Goal: Task Accomplishment & Management: Use online tool/utility

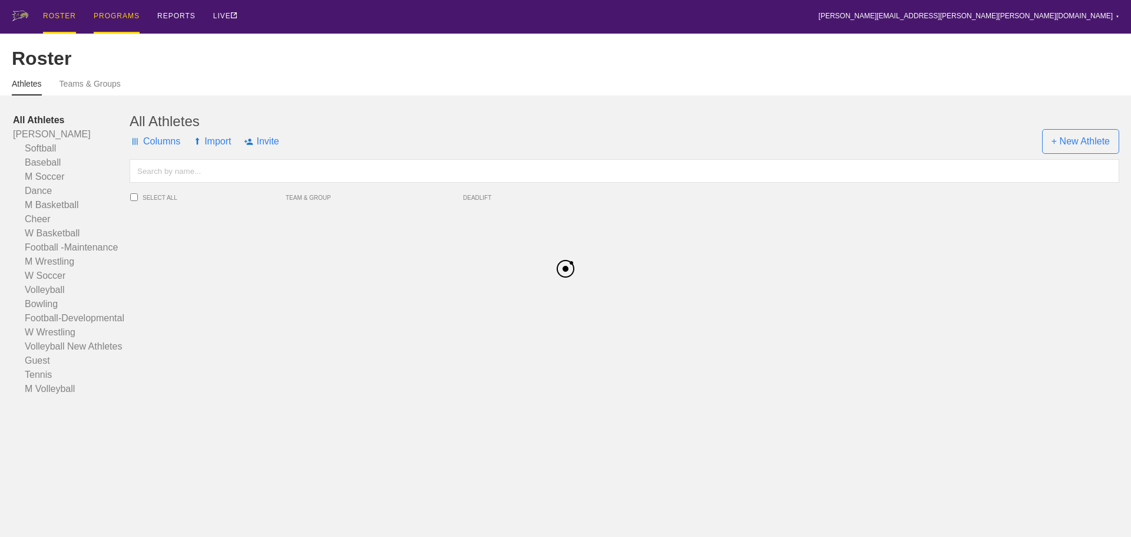
click at [118, 16] on div "PROGRAMS" at bounding box center [117, 17] width 46 height 34
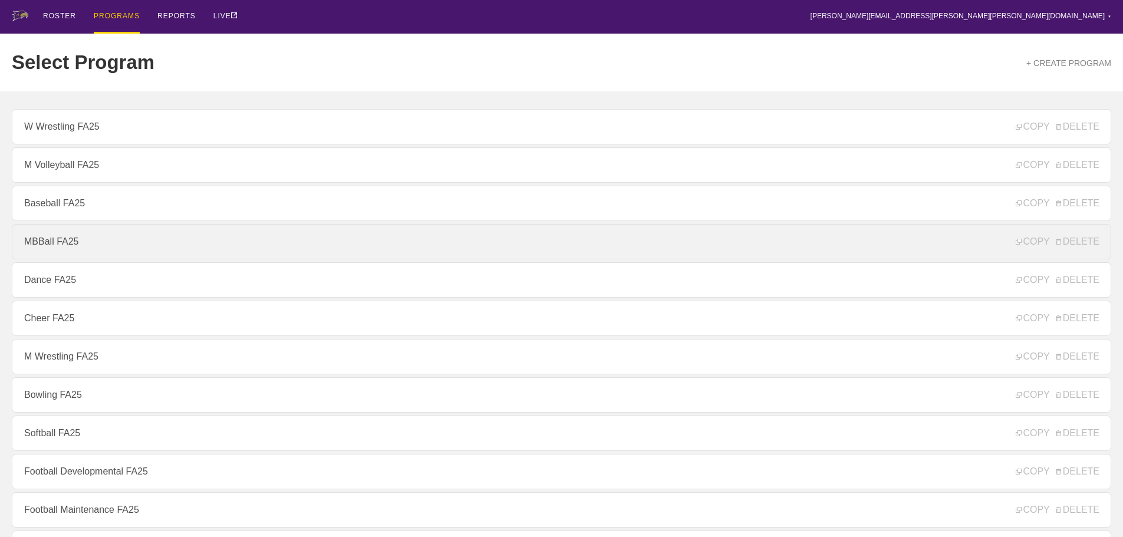
click at [89, 243] on link "MBBall FA25" at bounding box center [561, 241] width 1099 height 35
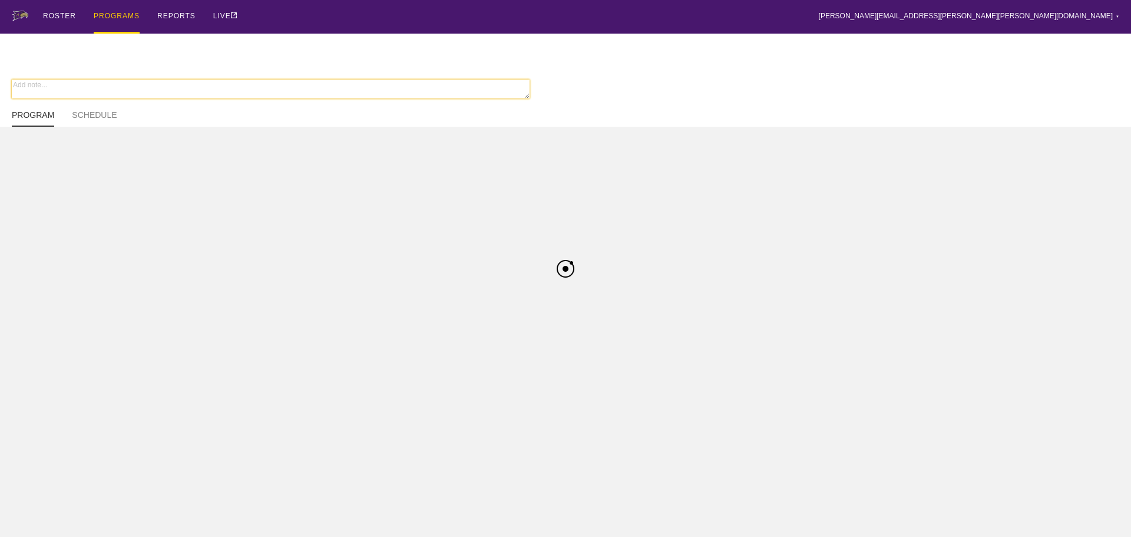
type textarea "x"
type input "MBBall FA25"
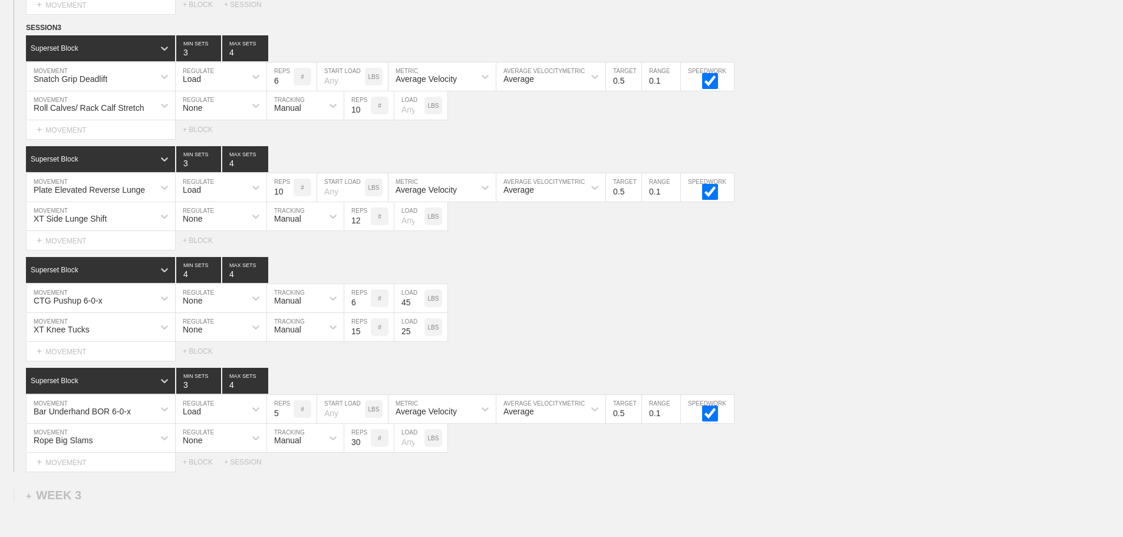
scroll to position [2685, 0]
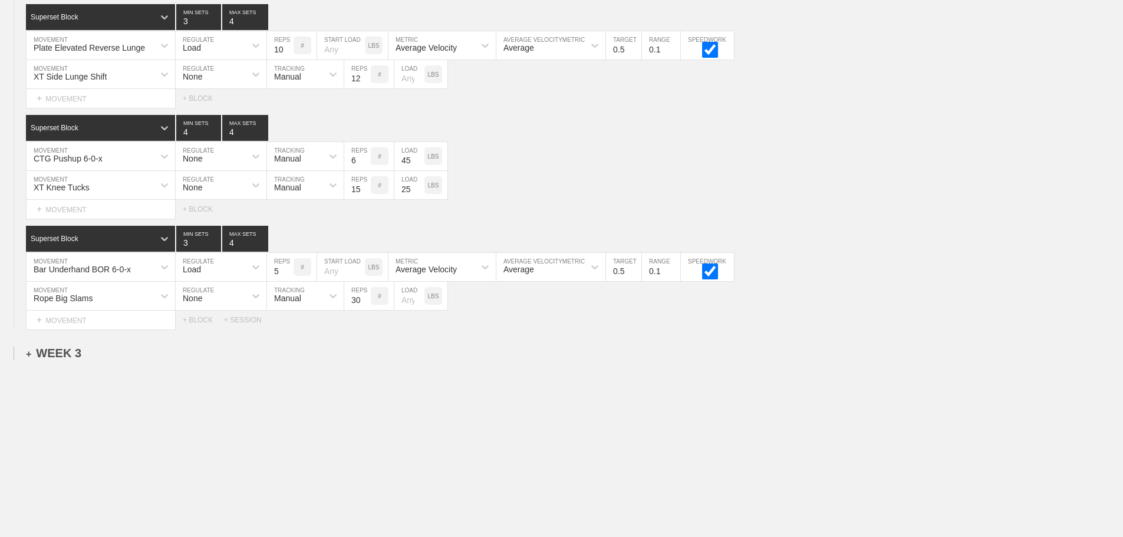
click at [60, 354] on div "+ WEEK 3" at bounding box center [53, 353] width 55 height 14
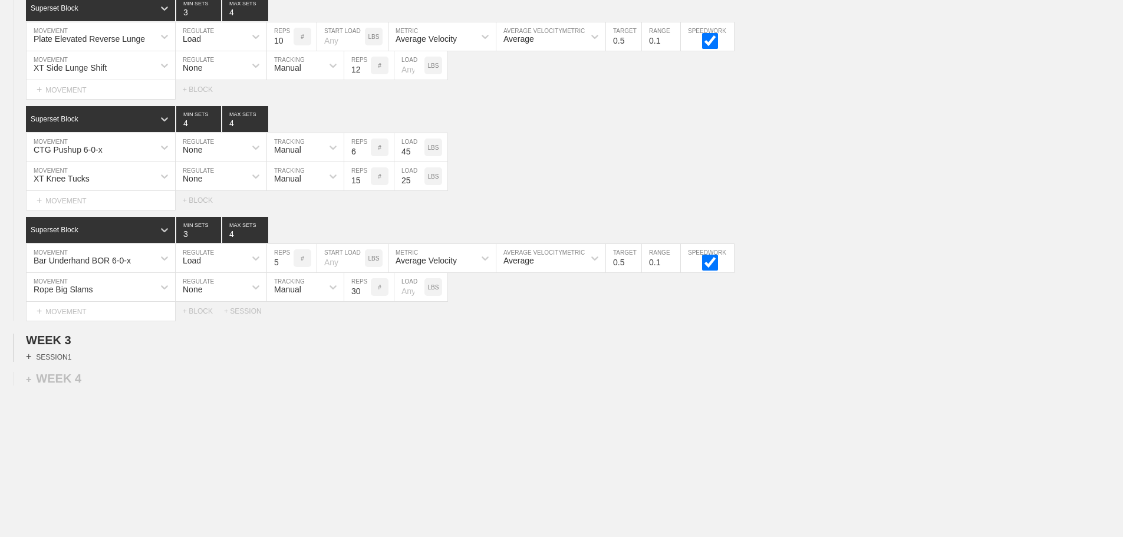
click at [63, 362] on div "+ SESSION 1" at bounding box center [48, 356] width 45 height 11
click at [64, 384] on div "+ BLOCK" at bounding box center [100, 377] width 148 height 19
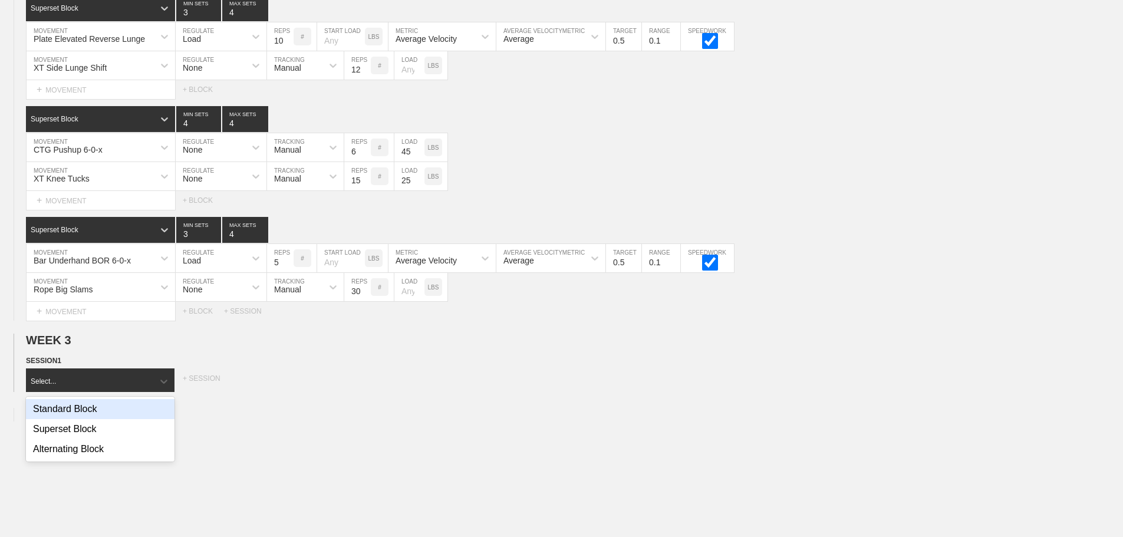
click at [72, 417] on div "Standard Block" at bounding box center [100, 409] width 148 height 20
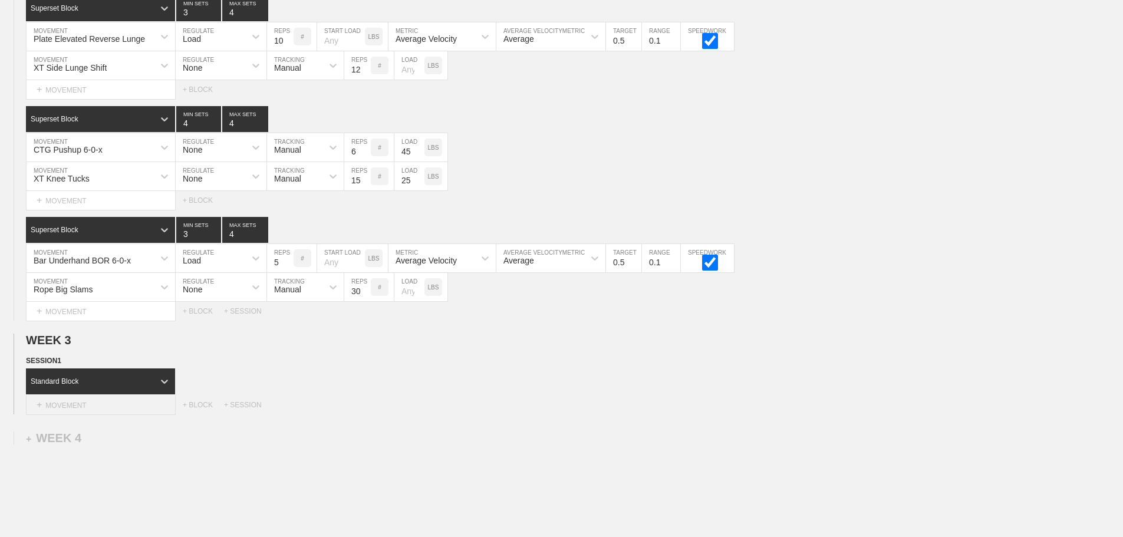
click at [108, 415] on div "+ MOVEMENT" at bounding box center [101, 404] width 150 height 19
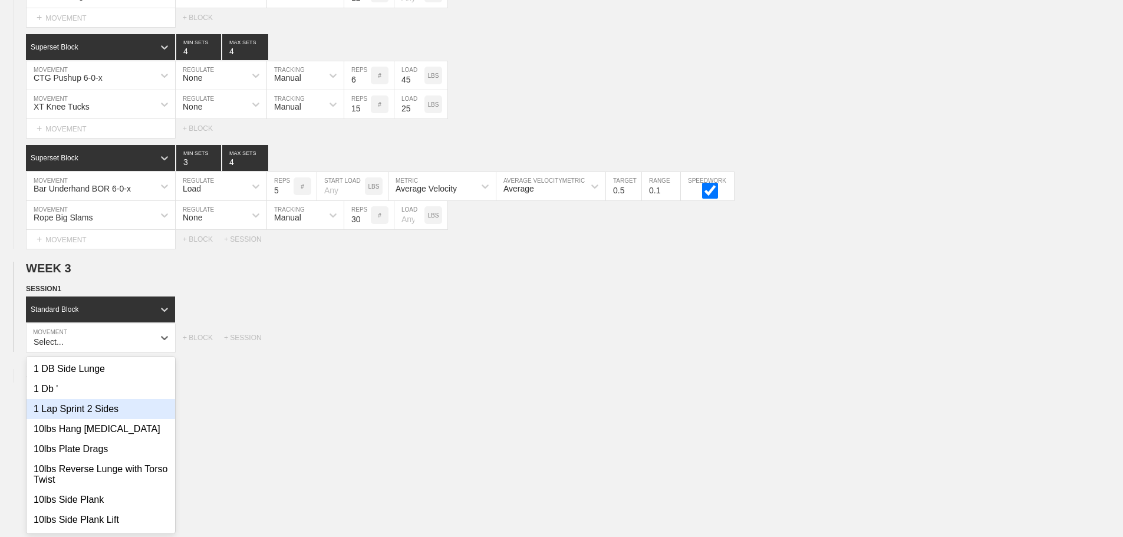
scroll to position [2767, 0]
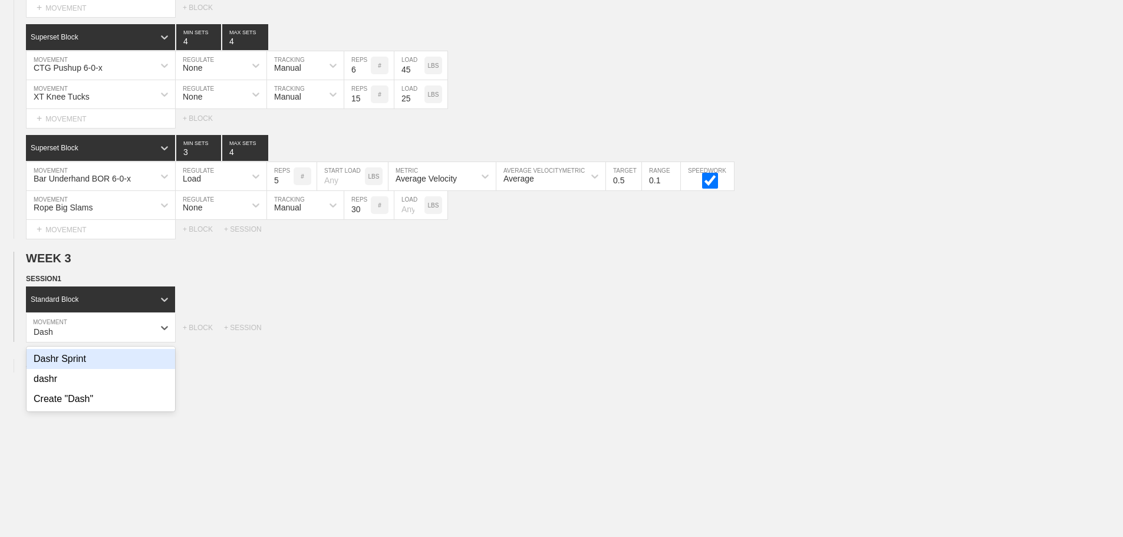
click at [87, 369] on div "Dashr Sprint" at bounding box center [101, 359] width 148 height 20
type input "Dash"
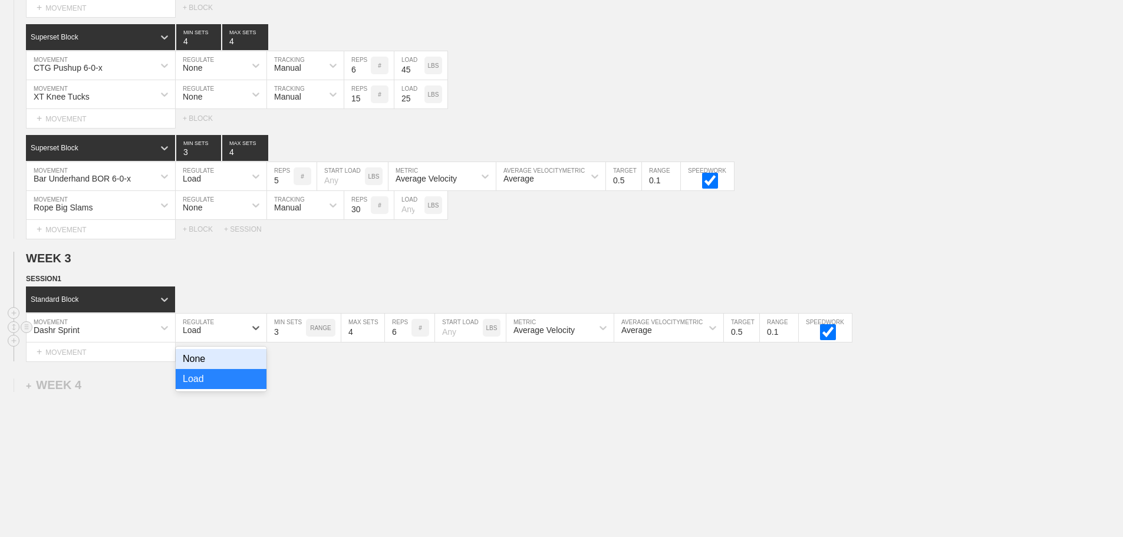
click at [238, 335] on div "Load" at bounding box center [211, 328] width 70 height 20
click at [245, 363] on div "None" at bounding box center [221, 359] width 91 height 20
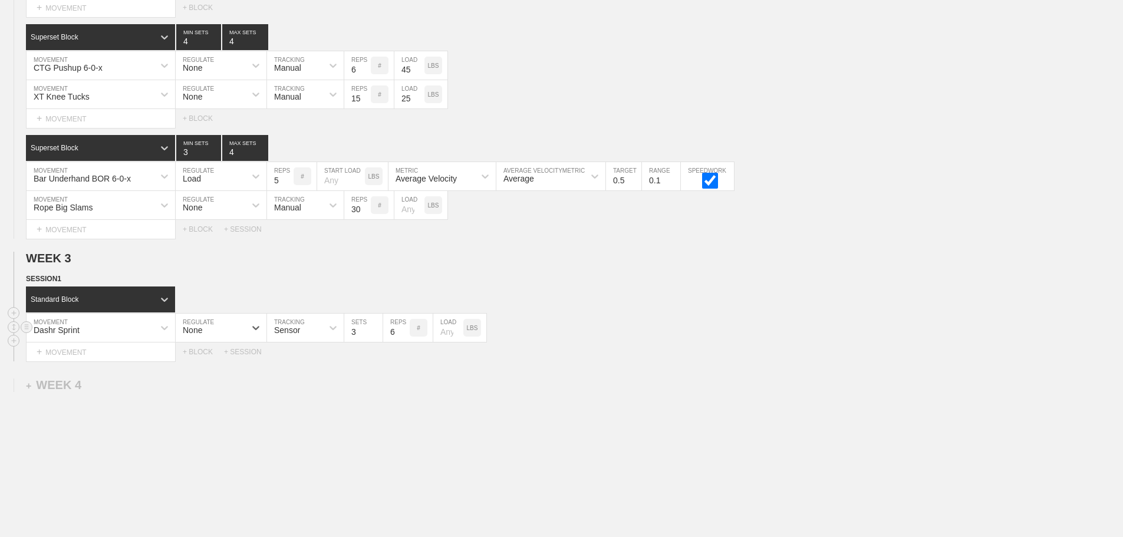
click at [275, 335] on div "Sensor" at bounding box center [287, 329] width 26 height 9
click at [305, 385] on div "Manual" at bounding box center [305, 379] width 77 height 20
click at [348, 342] on input "3" at bounding box center [363, 327] width 38 height 28
type input "1"
click at [392, 342] on input "6" at bounding box center [396, 327] width 27 height 28
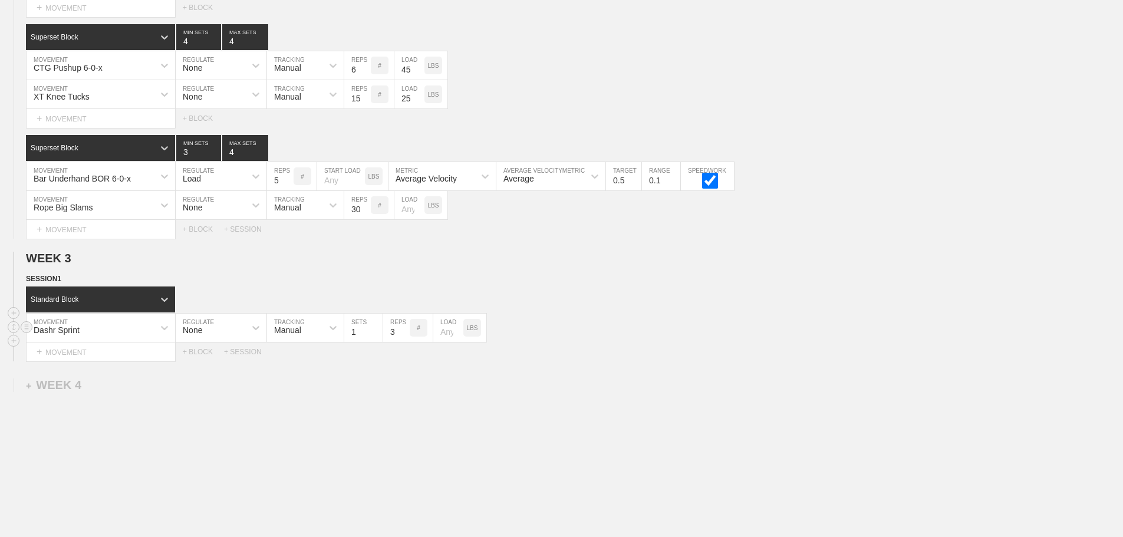
type input "3"
click at [447, 342] on input "number" at bounding box center [448, 327] width 30 height 28
type input "10"
click at [581, 311] on div "Standard Block" at bounding box center [574, 299] width 1097 height 26
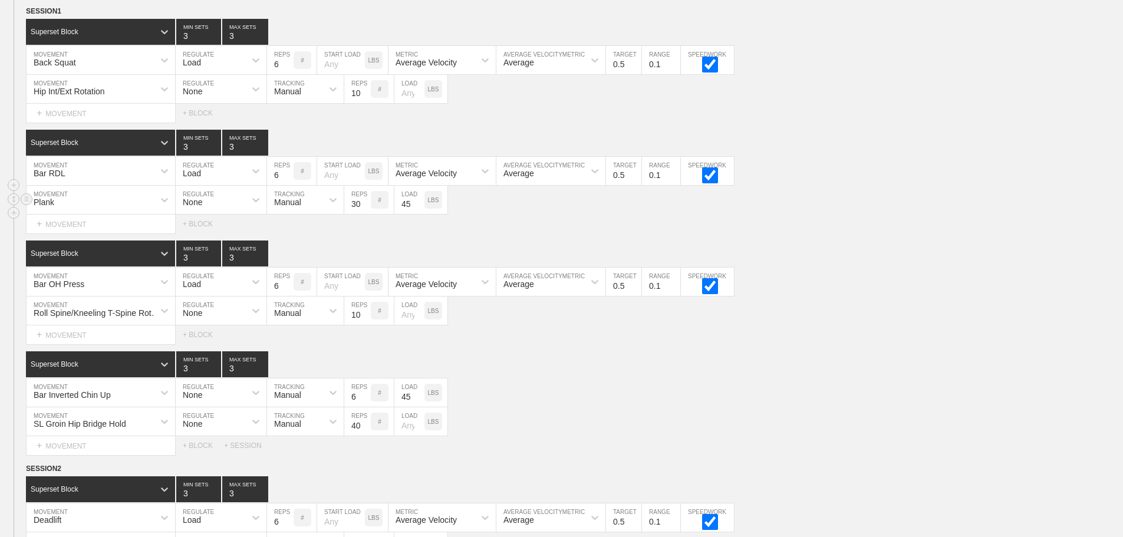
scroll to position [0, 0]
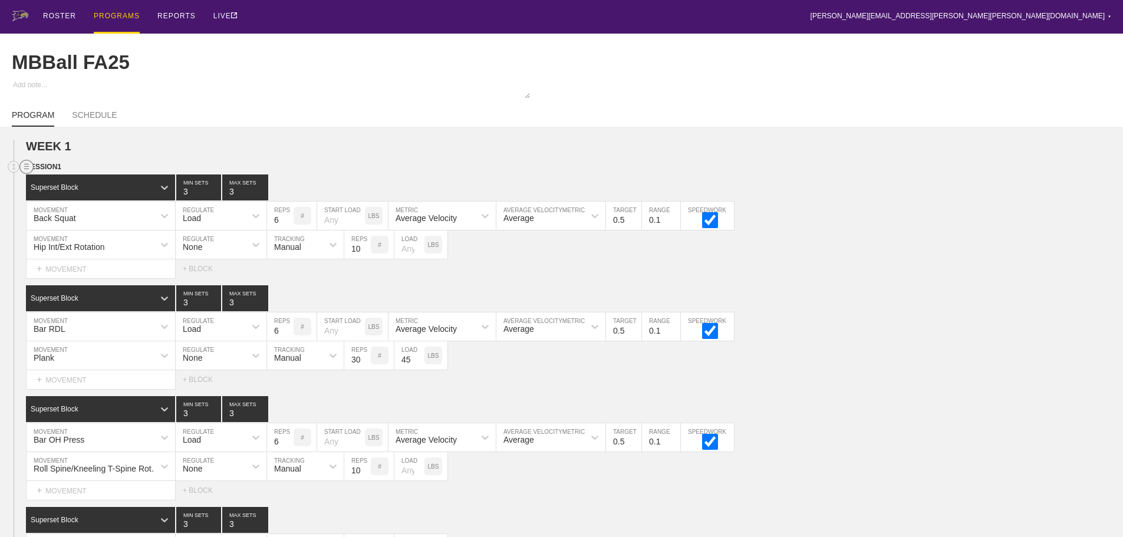
click at [25, 171] on circle at bounding box center [27, 167] width 14 height 14
click at [74, 185] on div "DUPLICATE" at bounding box center [82, 189] width 94 height 18
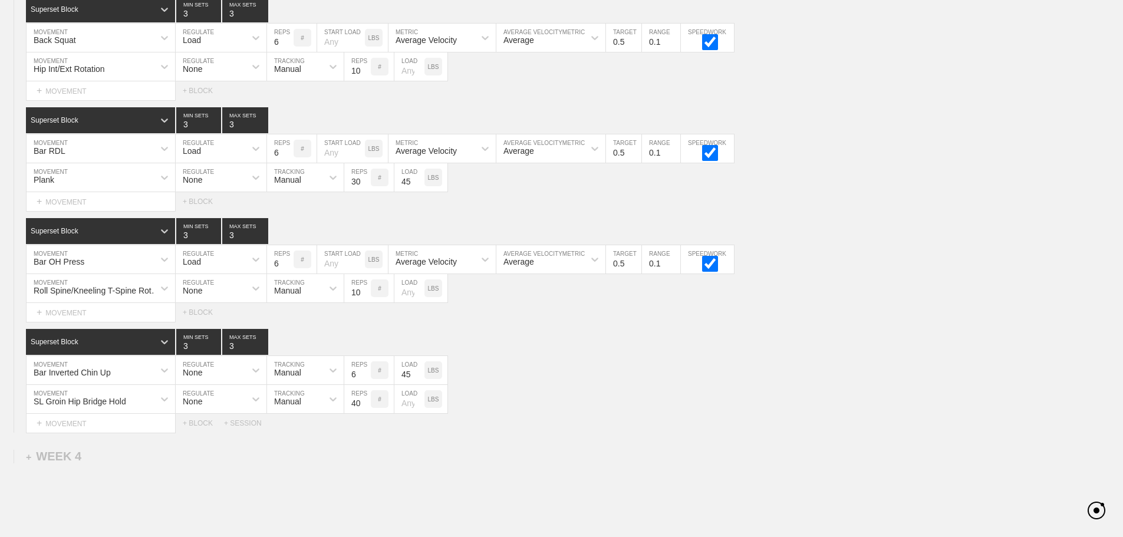
scroll to position [2695, 0]
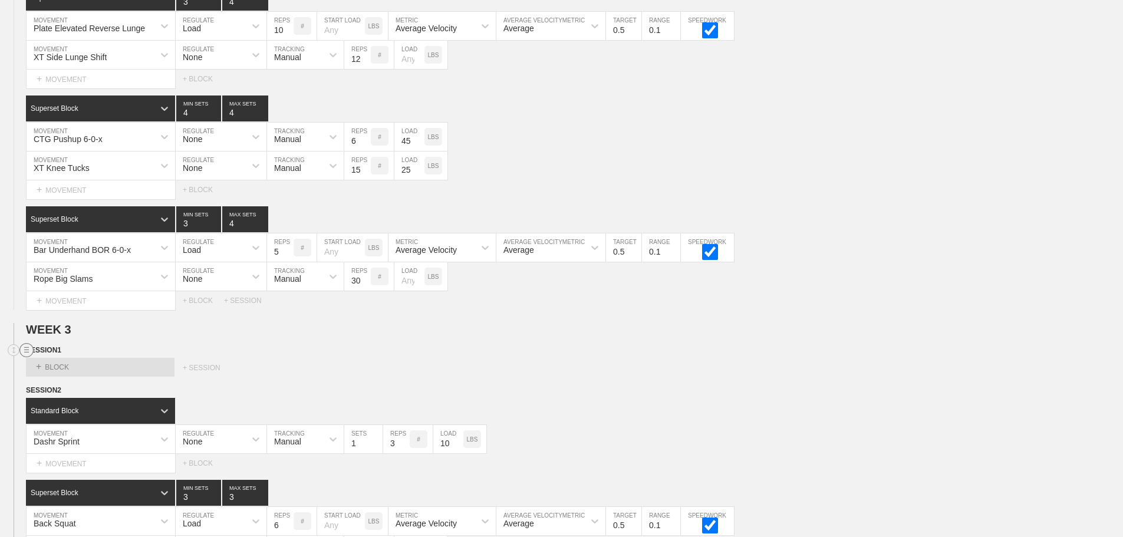
click at [27, 347] on line at bounding box center [26, 347] width 5 height 0
click at [61, 395] on div "DELETE" at bounding box center [82, 390] width 94 height 18
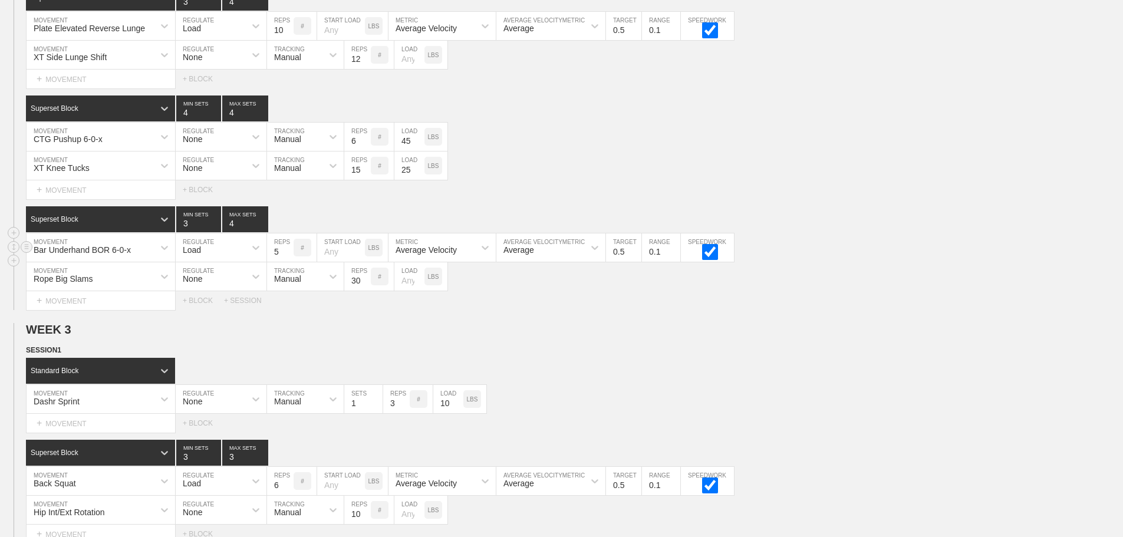
click at [870, 247] on div "Bar Underhand BOR 6-0-x MOVEMENT Load REGULATE 5 REPS # START LOAD LBS Average …" at bounding box center [561, 247] width 1123 height 29
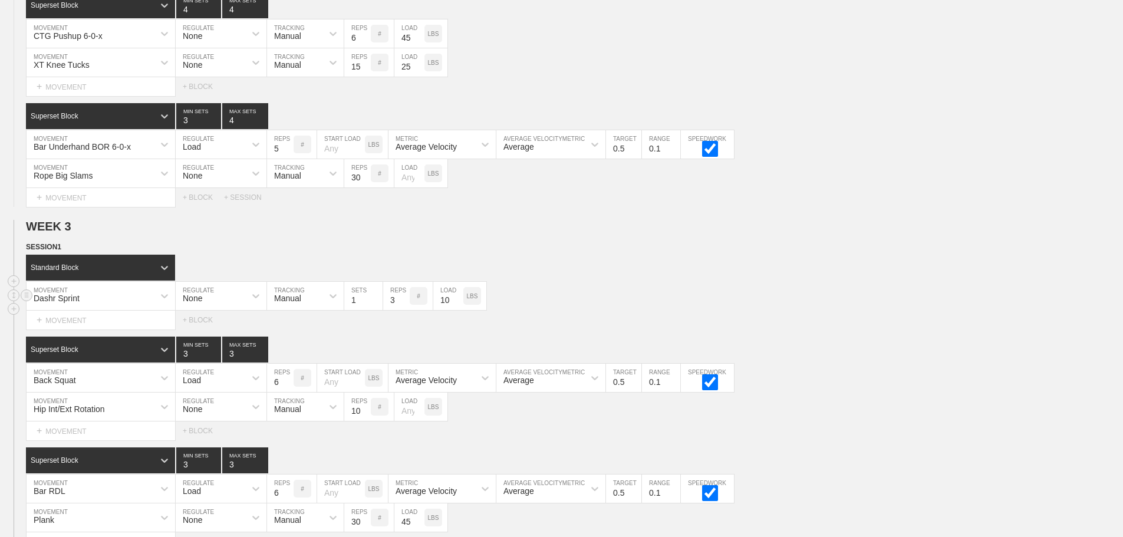
scroll to position [2813, 0]
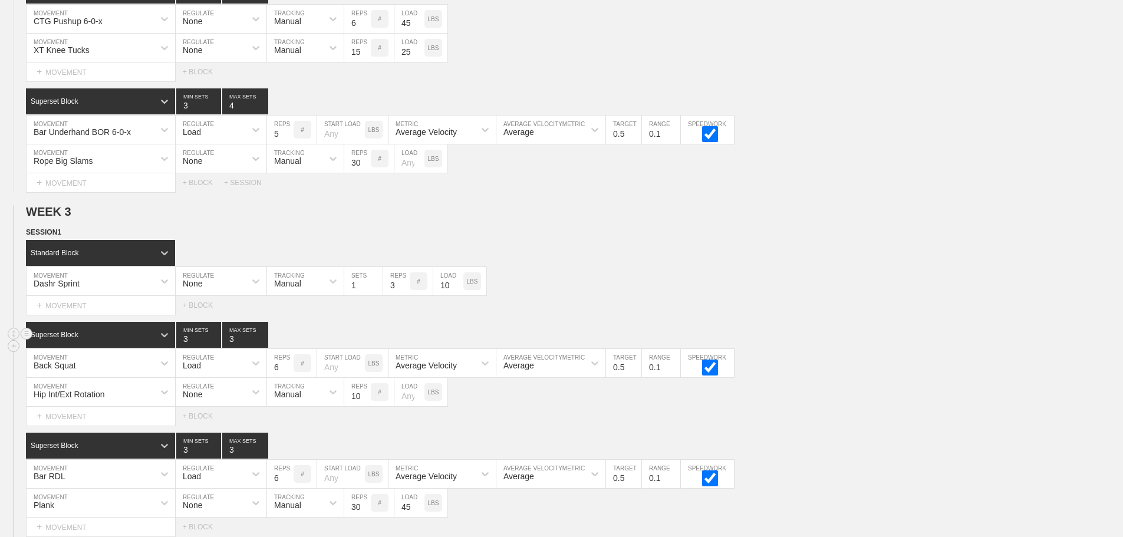
click at [229, 345] on input "3" at bounding box center [245, 335] width 46 height 26
type input "4"
click at [755, 260] on div "Standard Block" at bounding box center [574, 253] width 1097 height 26
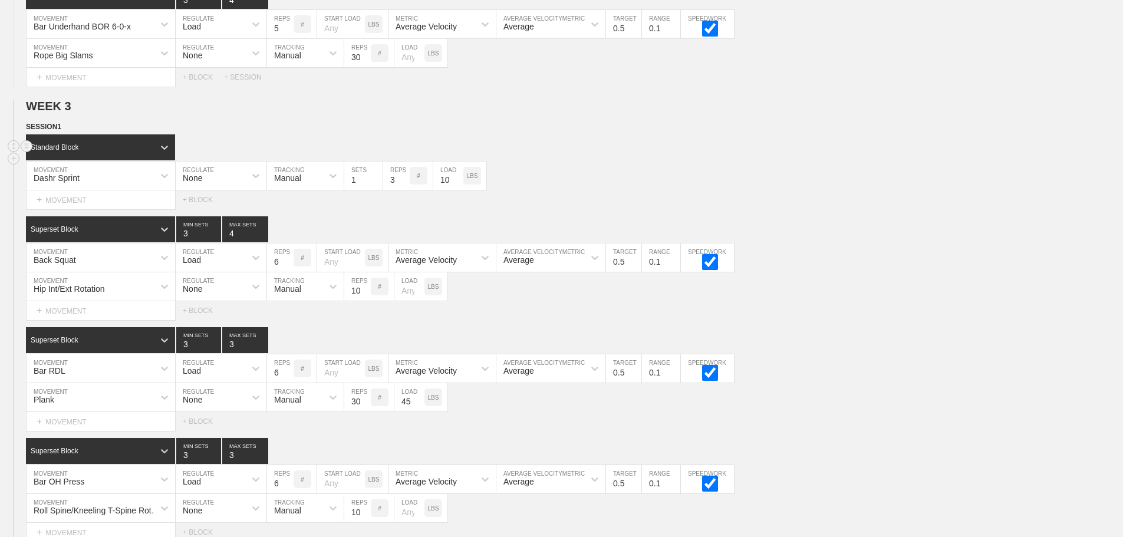
scroll to position [2931, 0]
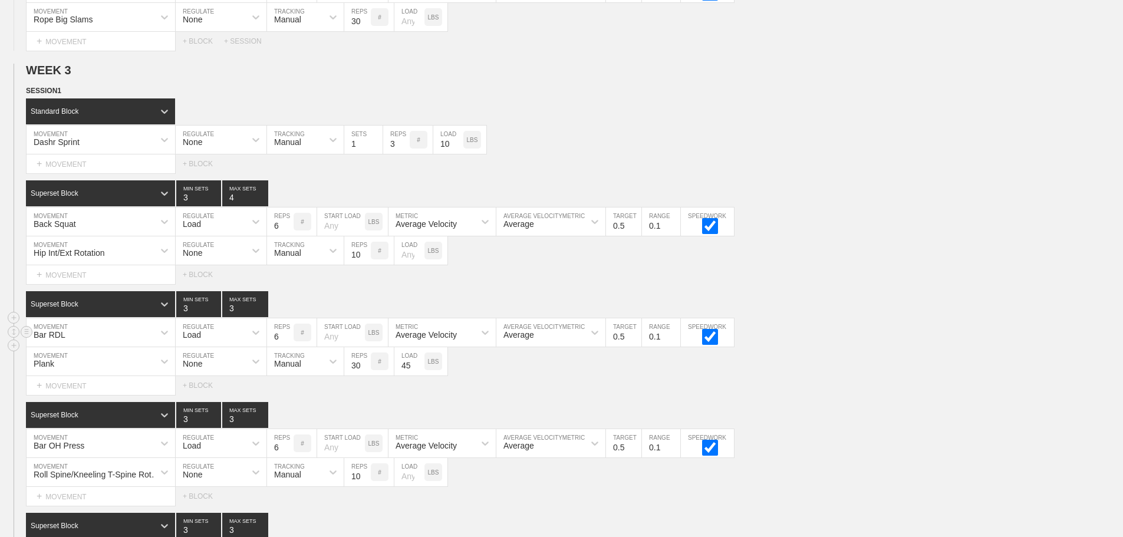
click at [65, 346] on div "Bar RDL" at bounding box center [101, 332] width 148 height 28
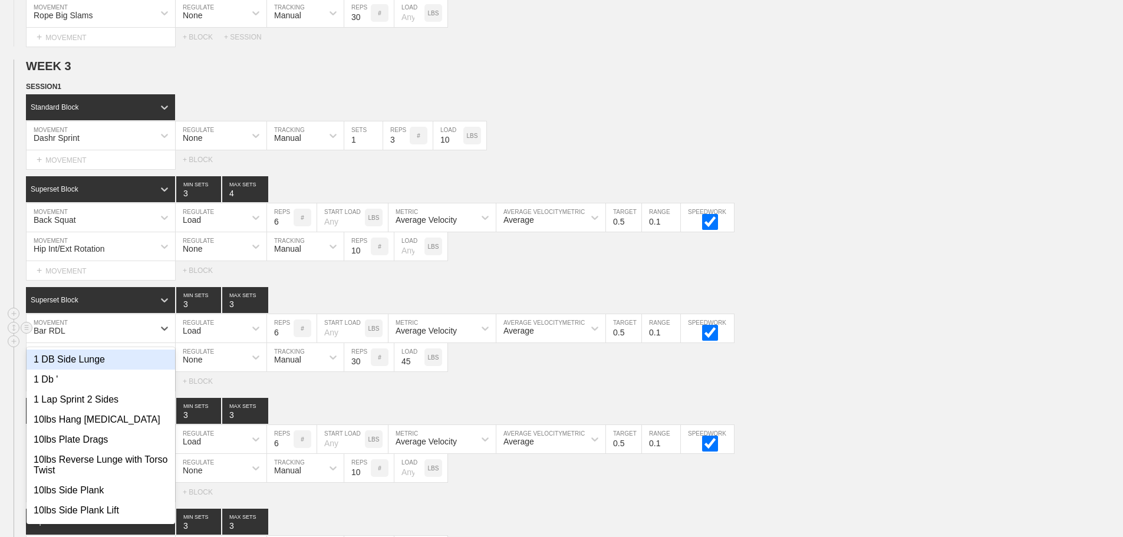
scroll to position [2959, 0]
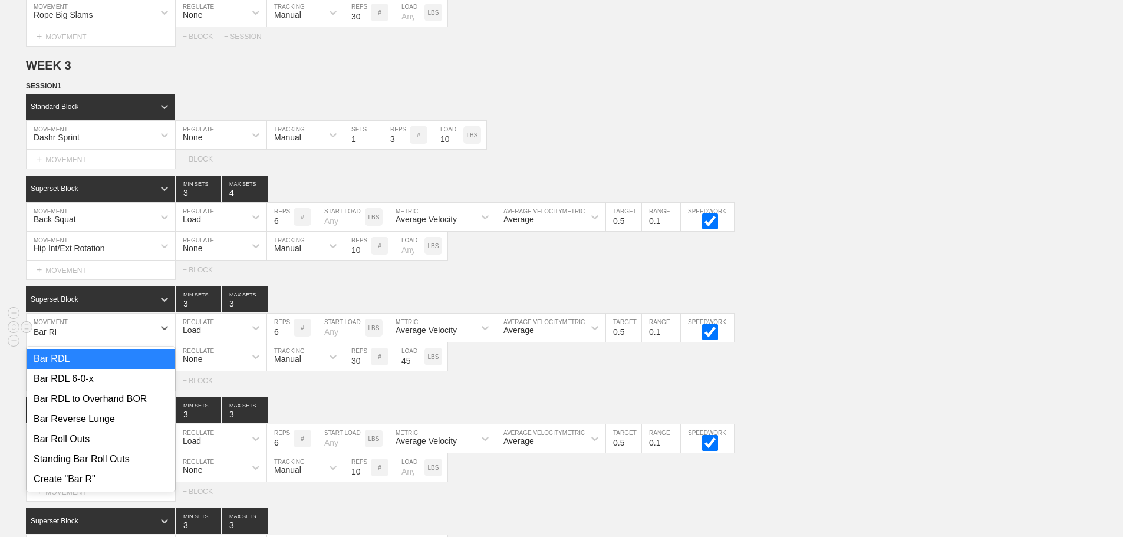
type input "Bar RDL"
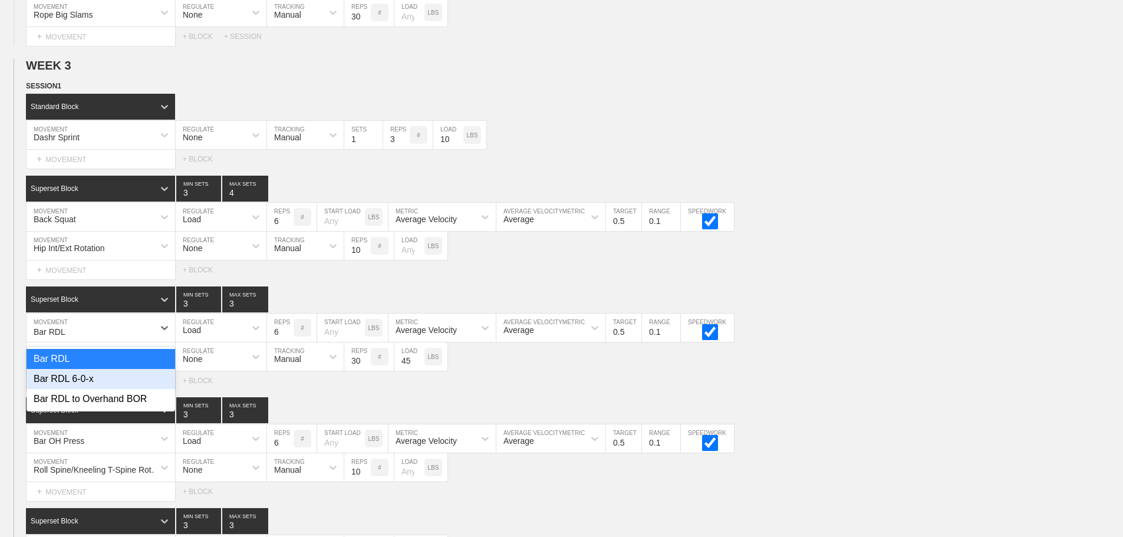
drag, startPoint x: 94, startPoint y: 387, endPoint x: 135, endPoint y: 381, distance: 41.7
click at [94, 388] on div "Bar RDL 6-0-x" at bounding box center [101, 379] width 148 height 20
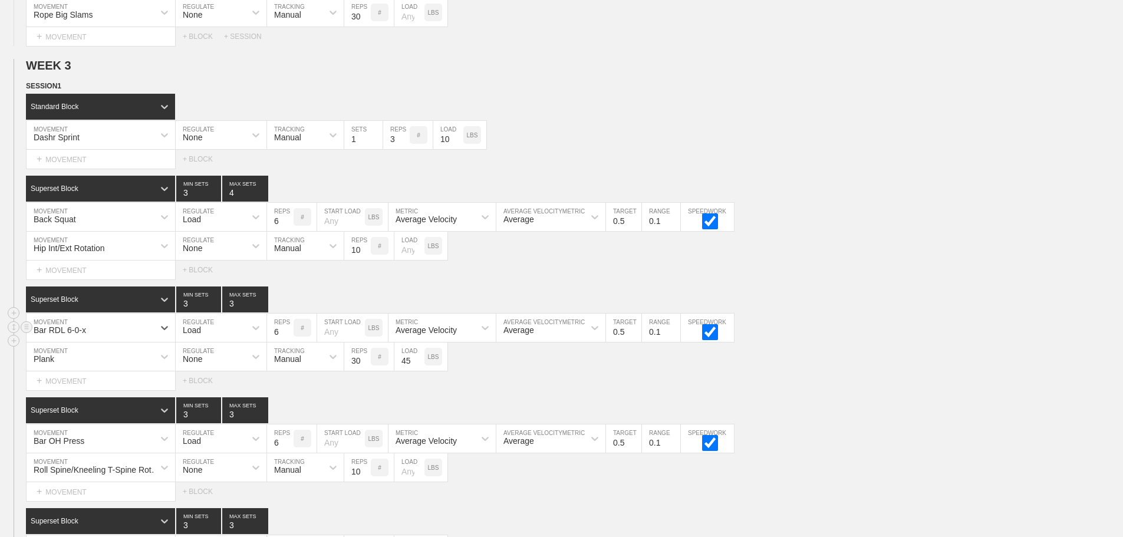
click at [272, 342] on input "6" at bounding box center [280, 327] width 27 height 28
type input "4"
click at [896, 260] on div "Hip Int/Ext Rotation MOVEMENT None REGULATE Manual TRACKING 10 REPS # LOAD LBS" at bounding box center [561, 246] width 1123 height 29
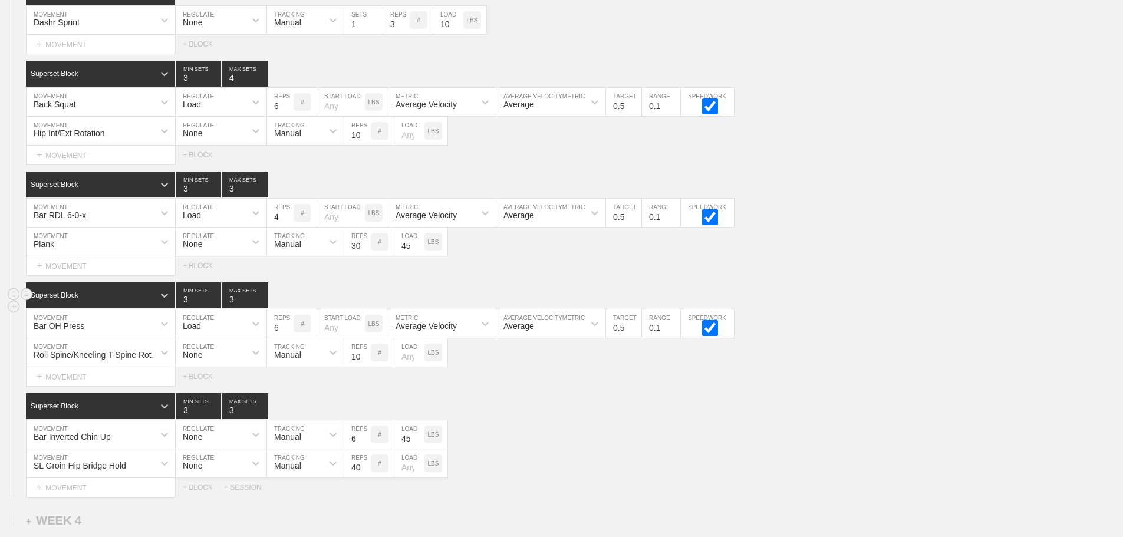
scroll to position [3077, 0]
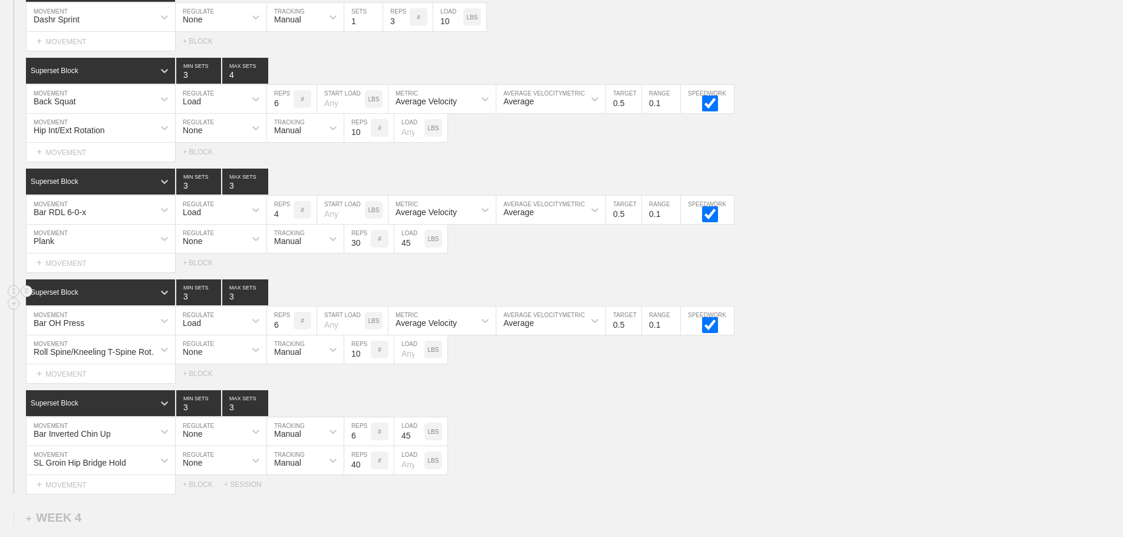
click at [231, 300] on input "3" at bounding box center [245, 292] width 46 height 26
type input "4"
click at [234, 194] on input "3" at bounding box center [245, 182] width 46 height 26
type input "4"
click at [233, 412] on input "3" at bounding box center [245, 403] width 46 height 26
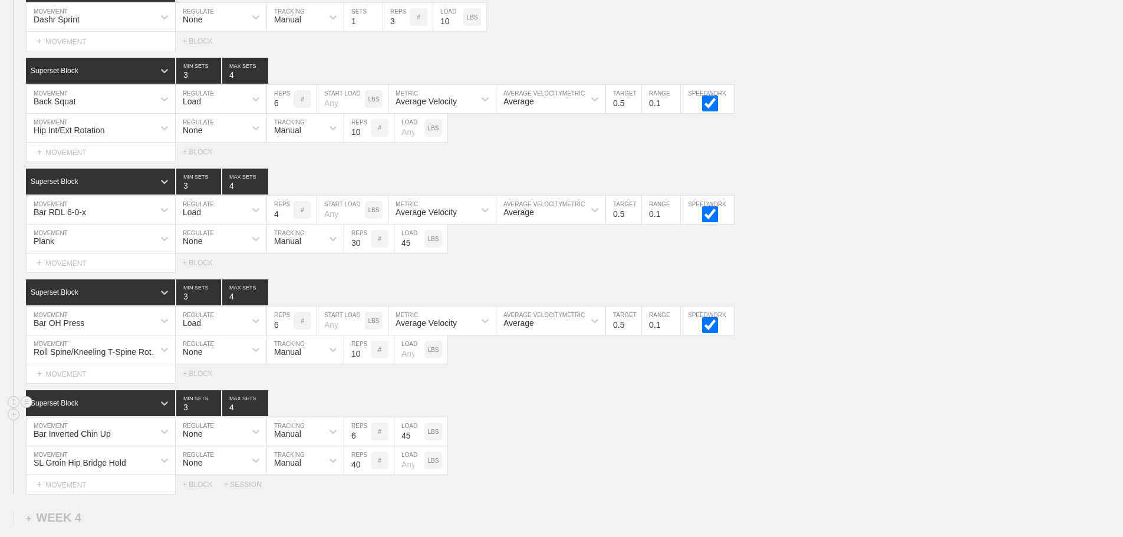
type input "4"
click at [187, 416] on input "3" at bounding box center [198, 403] width 45 height 26
type input "4"
click at [350, 441] on input "6" at bounding box center [357, 431] width 27 height 28
click at [78, 437] on div "Bar Inverted Chin Up" at bounding box center [101, 431] width 148 height 28
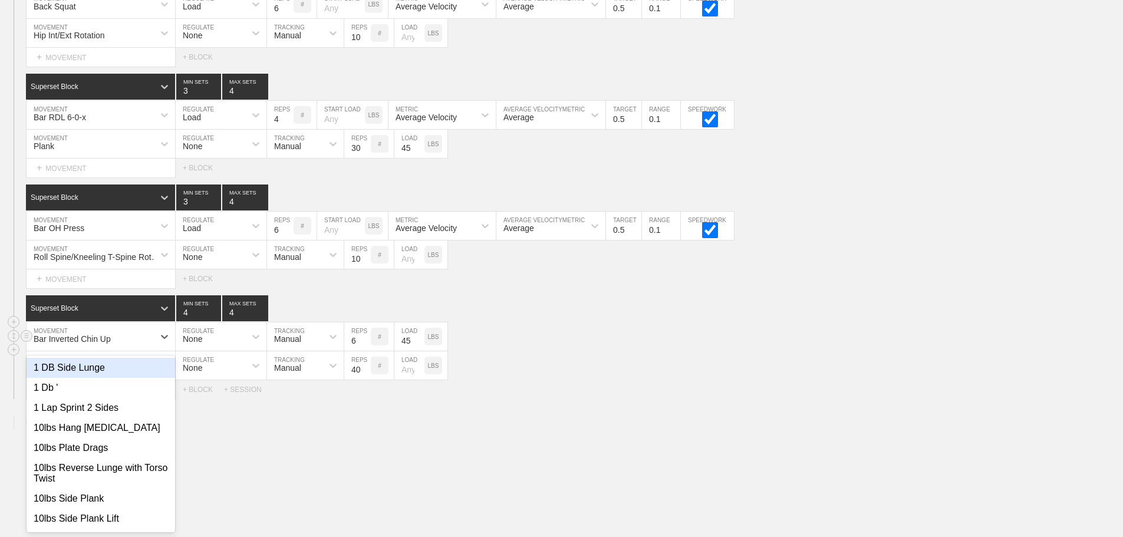
scroll to position [3181, 0]
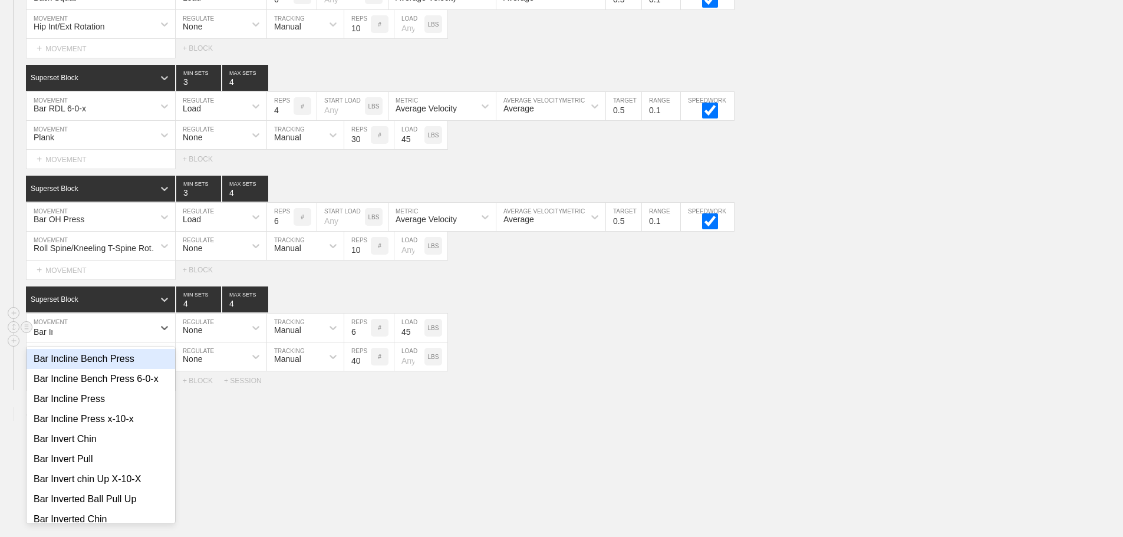
type input "Bar Inv"
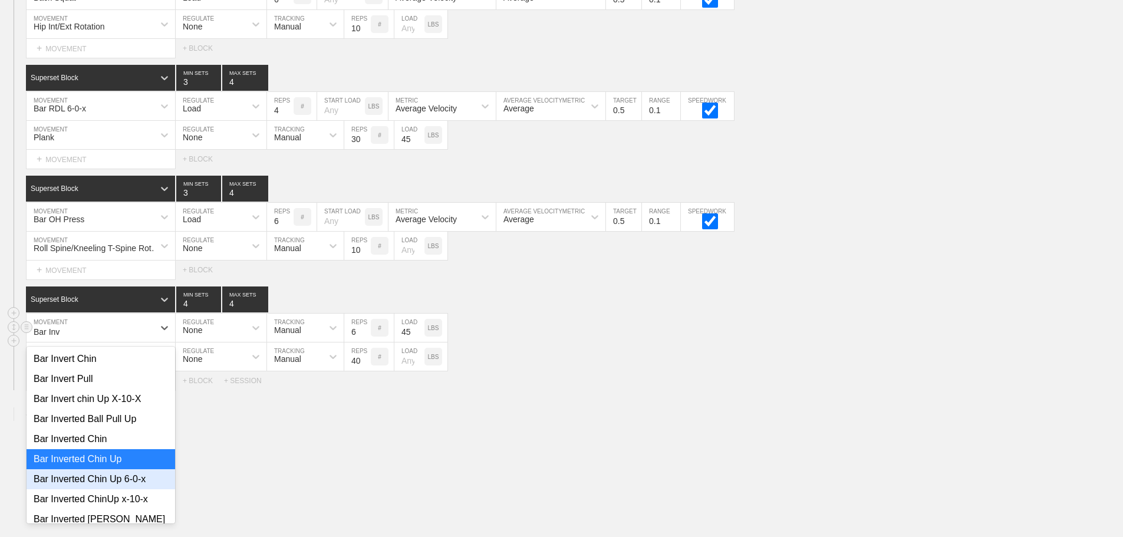
click at [115, 485] on div "Bar Inverted Chin Up 6-0-x" at bounding box center [101, 479] width 148 height 20
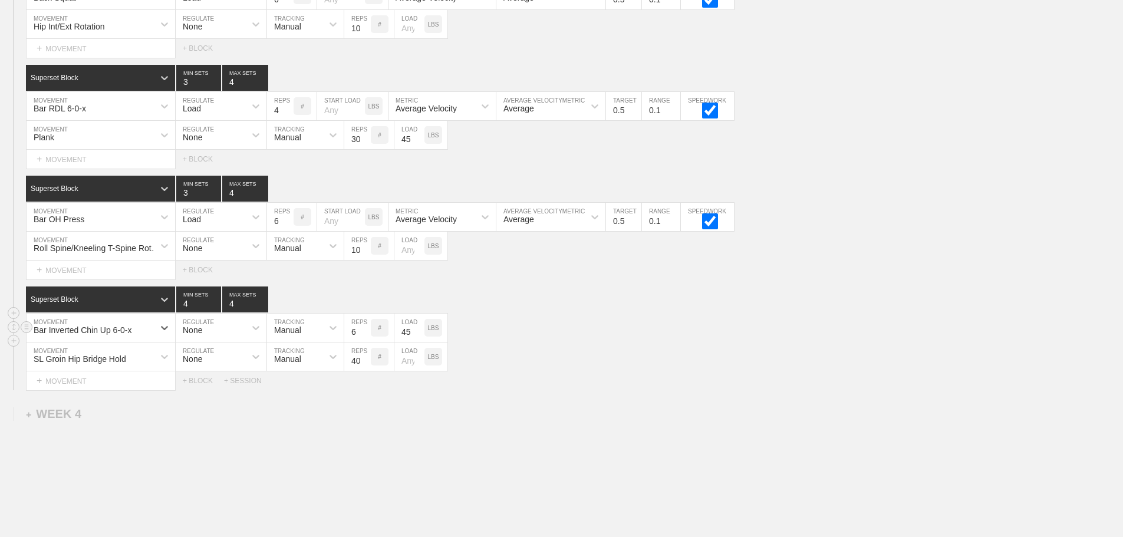
click at [406, 342] on input "45" at bounding box center [409, 327] width 30 height 28
type input "25"
click at [356, 334] on input "6" at bounding box center [357, 327] width 27 height 28
type input "5"
click at [605, 312] on div "Superset Block 4 MIN SETS 4 MAX SETS" at bounding box center [574, 299] width 1097 height 26
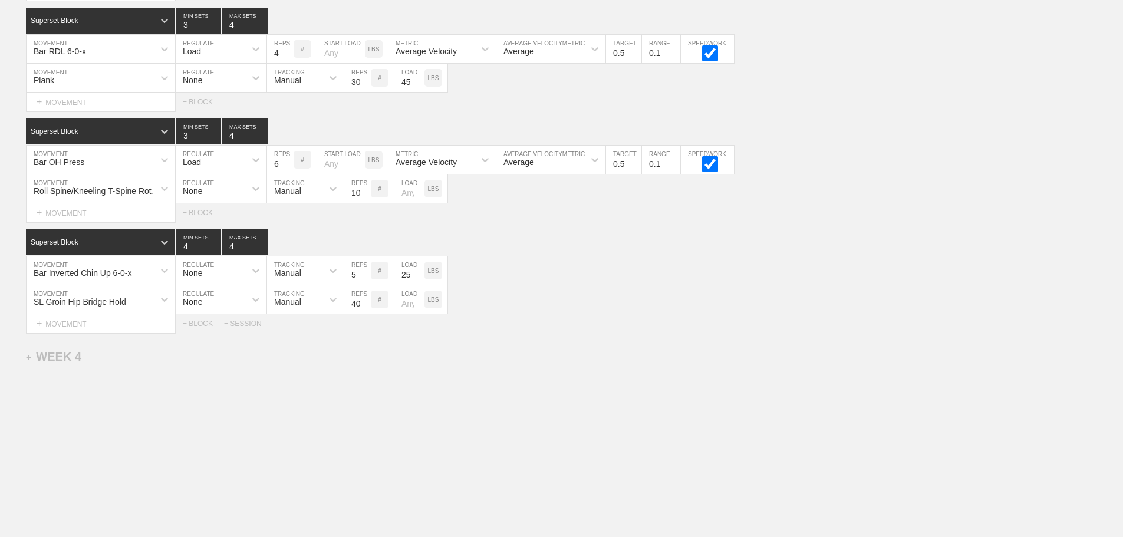
scroll to position [3241, 0]
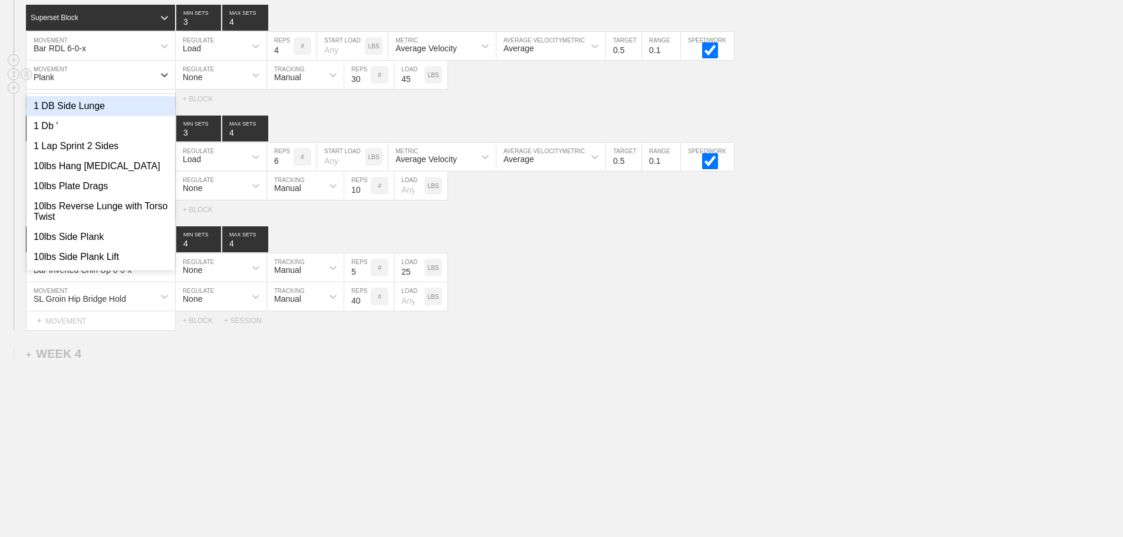
click at [118, 81] on div "Plank" at bounding box center [90, 75] width 127 height 20
type input "Side Plank"
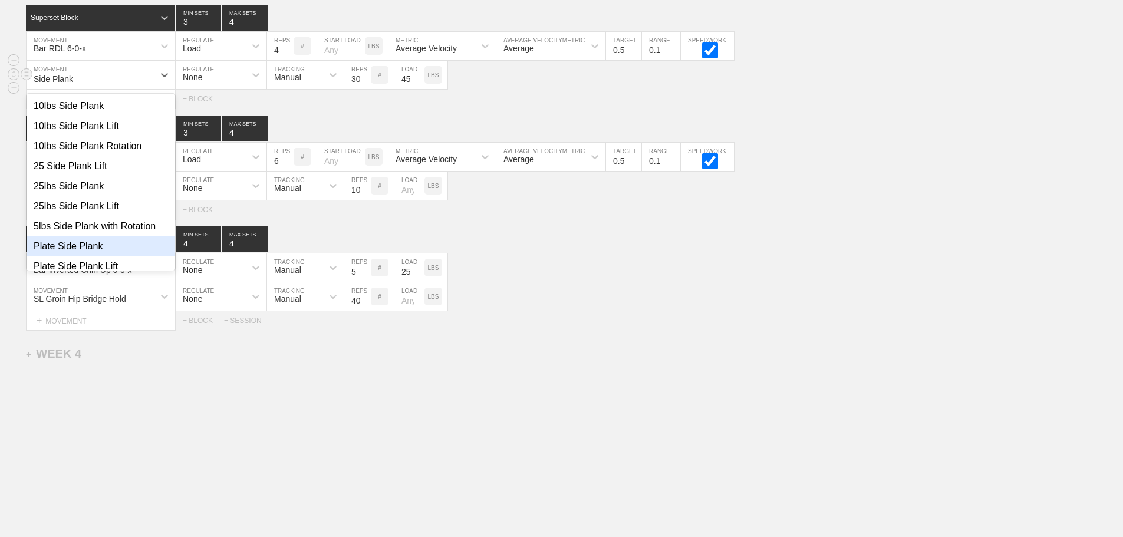
click at [71, 249] on div "Plate Side Plank" at bounding box center [101, 246] width 148 height 20
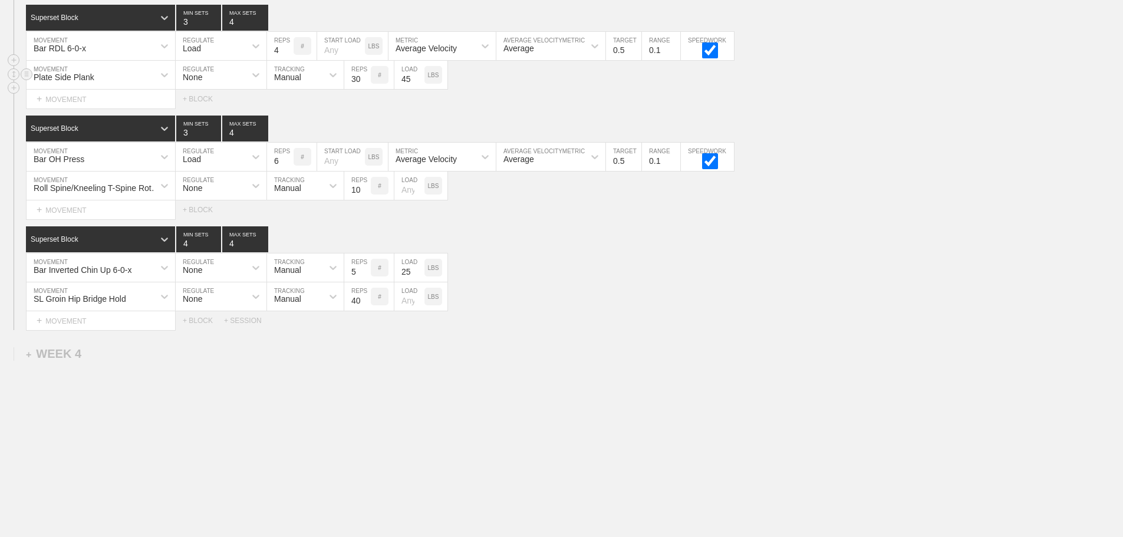
click at [405, 84] on input "45" at bounding box center [409, 75] width 30 height 28
type input "25"
click at [346, 89] on input "30" at bounding box center [357, 75] width 27 height 28
type input "2"
type input "40"
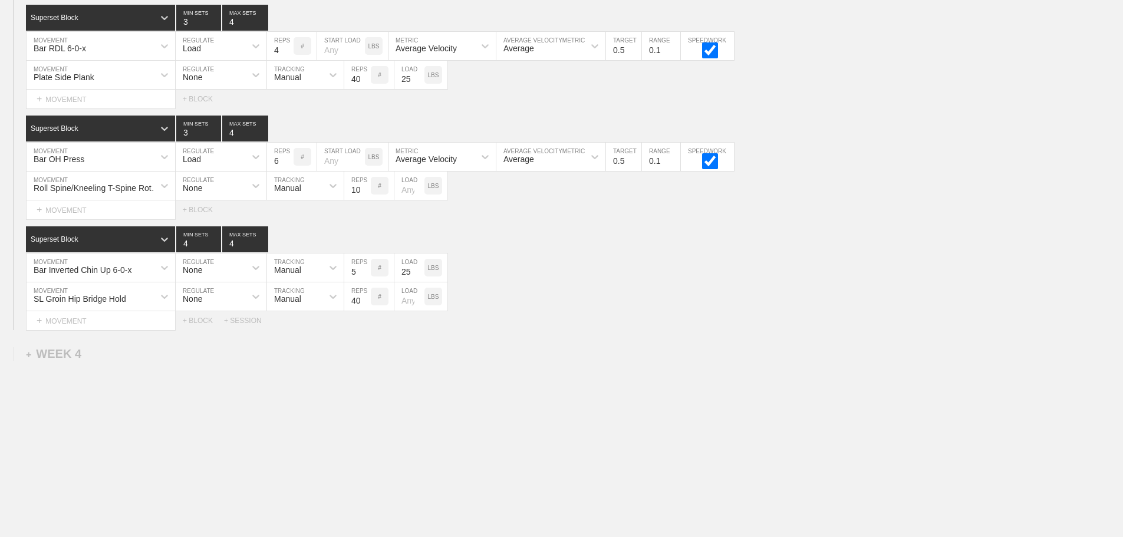
click at [699, 117] on div "SESSION 1 Standard Block DUPLICATE INSERT MOVEMENT AFTER DELETE Dashr Sprint MO…" at bounding box center [561, 64] width 1123 height 532
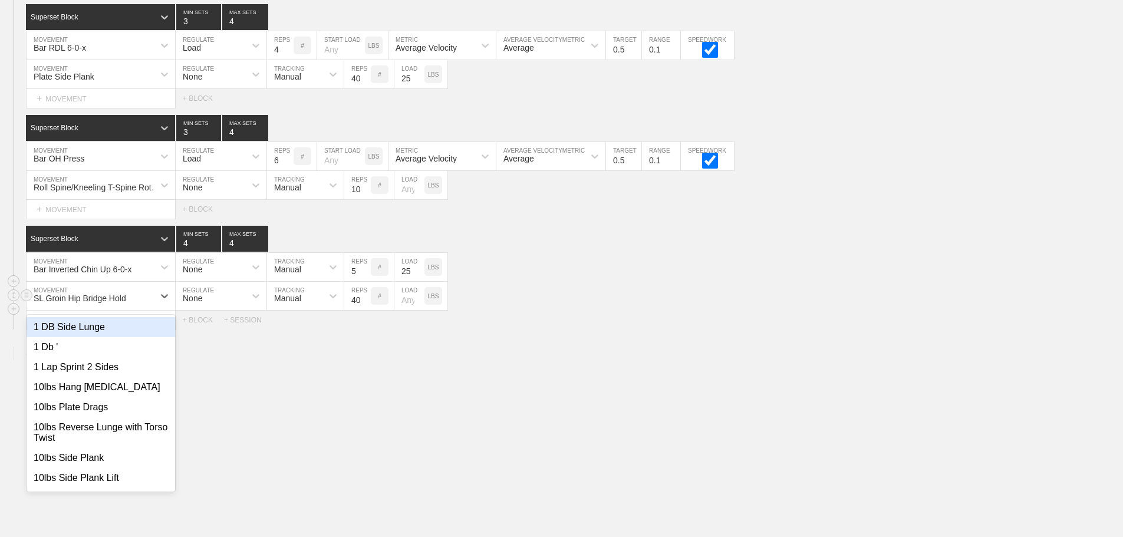
click at [85, 301] on div "SL Groin Hip Bridge Hold" at bounding box center [80, 297] width 93 height 9
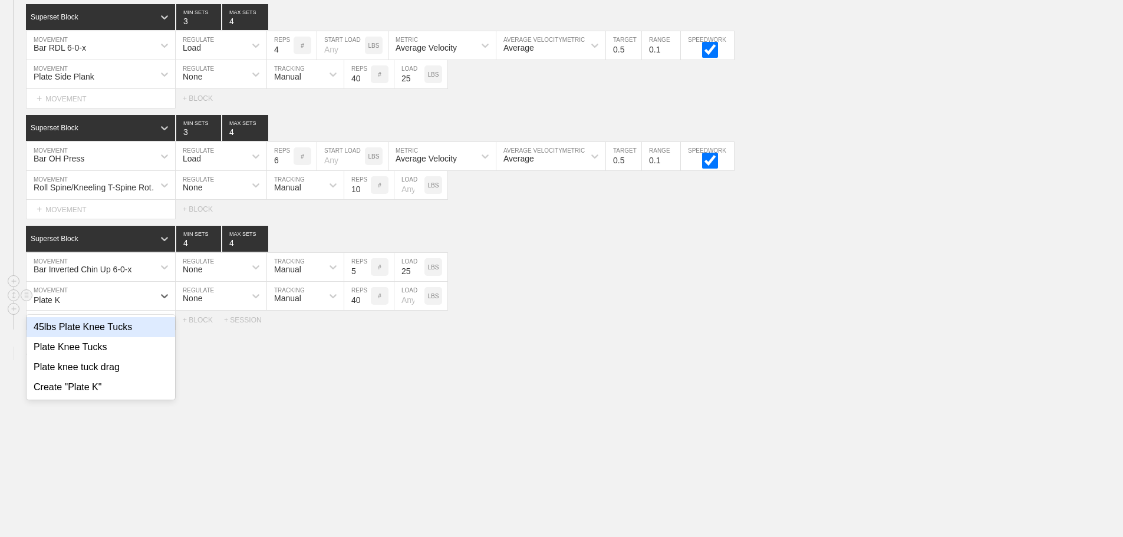
type input "Plate Kn"
click at [110, 349] on div "Plate Knee Tucks" at bounding box center [101, 347] width 148 height 20
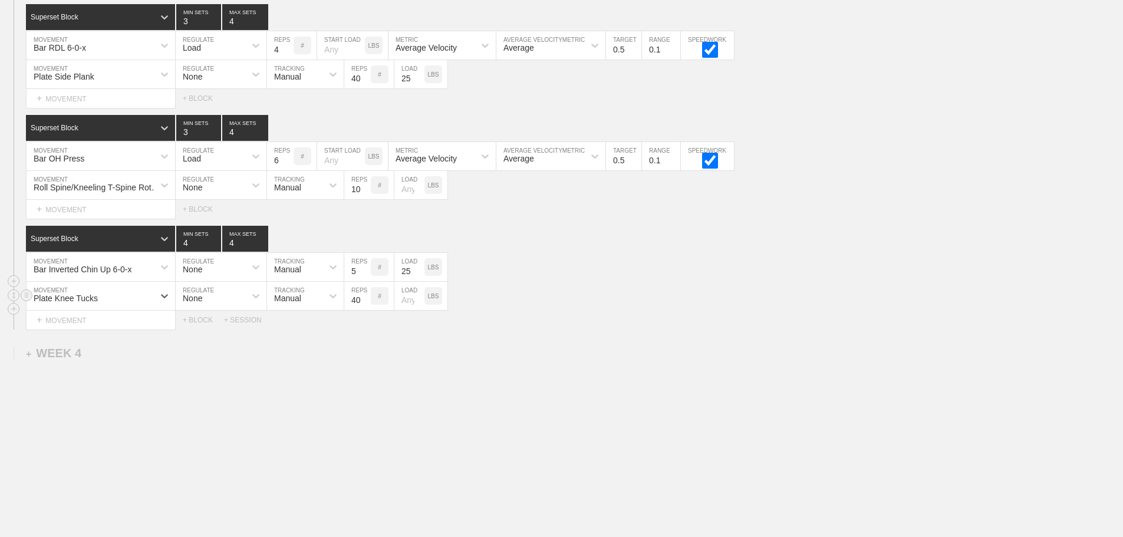
click at [397, 298] on input "number" at bounding box center [409, 296] width 30 height 28
type input "25"
click at [357, 303] on input "40" at bounding box center [357, 296] width 27 height 28
type input "12"
click at [661, 306] on div "Plate Knee Tucks MOVEMENT None REGULATE Manual TRACKING 12 REPS # 25 LOAD LBS" at bounding box center [561, 296] width 1123 height 29
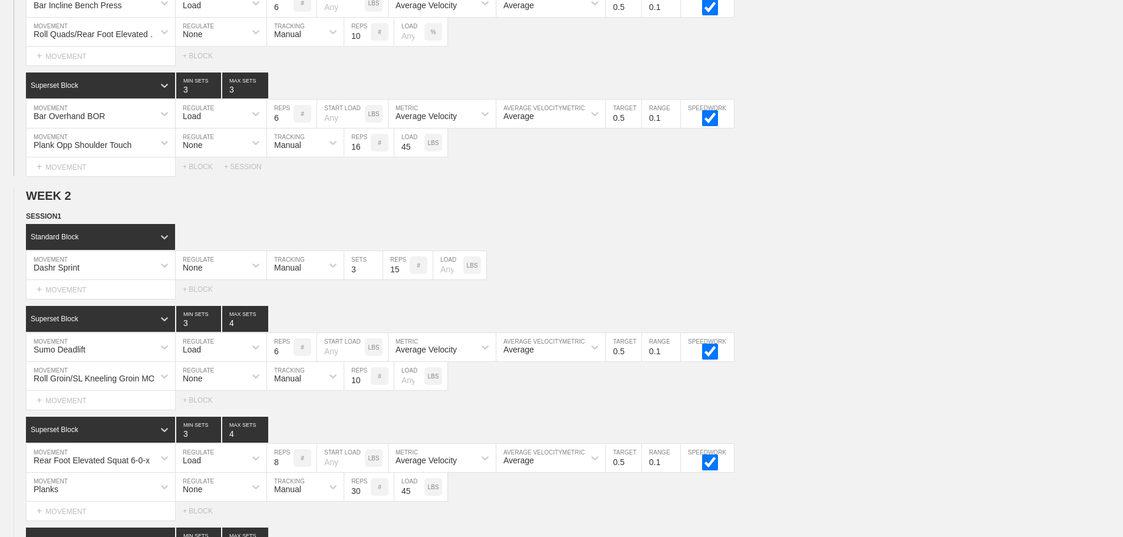
scroll to position [0, 0]
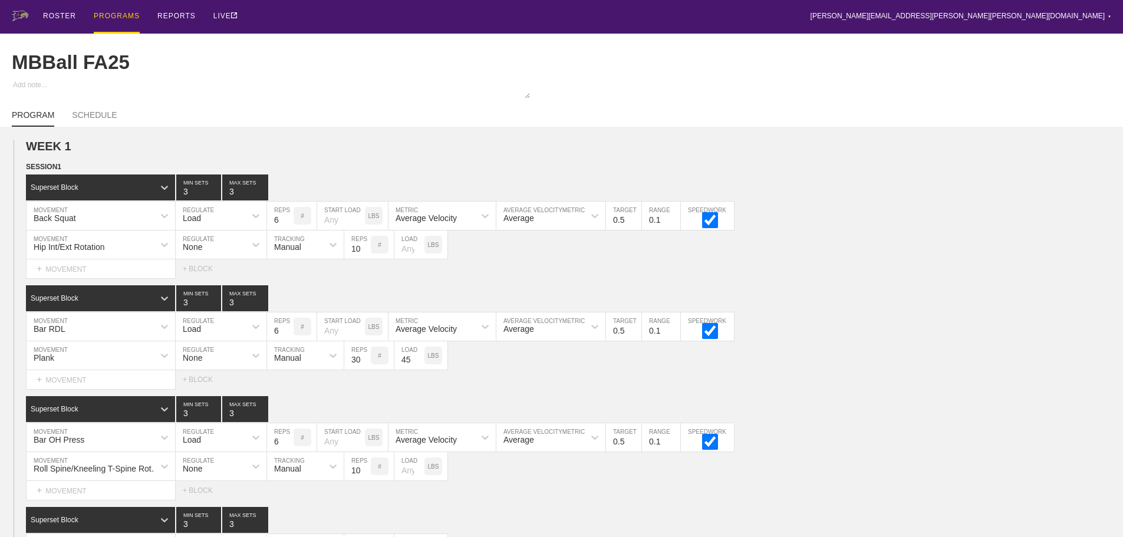
click at [115, 9] on div "PROGRAMS" at bounding box center [117, 17] width 46 height 34
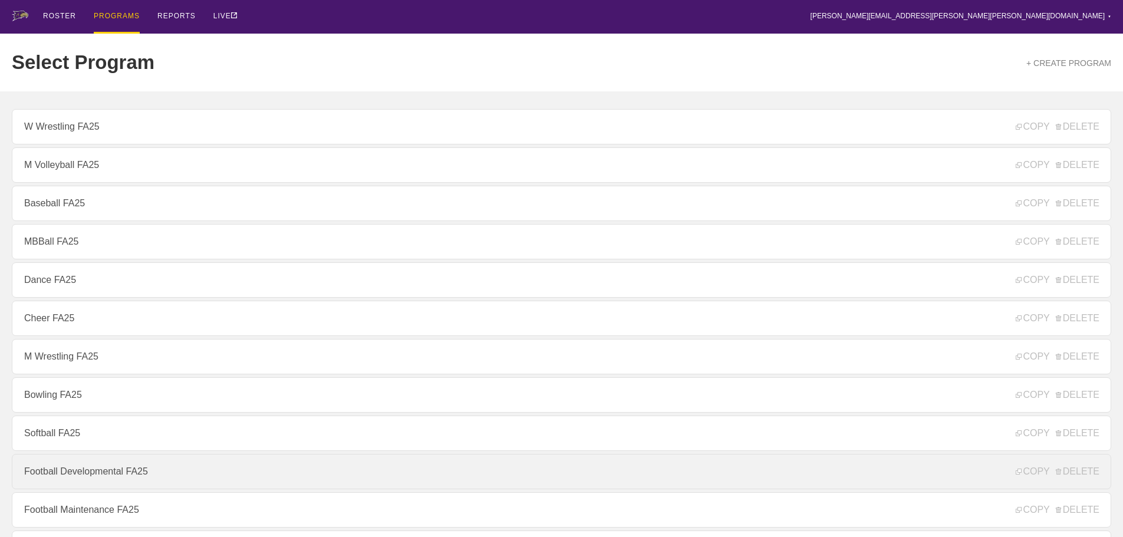
click at [90, 474] on link "Football Developmental FA25" at bounding box center [561, 471] width 1099 height 35
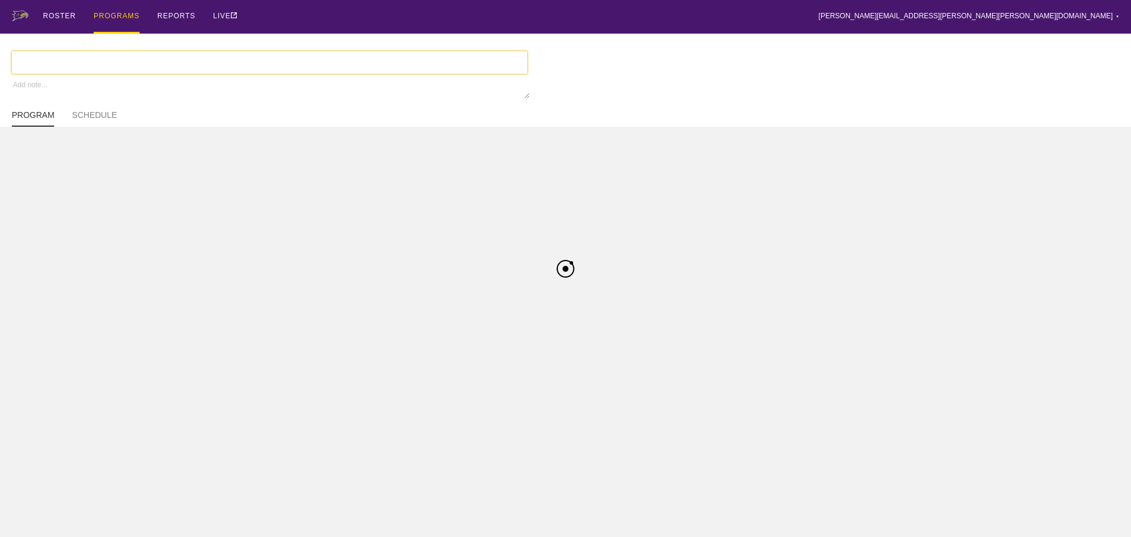
type textarea "x"
type input "Football Developmental FA25"
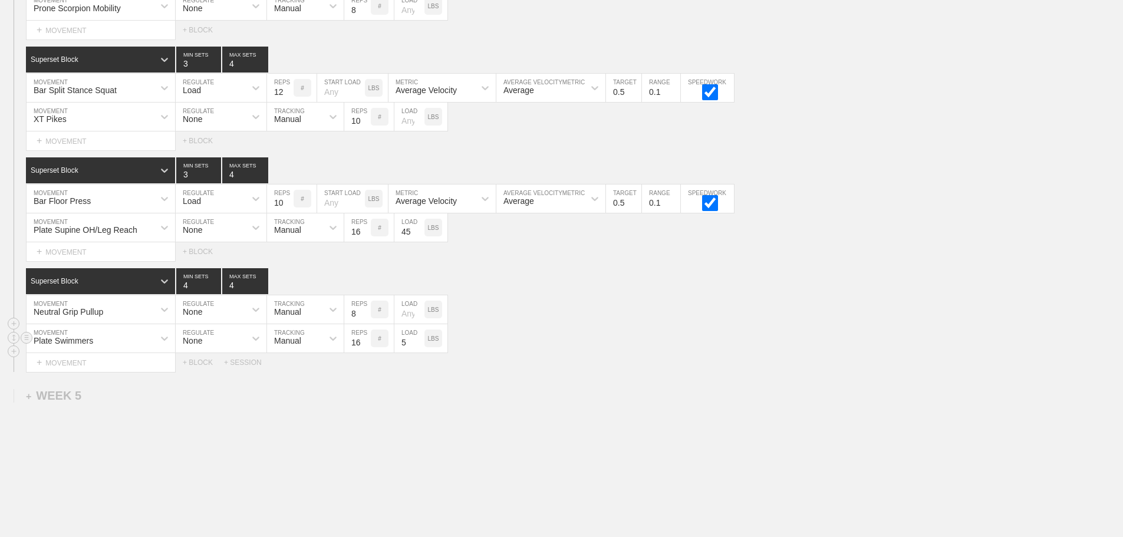
scroll to position [3734, 0]
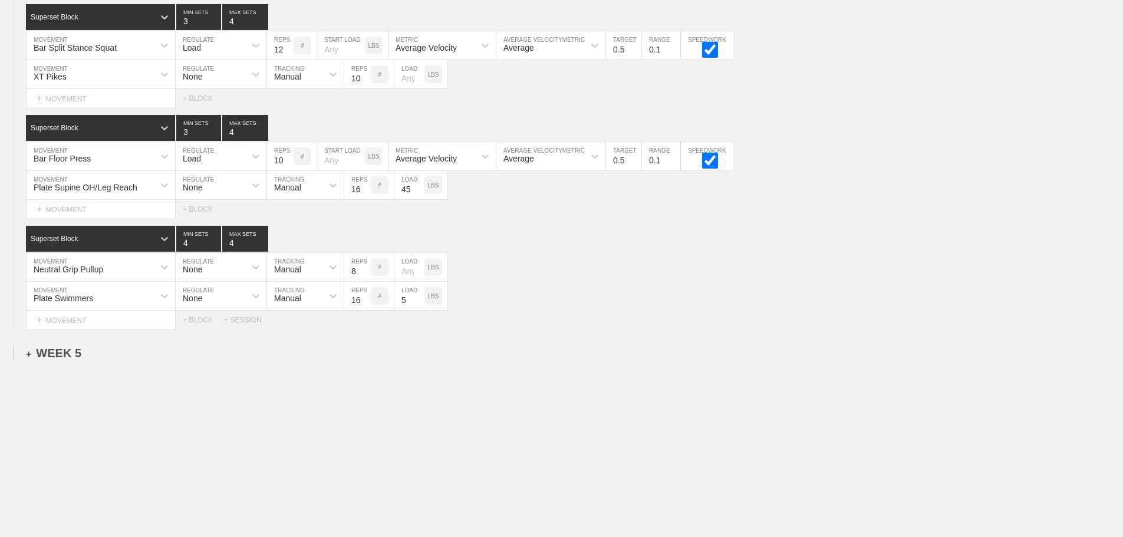
click at [51, 355] on div "+ WEEK 5" at bounding box center [53, 353] width 55 height 14
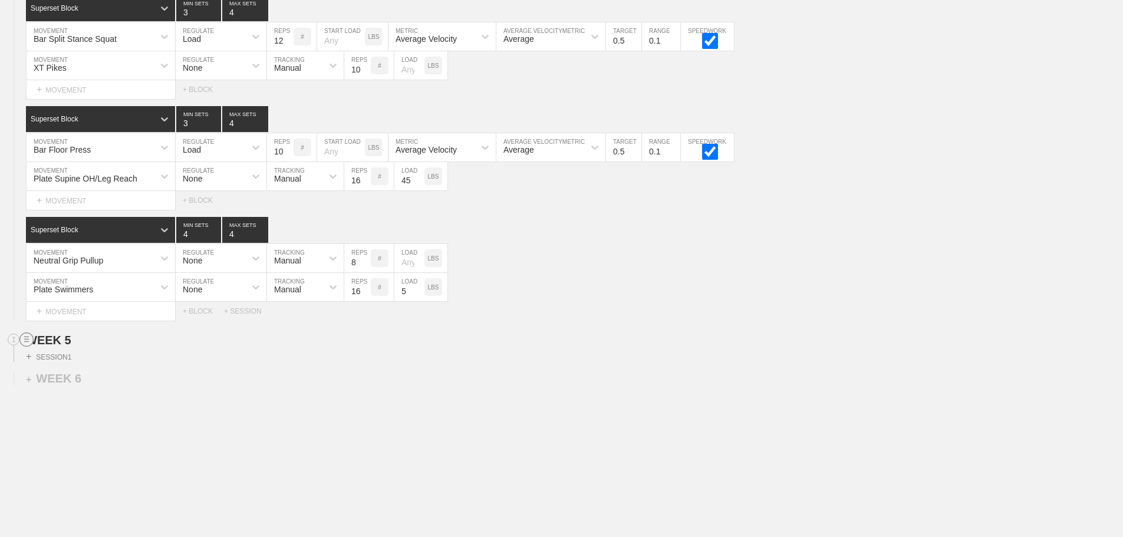
click at [25, 341] on line at bounding box center [26, 341] width 5 height 0
drag, startPoint x: 62, startPoint y: 376, endPoint x: 617, endPoint y: 37, distance: 649.8
click at [62, 376] on div "DELETE" at bounding box center [82, 380] width 94 height 18
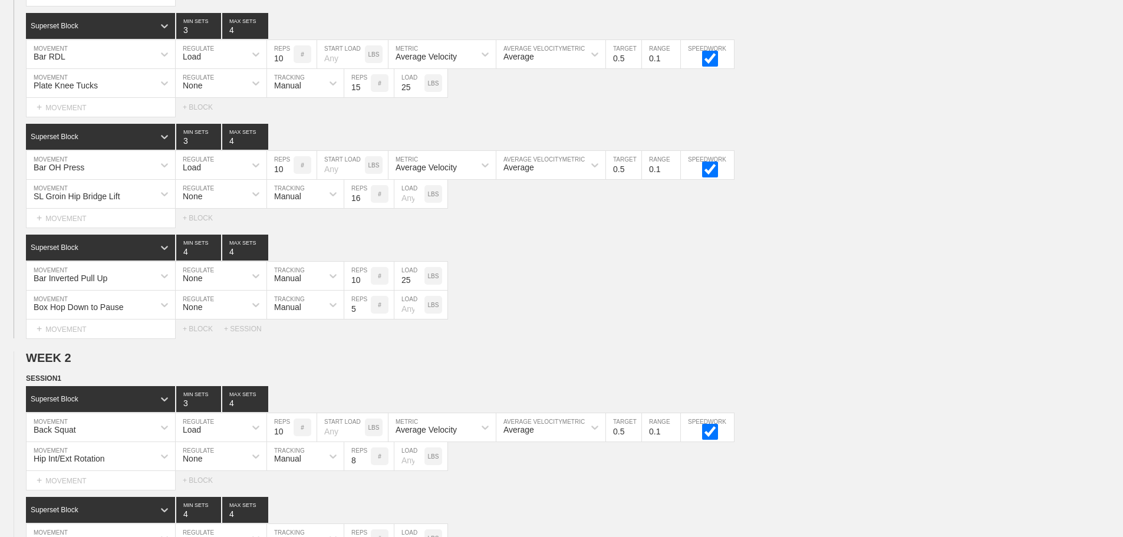
scroll to position [412, 0]
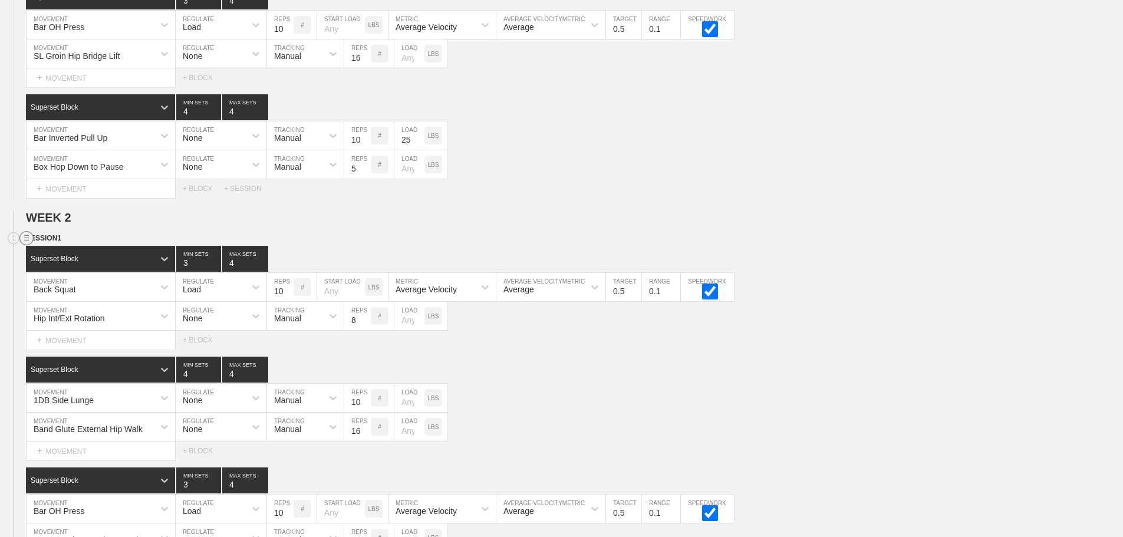
click at [29, 245] on circle at bounding box center [27, 239] width 14 height 14
click at [68, 259] on div "DUPLICATE" at bounding box center [82, 261] width 94 height 18
click at [838, 272] on div "Superset Block 3 MIN SETS 4 MAX SETS" at bounding box center [574, 259] width 1097 height 26
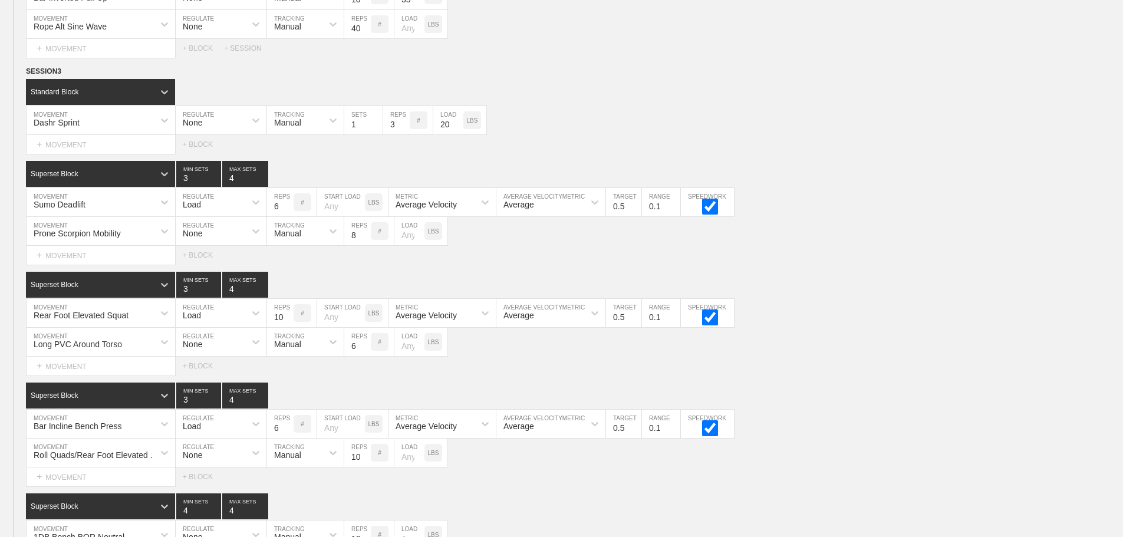
scroll to position [2975, 0]
click at [24, 78] on circle at bounding box center [27, 71] width 14 height 14
click at [65, 86] on div "DUPLICATE" at bounding box center [82, 93] width 94 height 18
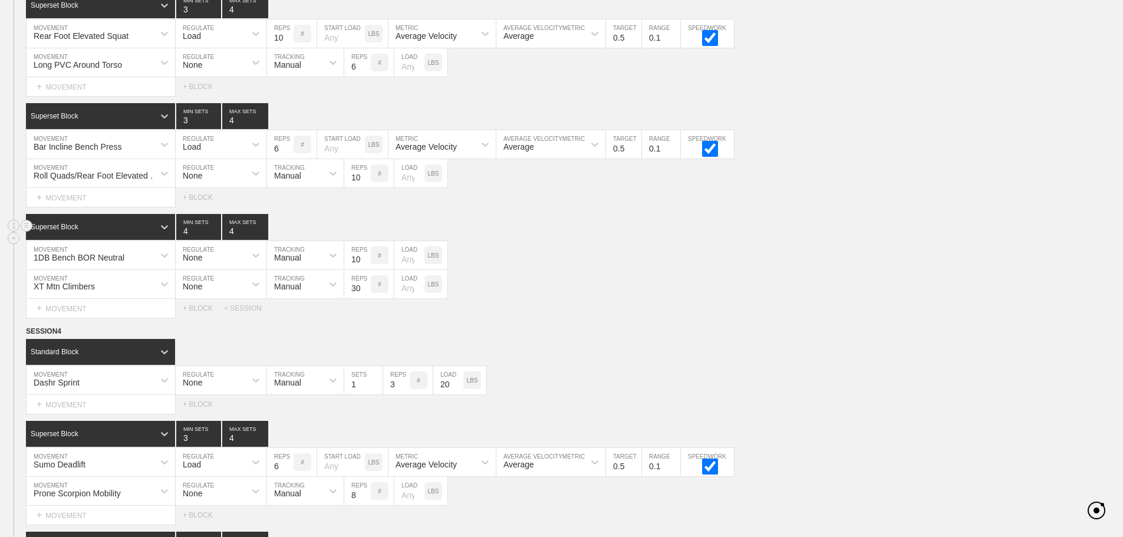
scroll to position [3269, 0]
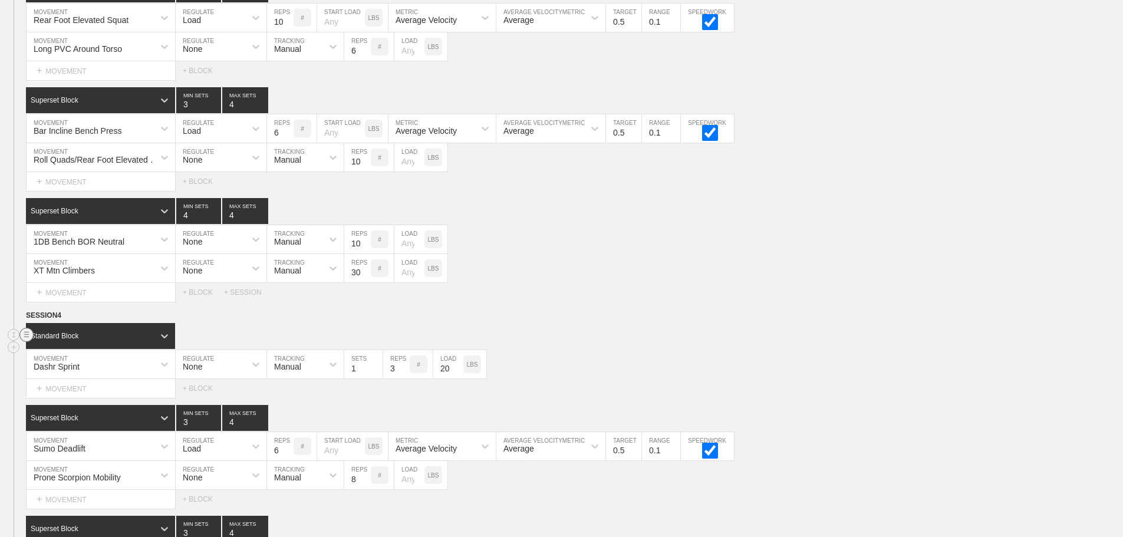
click at [27, 342] on circle at bounding box center [27, 335] width 14 height 14
click at [68, 366] on div "DELETE" at bounding box center [82, 369] width 94 height 18
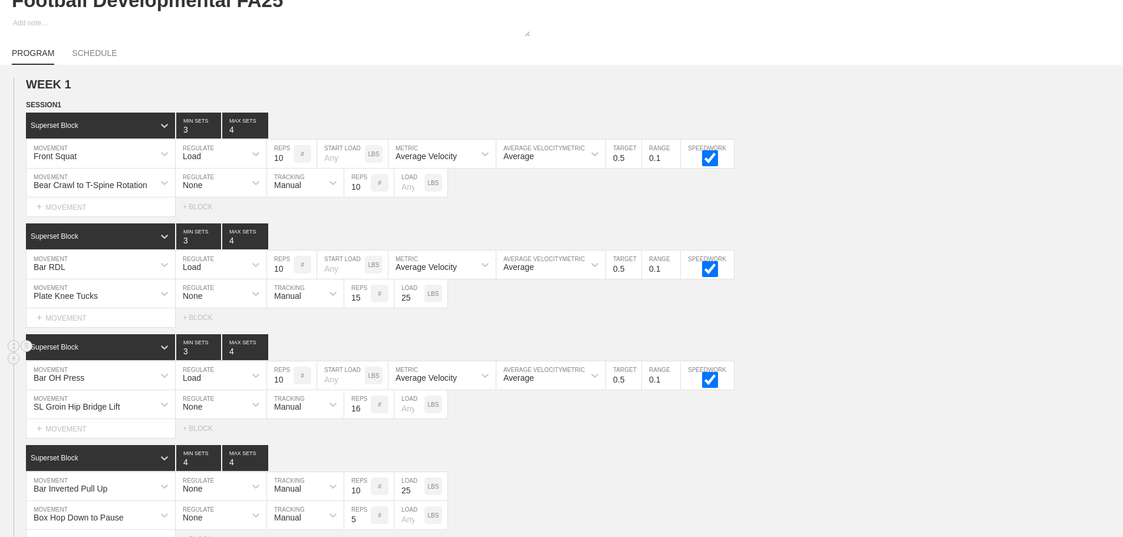
scroll to position [415, 0]
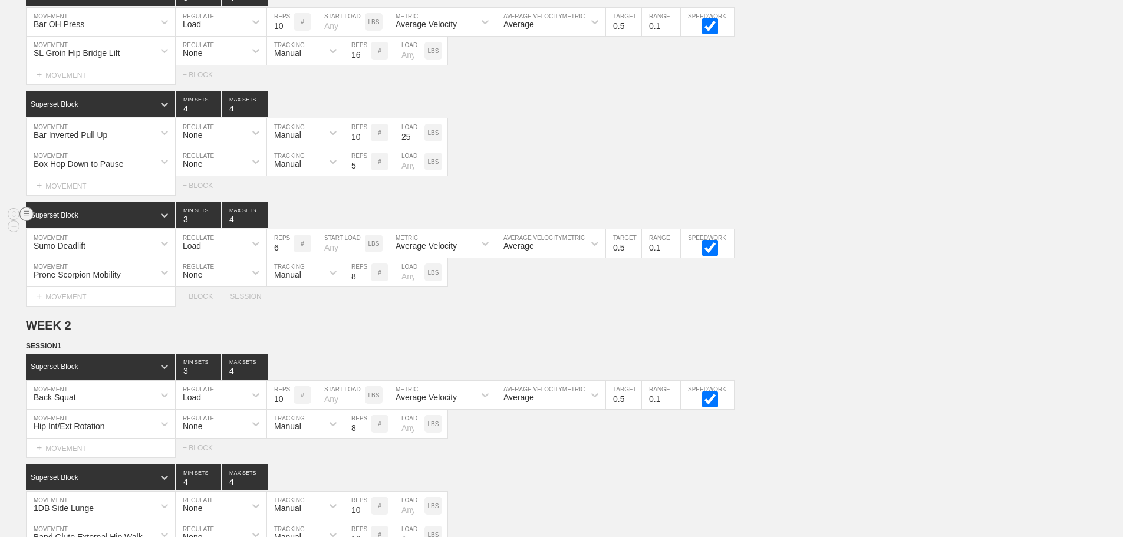
click at [27, 221] on circle at bounding box center [27, 214] width 14 height 14
click at [74, 254] on div "DELETE" at bounding box center [82, 248] width 94 height 18
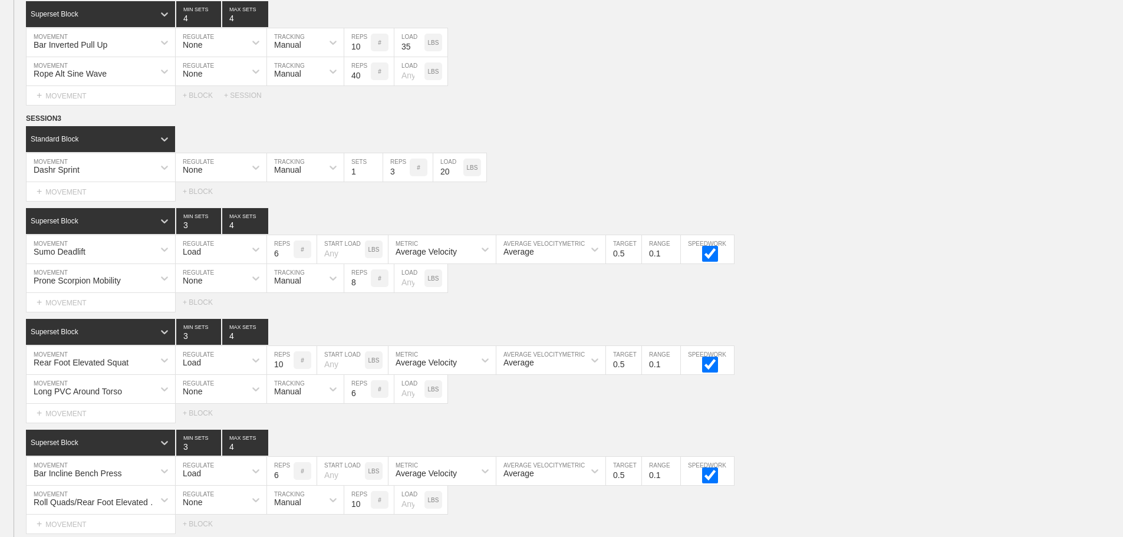
scroll to position [2949, 0]
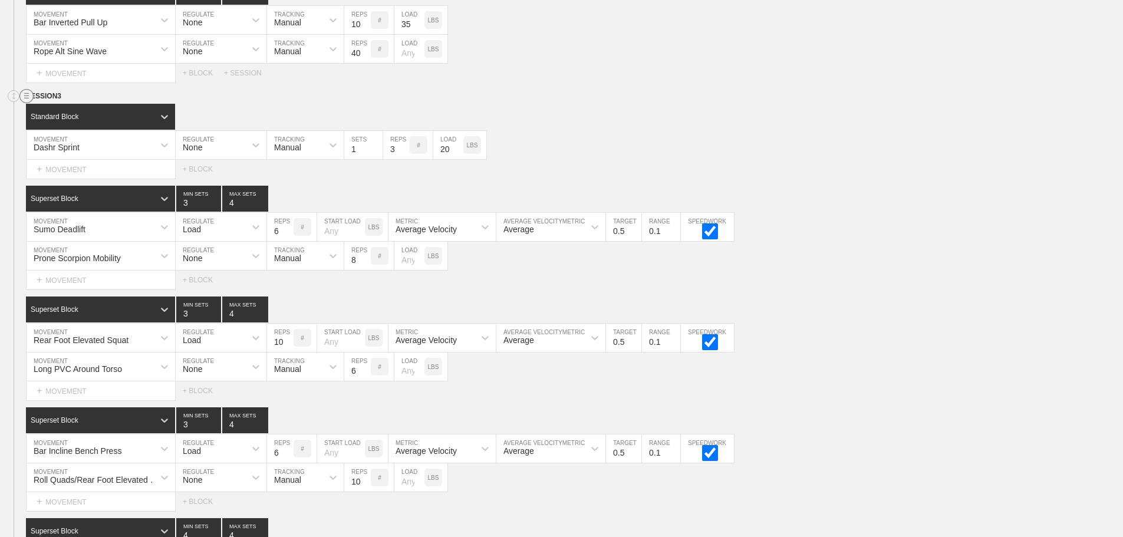
click at [25, 100] on circle at bounding box center [27, 97] width 14 height 14
click at [77, 115] on div "DUPLICATE" at bounding box center [82, 119] width 94 height 18
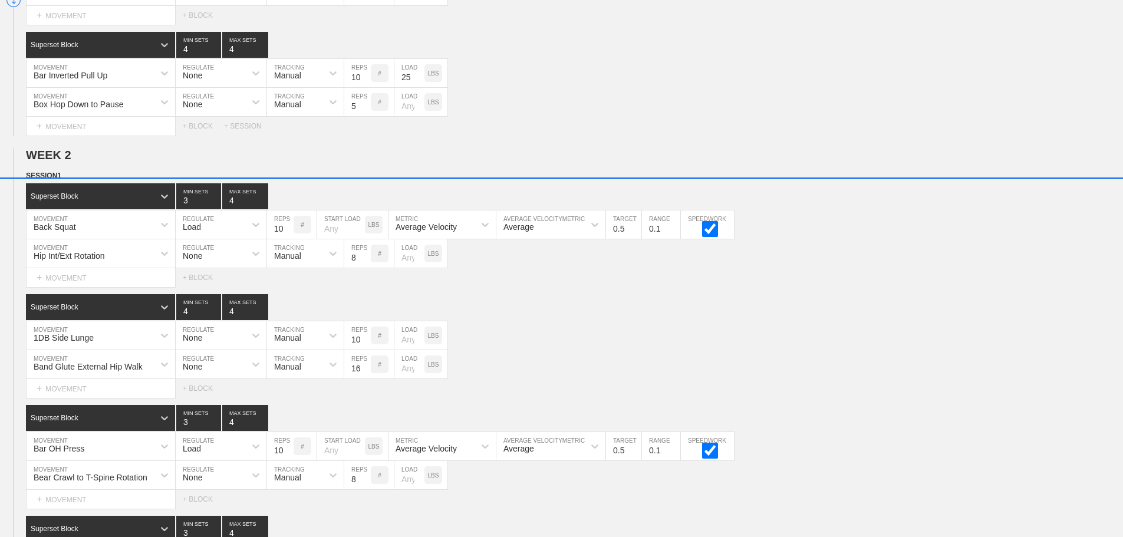
scroll to position [450, 0]
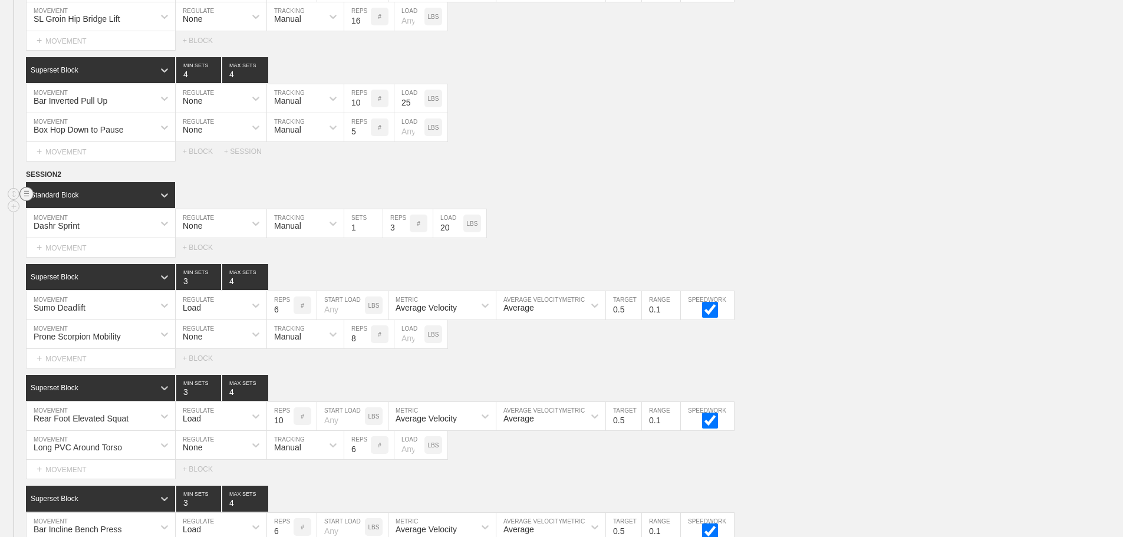
click at [27, 193] on line at bounding box center [26, 193] width 5 height 0
click at [70, 230] on div "DELETE" at bounding box center [82, 228] width 94 height 18
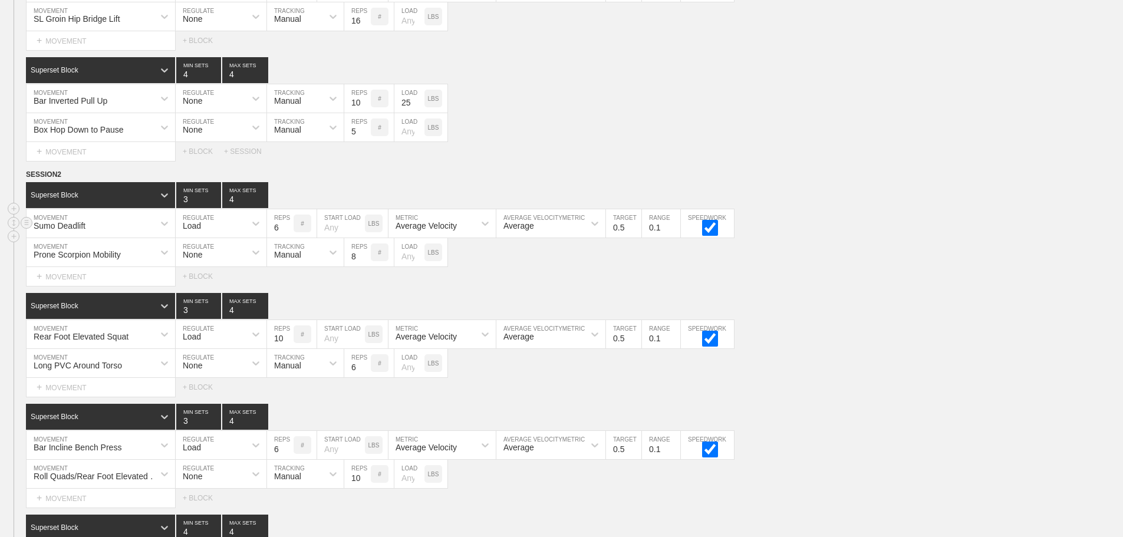
click at [274, 235] on input "6" at bounding box center [280, 223] width 27 height 28
type input "10"
click at [276, 348] on input "10" at bounding box center [280, 334] width 27 height 28
type input "16"
click at [278, 459] on input "6" at bounding box center [280, 445] width 27 height 28
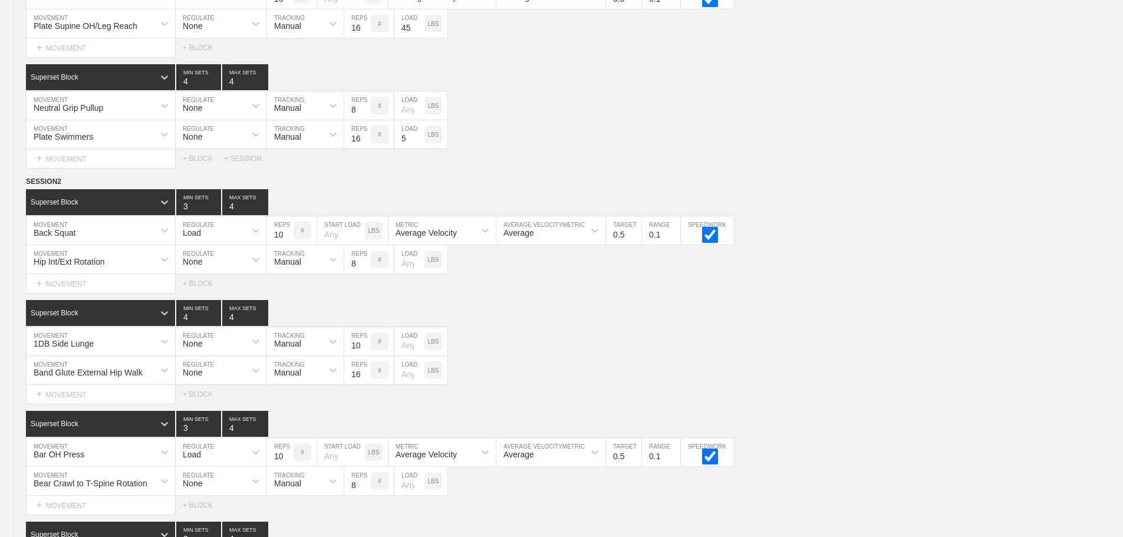
scroll to position [4692, 0]
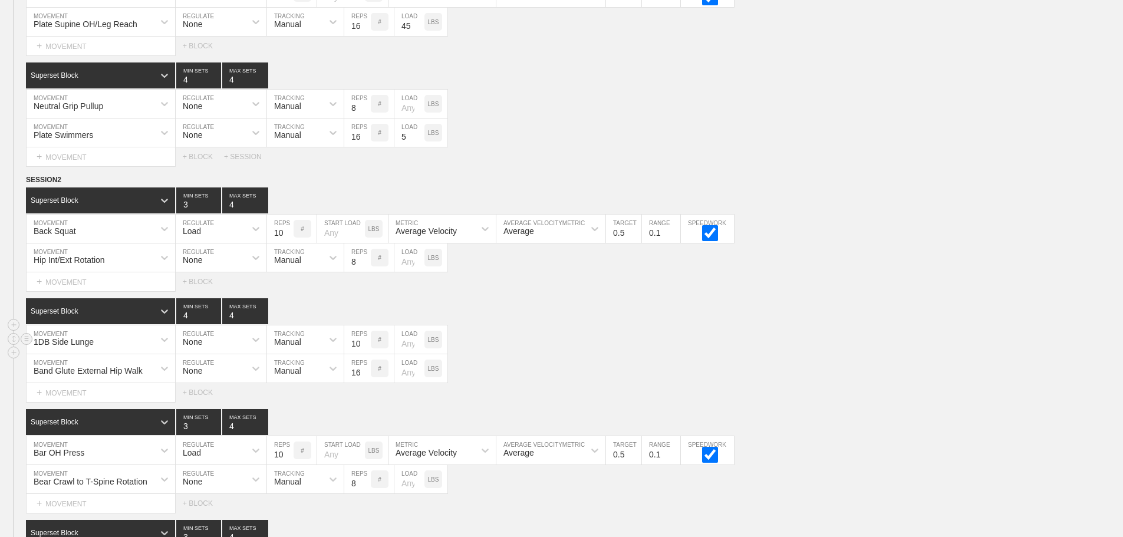
type input "9"
click at [359, 354] on input "10" at bounding box center [357, 339] width 27 height 28
type input "16"
click at [597, 338] on div "1DB Side Lunge MOVEMENT None REGULATE Manual TRACKING 16 REPS # LOAD LBS" at bounding box center [561, 339] width 1123 height 29
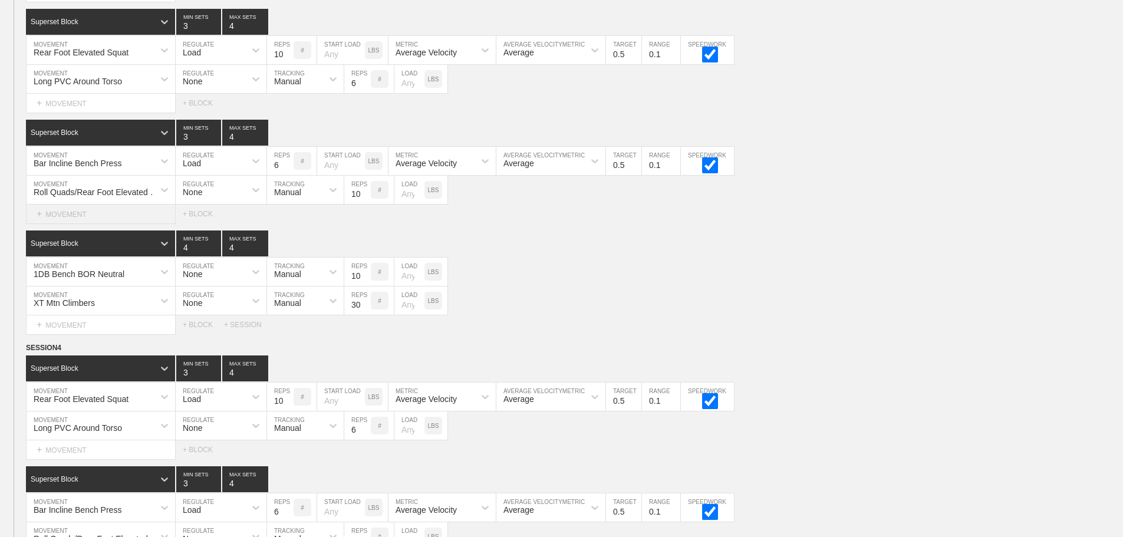
scroll to position [3889, 0]
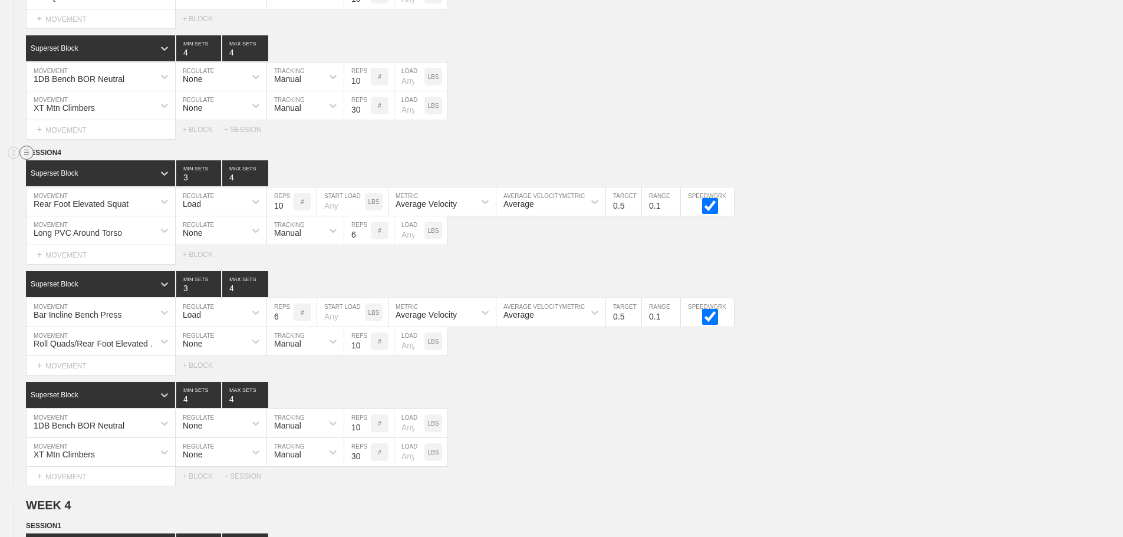
click at [29, 154] on line at bounding box center [26, 154] width 5 height 0
click at [63, 190] on div "DELETE" at bounding box center [82, 193] width 94 height 18
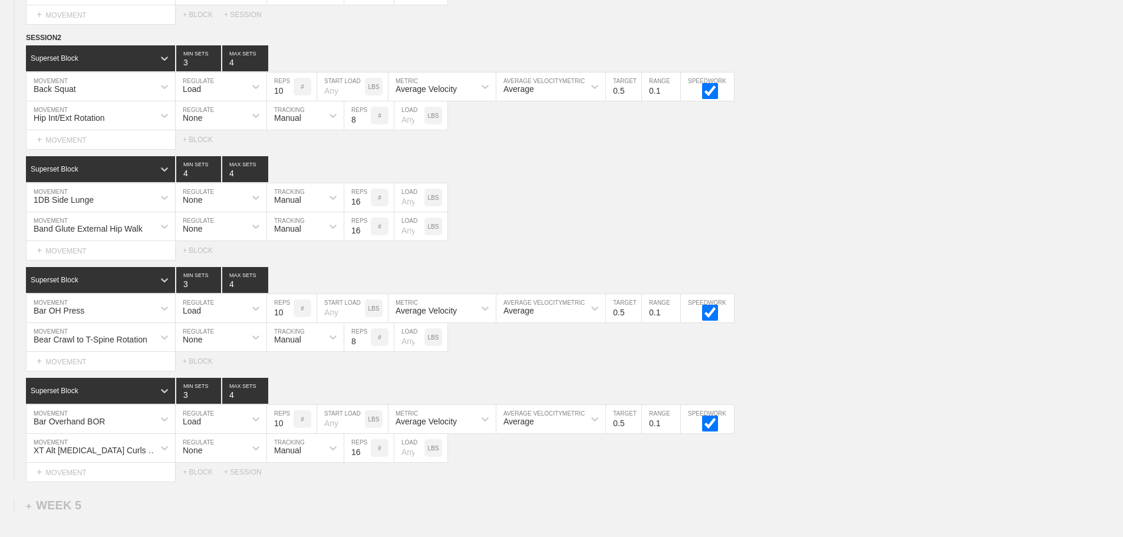
scroll to position [4649, 0]
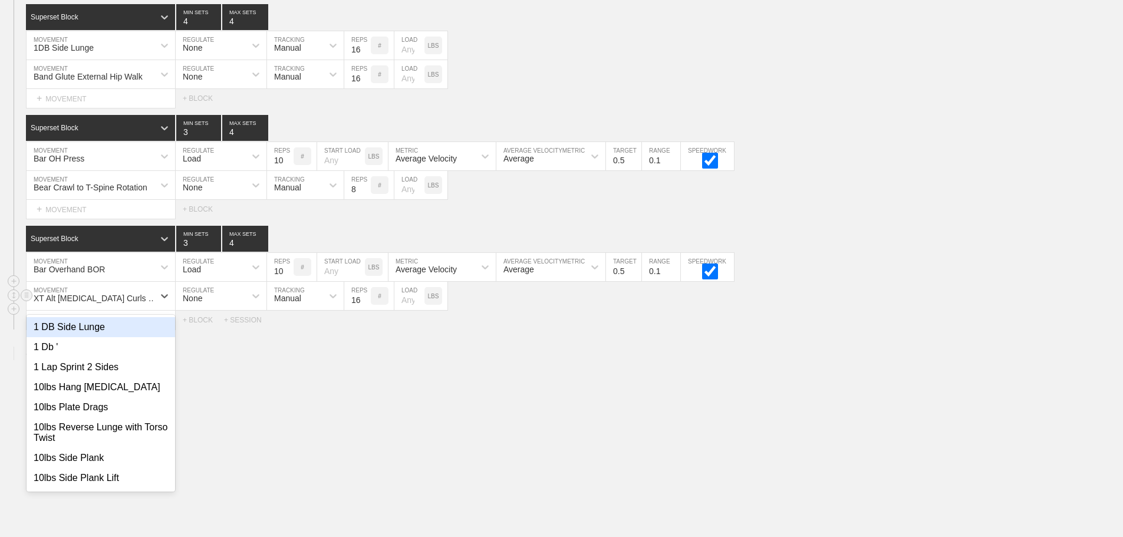
click at [92, 301] on div "XT Alt [MEDICAL_DATA] Curls March" at bounding box center [98, 297] width 128 height 9
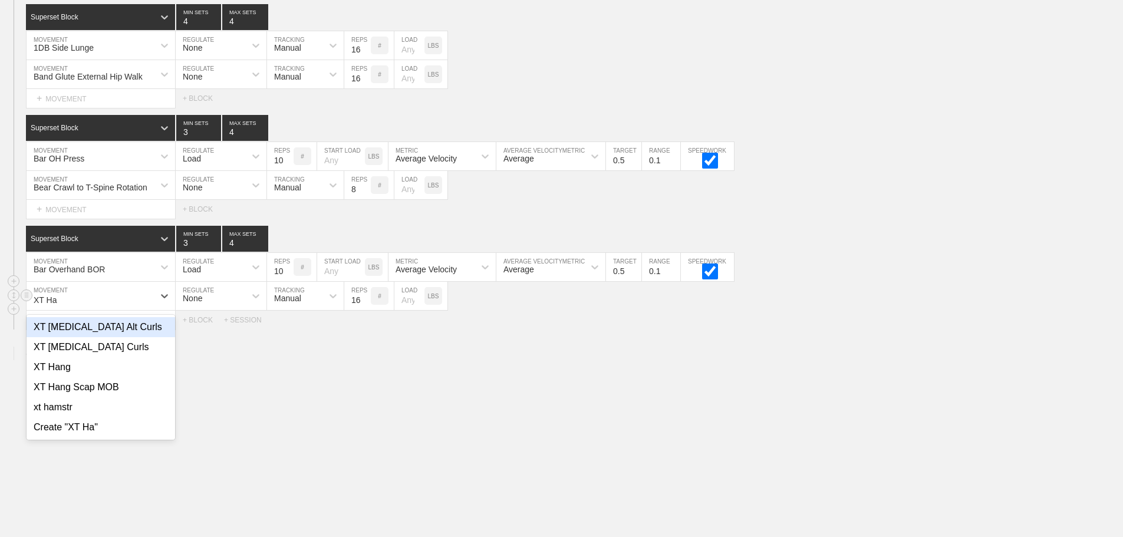
type input "XT Ham"
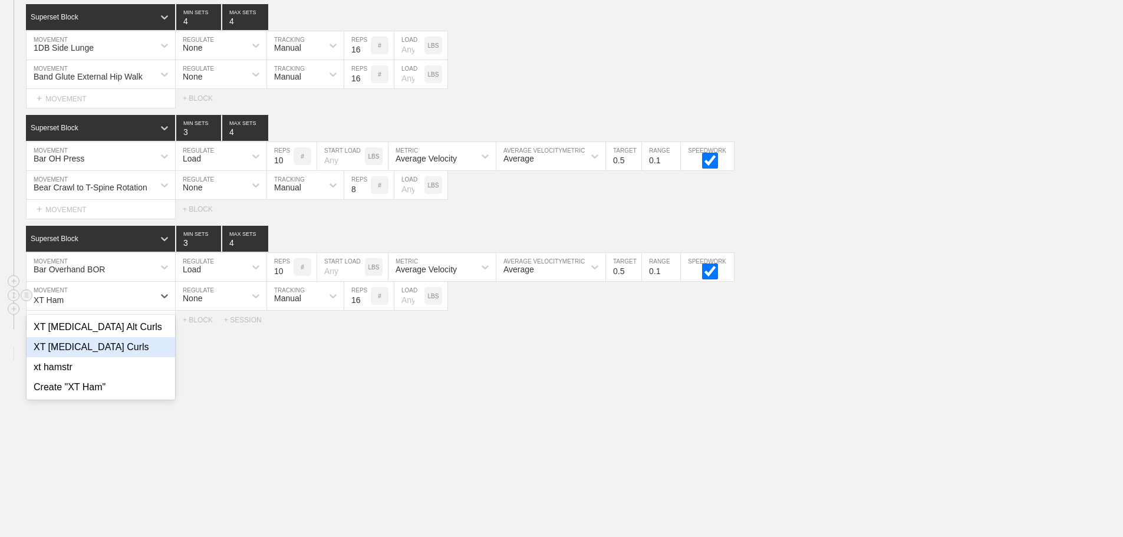
click at [101, 342] on div "XT [MEDICAL_DATA] Curls" at bounding box center [101, 347] width 148 height 20
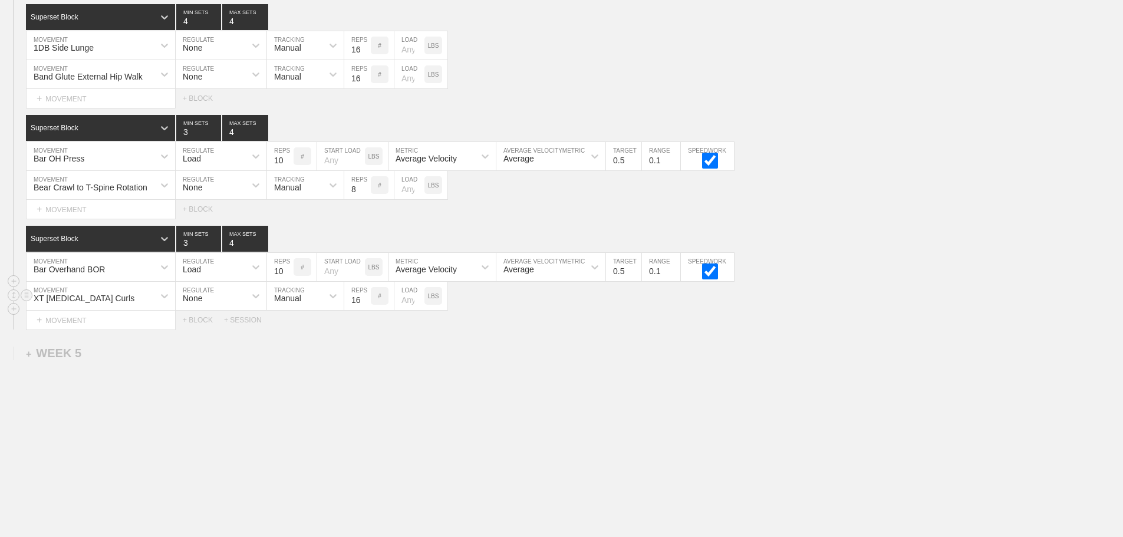
click at [356, 304] on input "16" at bounding box center [357, 296] width 27 height 28
type input "15"
click at [864, 216] on div "Select... MOVEMENT + MOVEMENT + BLOCK" at bounding box center [561, 209] width 1123 height 19
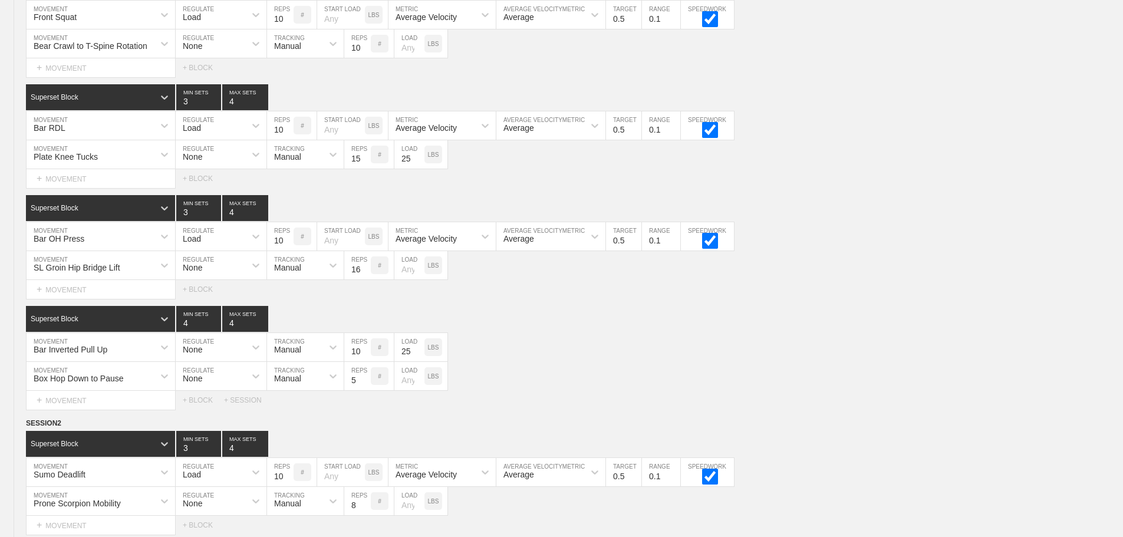
scroll to position [0, 0]
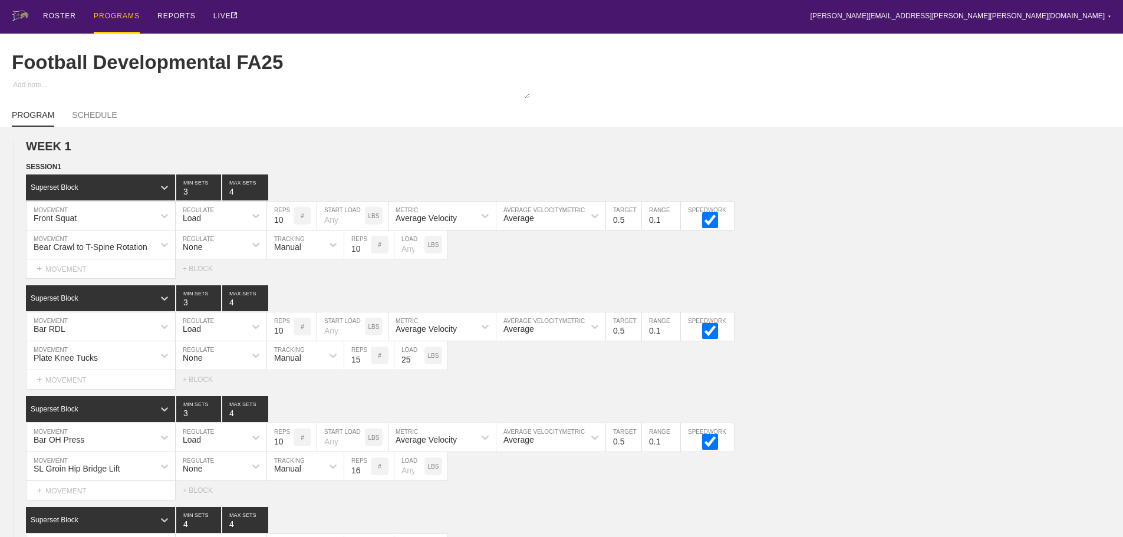
click at [112, 16] on div "PROGRAMS" at bounding box center [117, 17] width 46 height 34
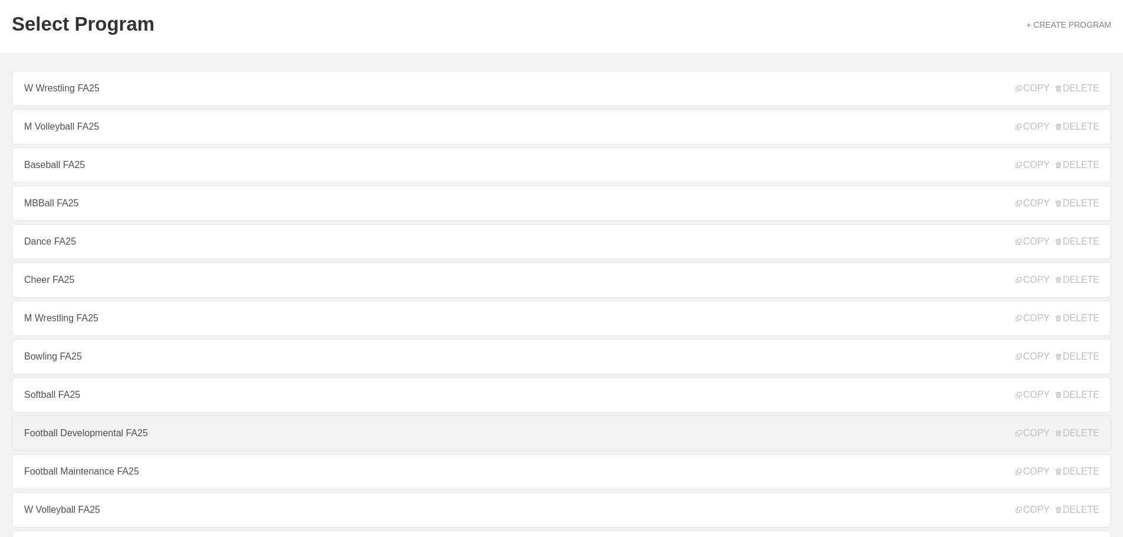
scroll to position [59, 0]
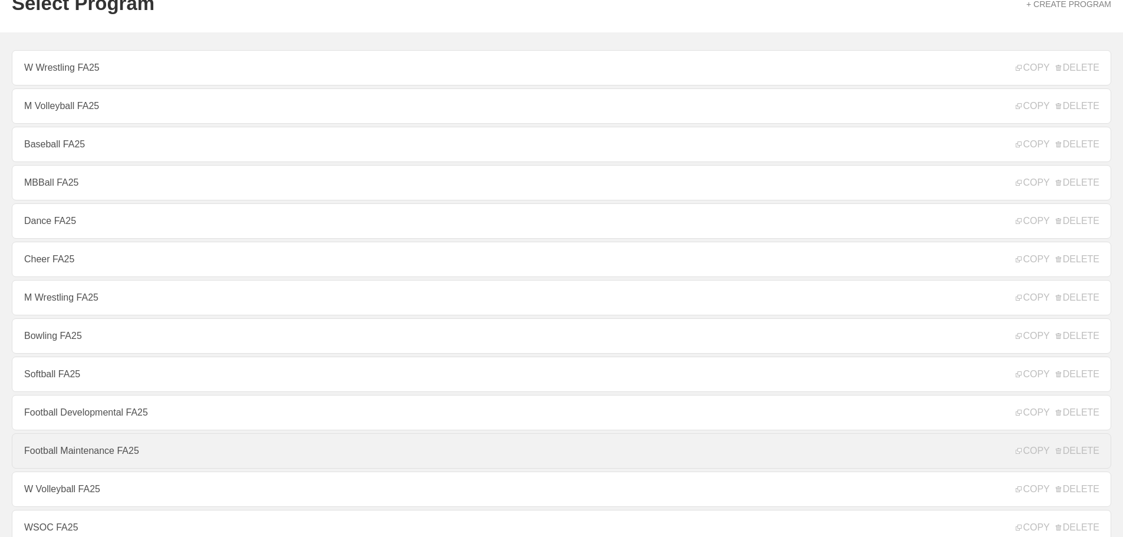
click at [119, 451] on link "Football Maintenance FA25" at bounding box center [561, 450] width 1099 height 35
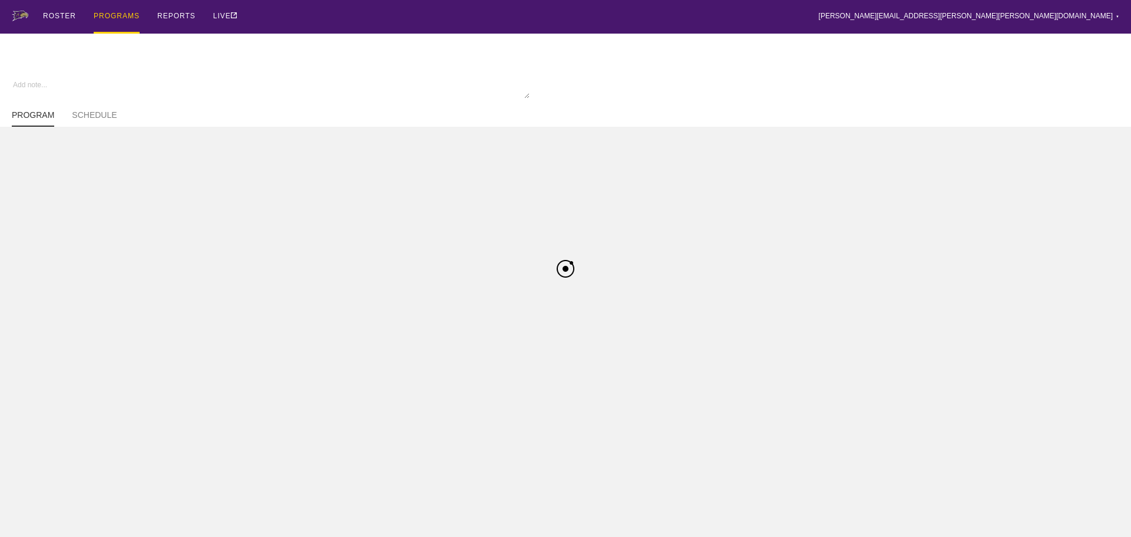
type textarea "x"
type input "Football Maintenance FA25"
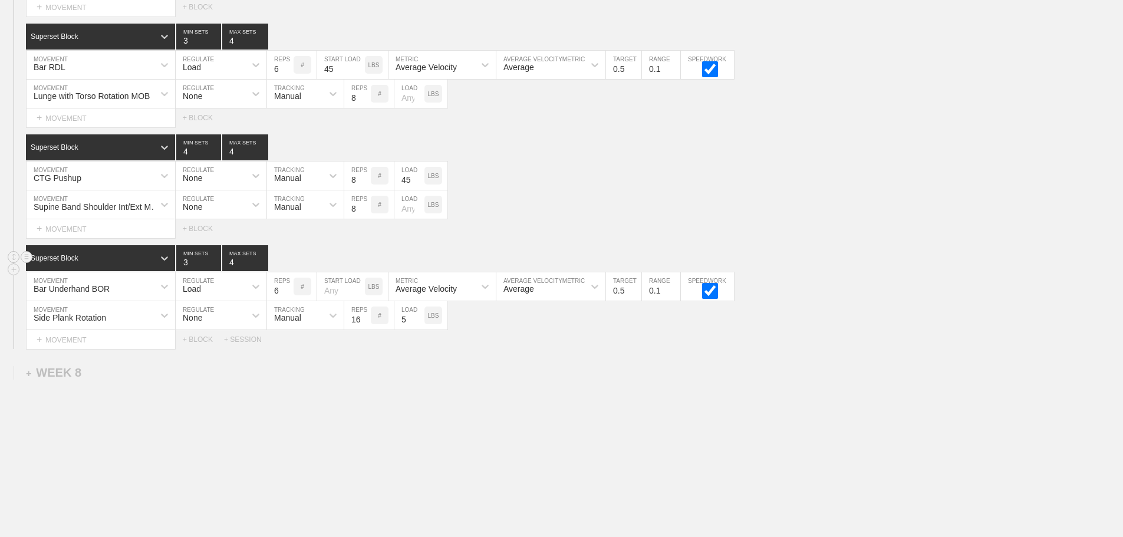
scroll to position [5402, 0]
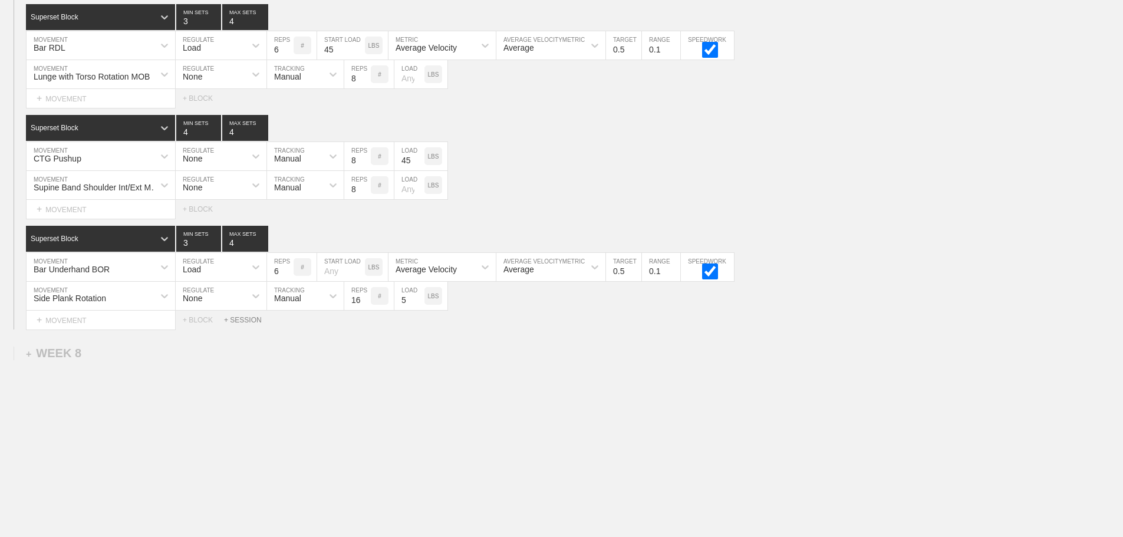
click at [245, 318] on div "+ SESSION" at bounding box center [247, 320] width 47 height 8
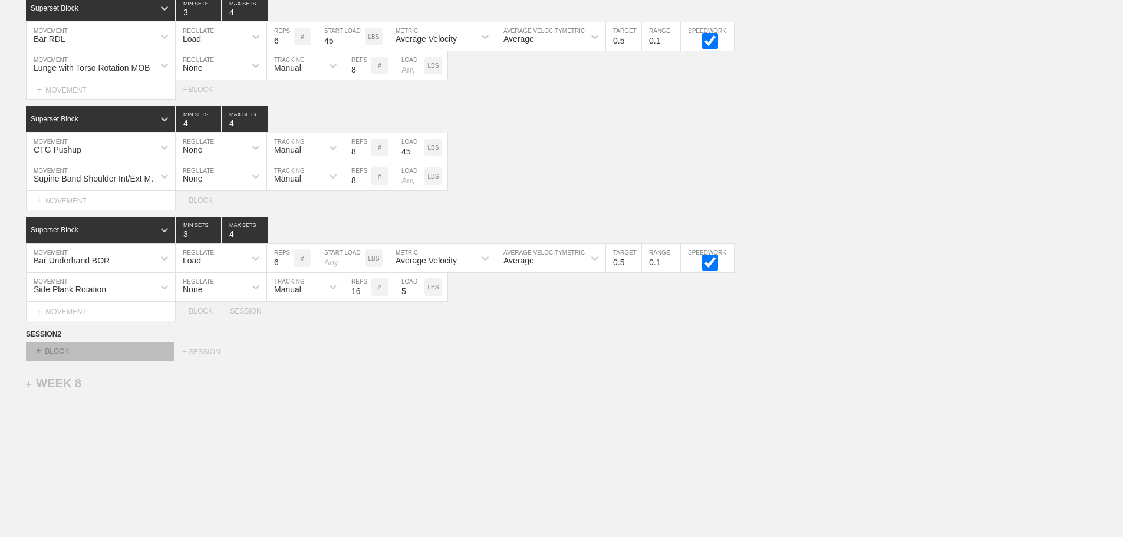
click at [59, 354] on div "+ BLOCK" at bounding box center [100, 351] width 148 height 19
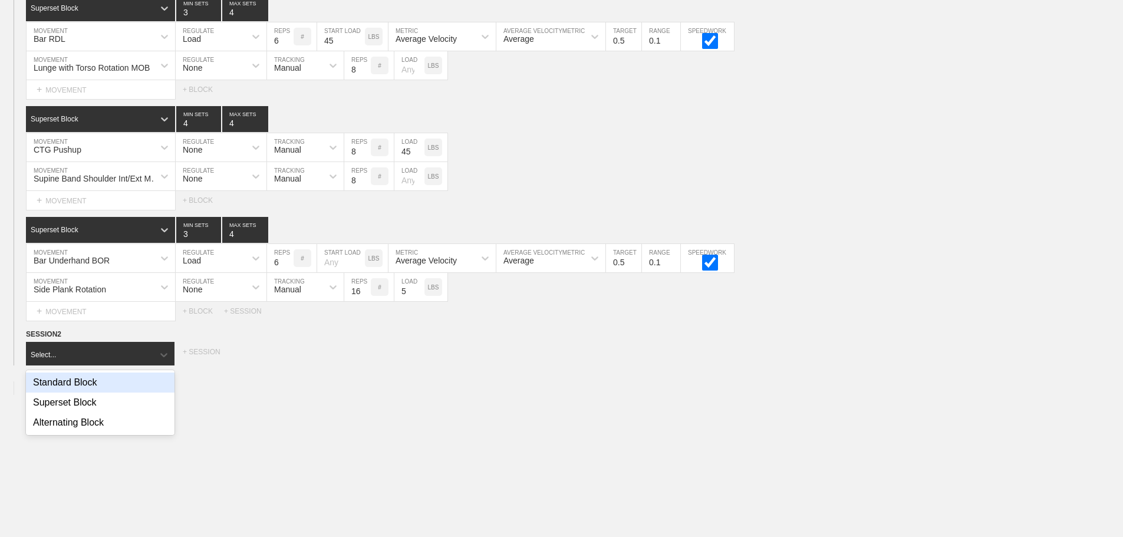
click at [68, 392] on div "Standard Block" at bounding box center [100, 382] width 148 height 20
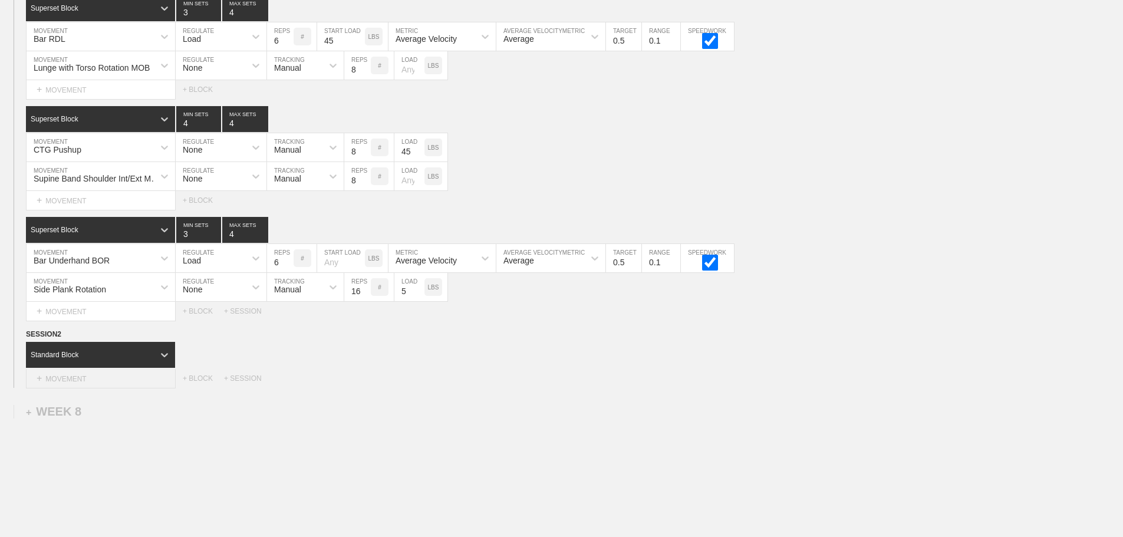
click at [94, 388] on div "+ MOVEMENT" at bounding box center [101, 378] width 150 height 19
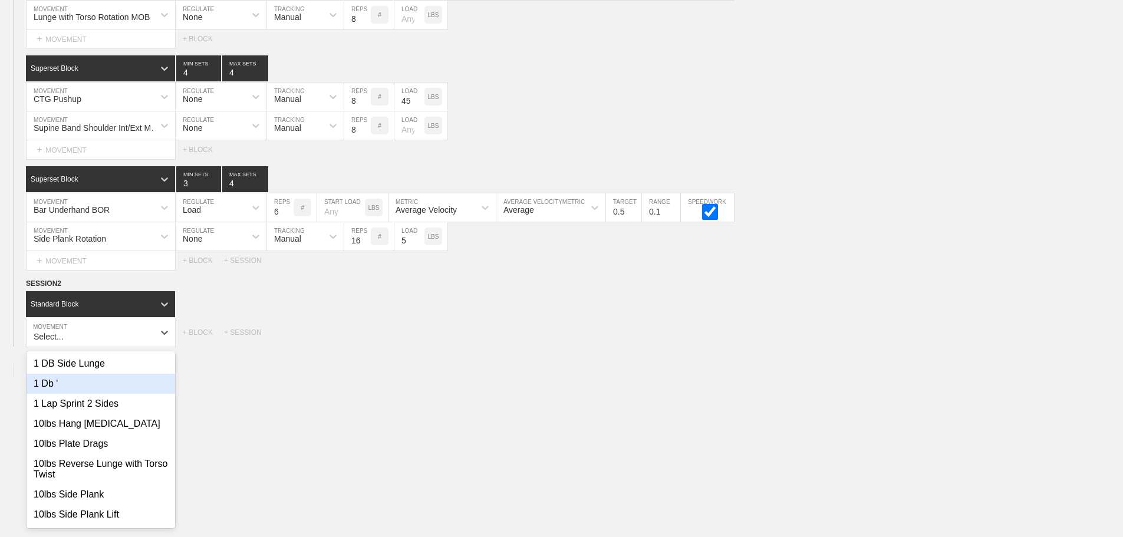
scroll to position [5457, 0]
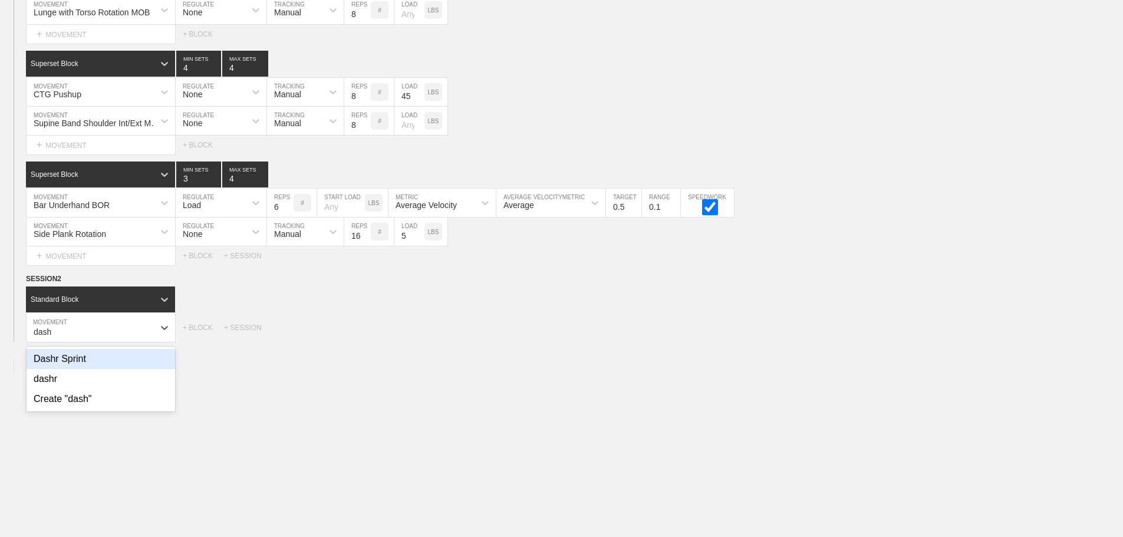
click at [88, 367] on div "Dashr Sprint" at bounding box center [101, 359] width 148 height 20
type input "dash"
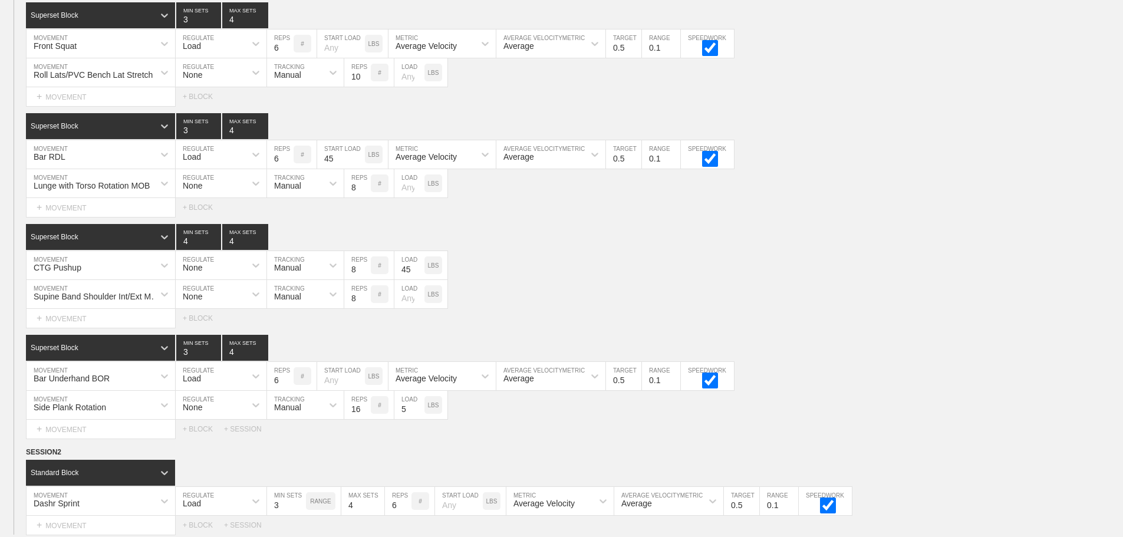
scroll to position [5498, 0]
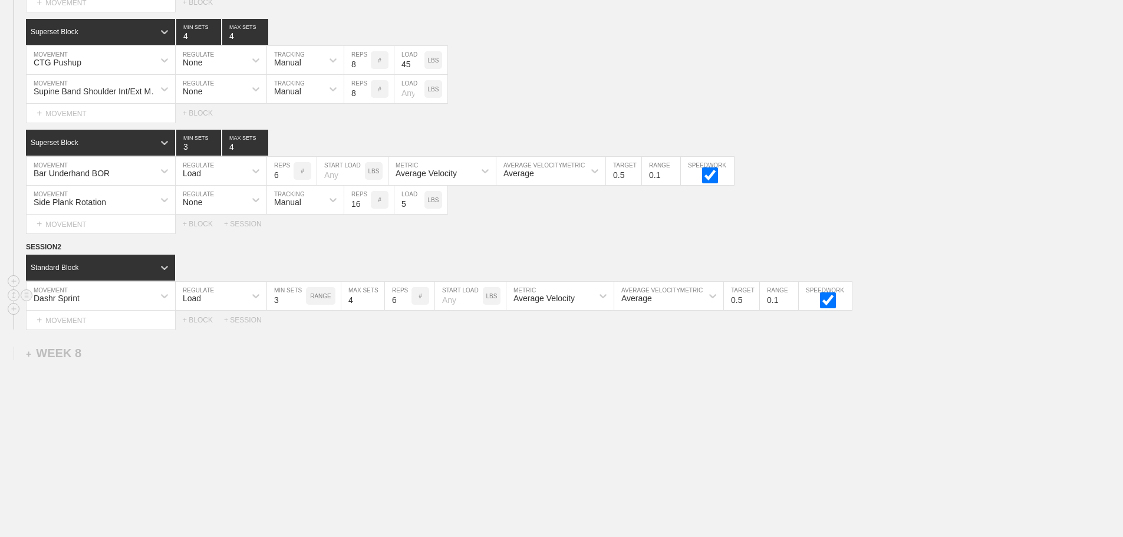
click at [222, 298] on div "Load" at bounding box center [211, 296] width 70 height 20
click at [237, 325] on div "None" at bounding box center [221, 327] width 91 height 20
drag, startPoint x: 307, startPoint y: 293, endPoint x: 308, endPoint y: 300, distance: 6.5
click at [308, 293] on div "Sensor" at bounding box center [294, 296] width 55 height 20
click at [305, 341] on div "Manual" at bounding box center [305, 347] width 77 height 20
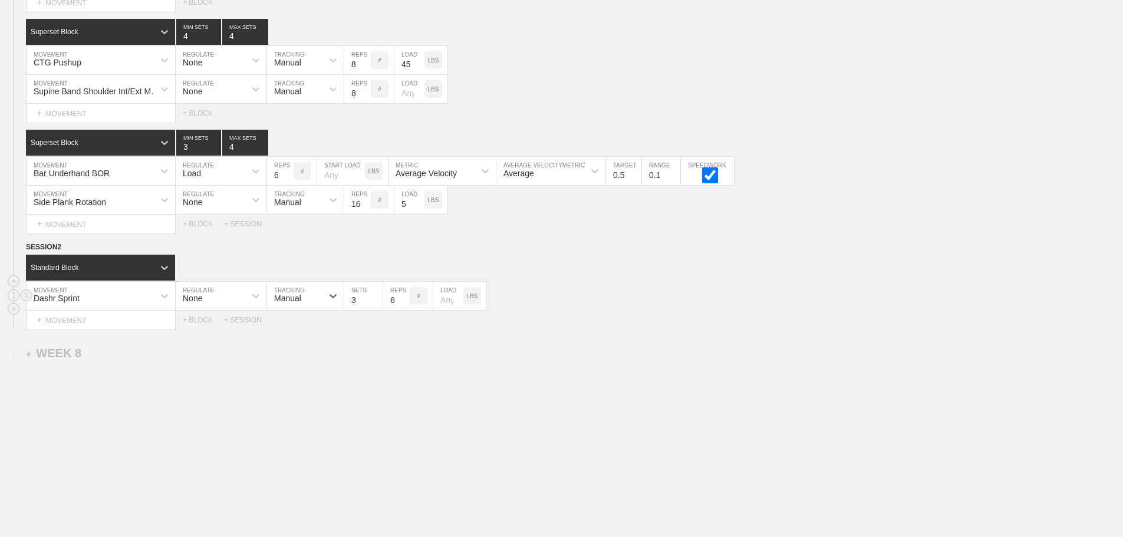
click at [354, 298] on input "3" at bounding box center [363, 296] width 38 height 28
type input "1"
click at [388, 305] on input "6" at bounding box center [396, 296] width 27 height 28
type input "3"
click at [445, 301] on input "number" at bounding box center [448, 296] width 30 height 28
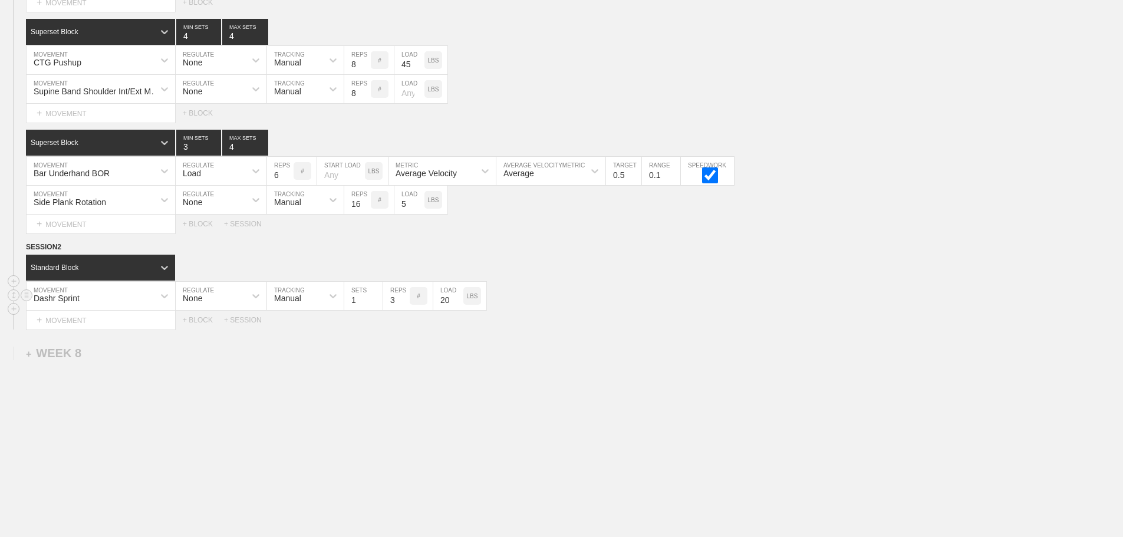
type input "20"
drag, startPoint x: 598, startPoint y: 301, endPoint x: 311, endPoint y: 332, distance: 288.7
click at [596, 301] on div "Dashr Sprint MOVEMENT None REGULATE Manual TRACKING 1 SETS 3 REPS # 20 LOAD LBS" at bounding box center [561, 296] width 1123 height 29
click at [202, 316] on div "+ BLOCK" at bounding box center [203, 320] width 41 height 8
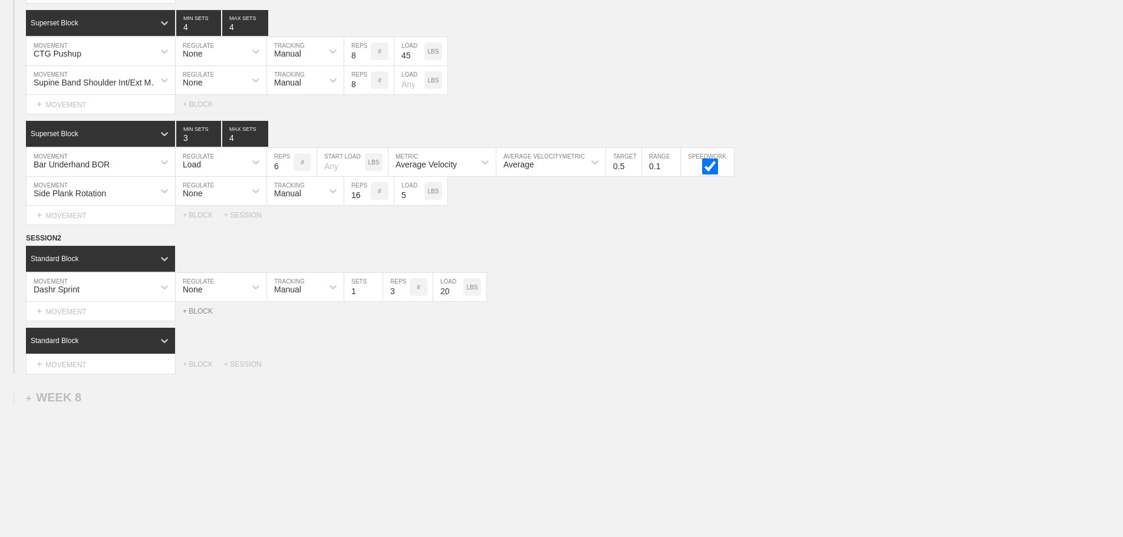
click at [197, 315] on div "+ BLOCK" at bounding box center [203, 311] width 41 height 8
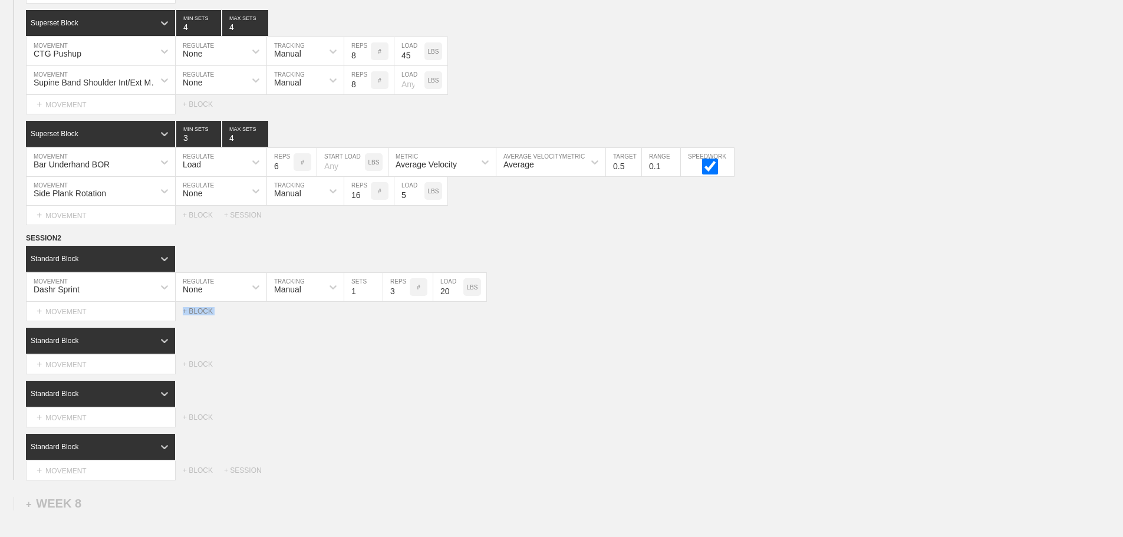
click at [197, 315] on div "+ BLOCK" at bounding box center [203, 311] width 41 height 8
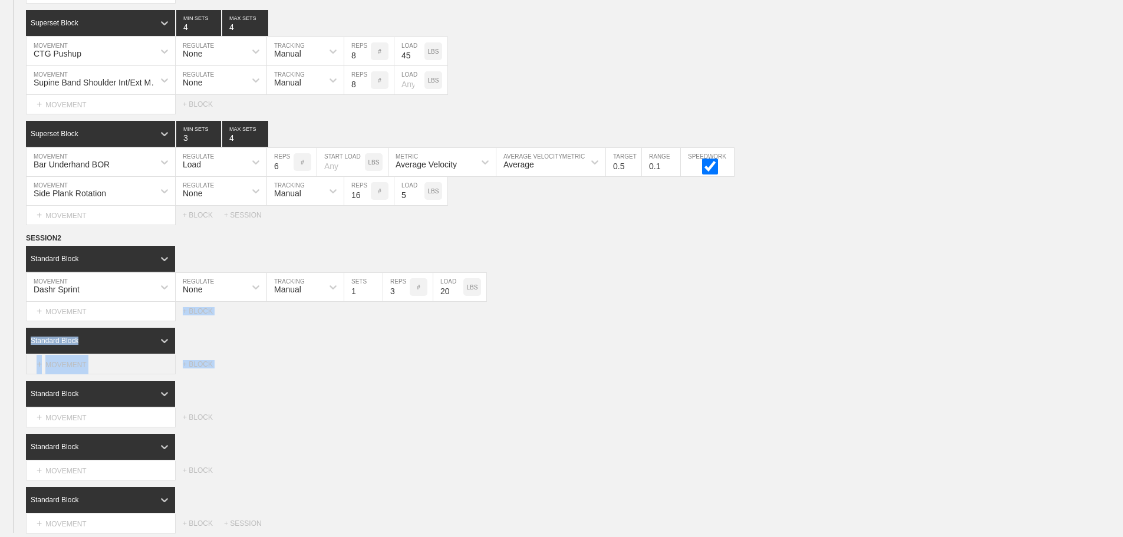
click at [74, 369] on div "+ MOVEMENT" at bounding box center [101, 364] width 150 height 19
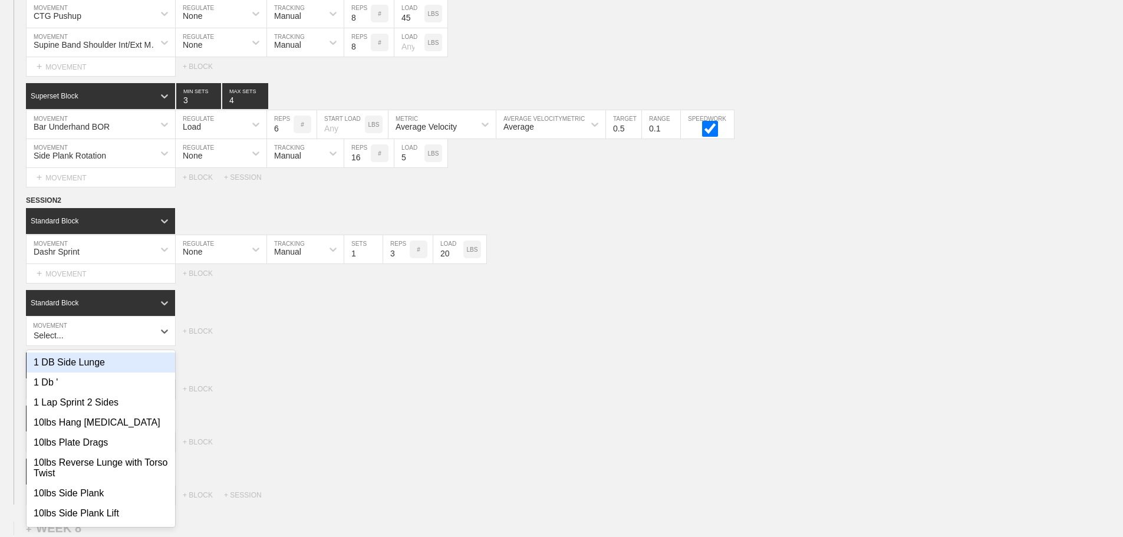
scroll to position [5539, 0]
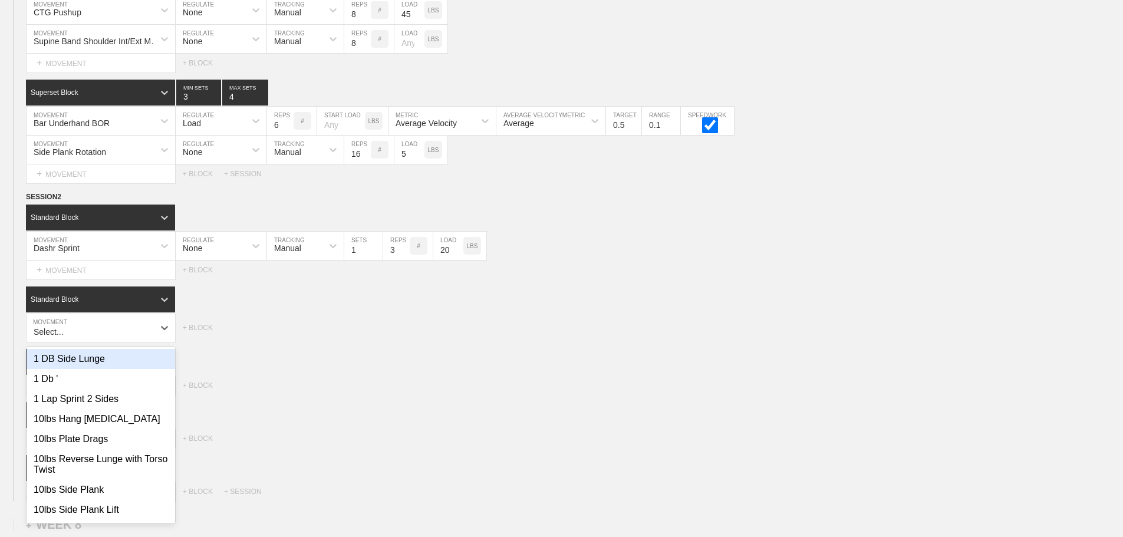
type input "B"
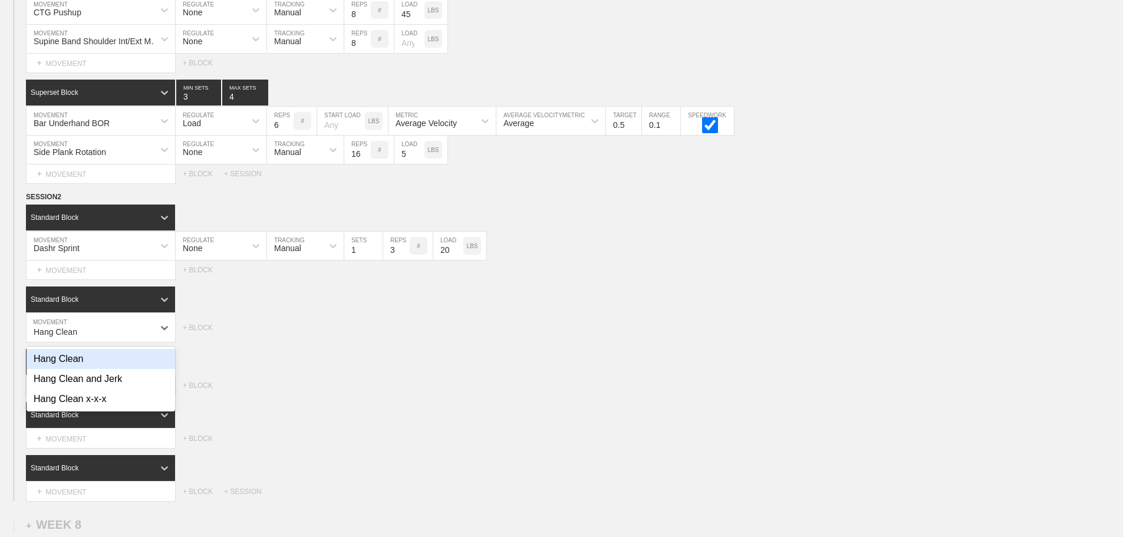
click at [74, 369] on div "Hang Clean" at bounding box center [101, 359] width 148 height 20
type input "Hang Clean"
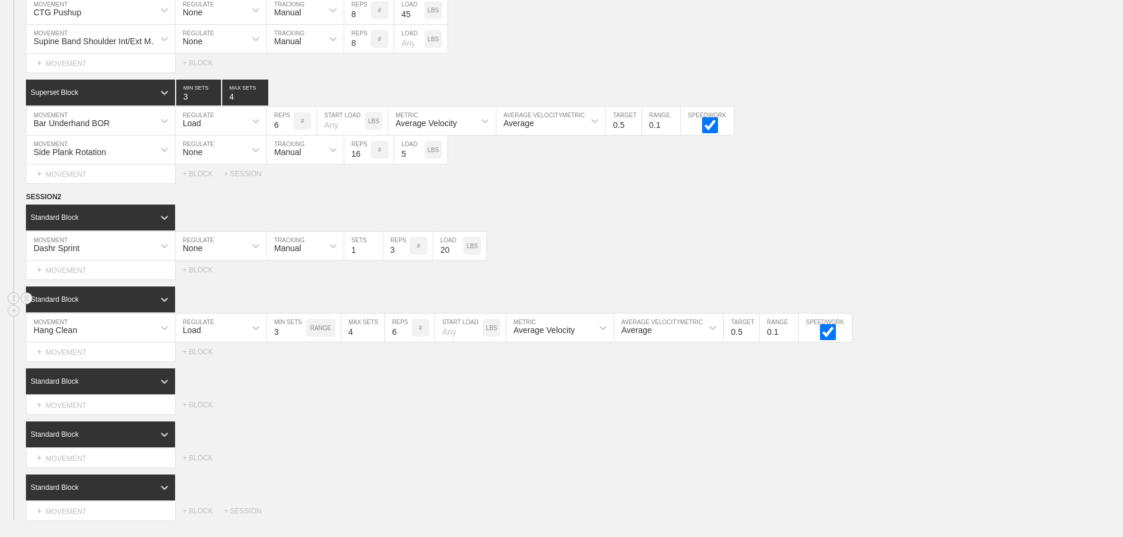
click at [144, 305] on div "Standard Block" at bounding box center [90, 299] width 128 height 11
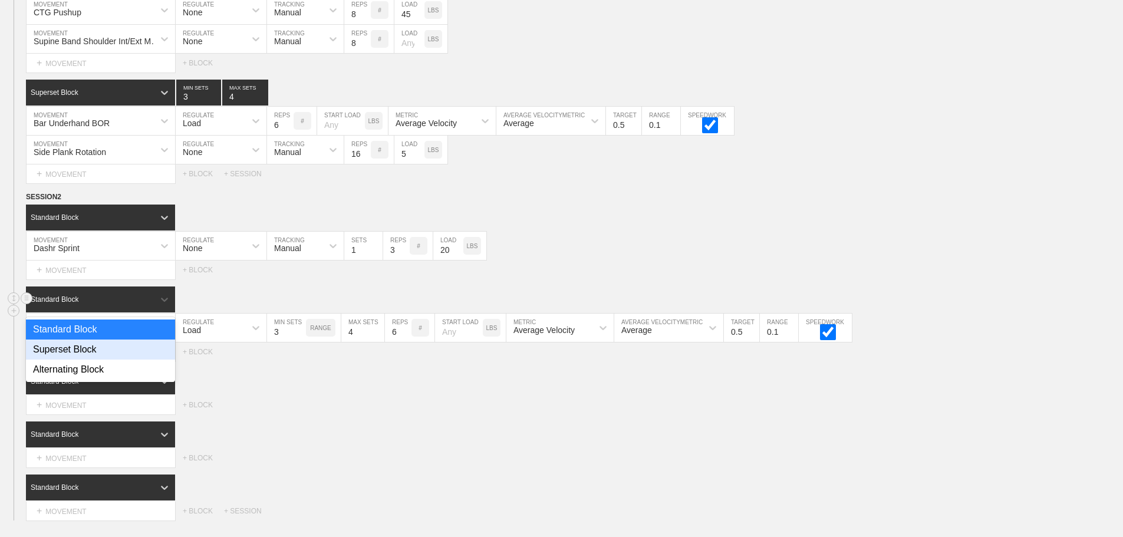
click at [140, 358] on div "Superset Block" at bounding box center [100, 349] width 149 height 20
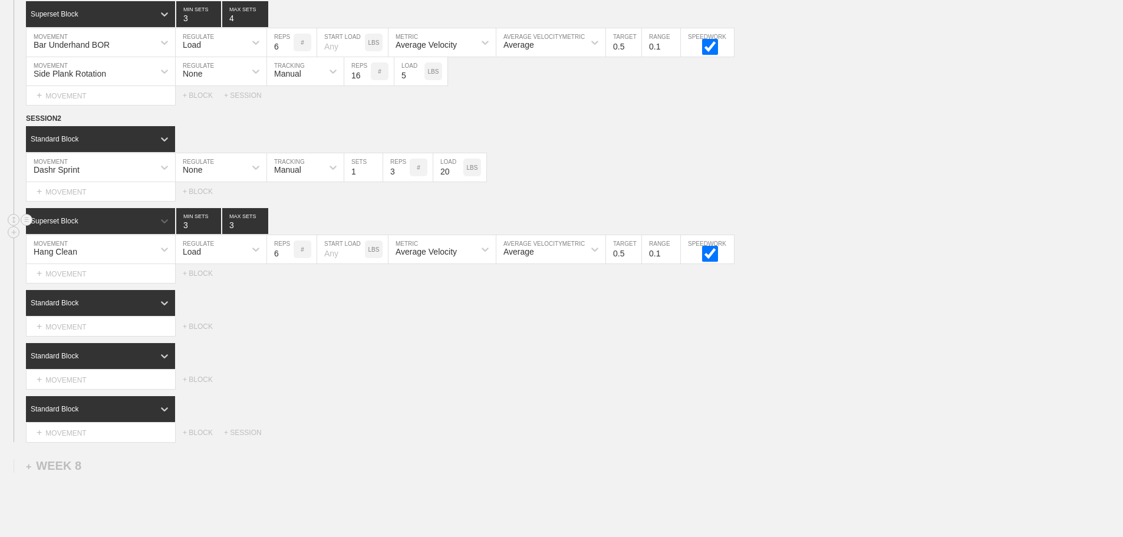
scroll to position [5739, 0]
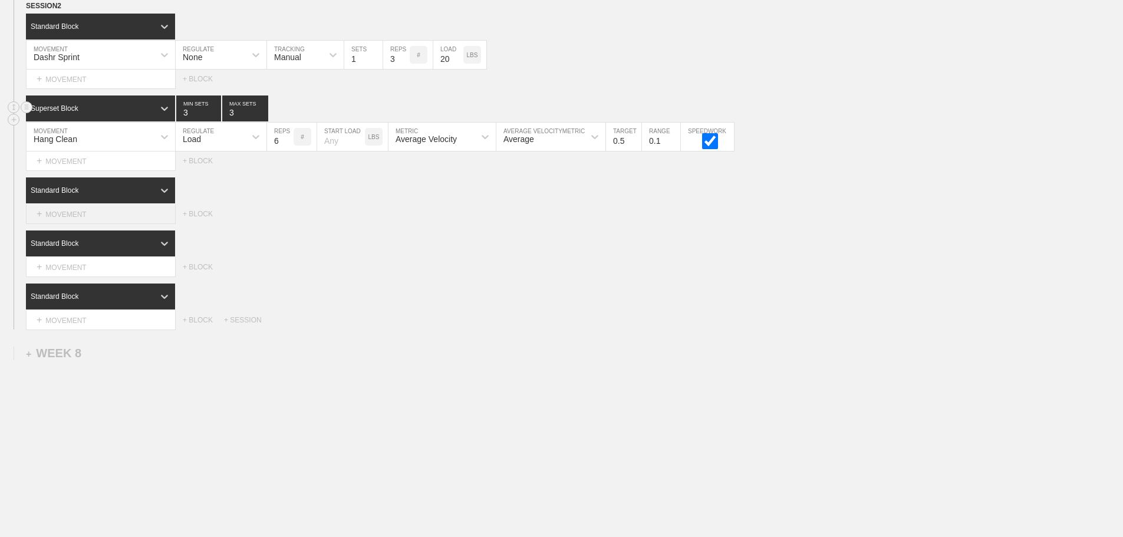
click at [78, 217] on div "+ MOVEMENT" at bounding box center [101, 213] width 150 height 19
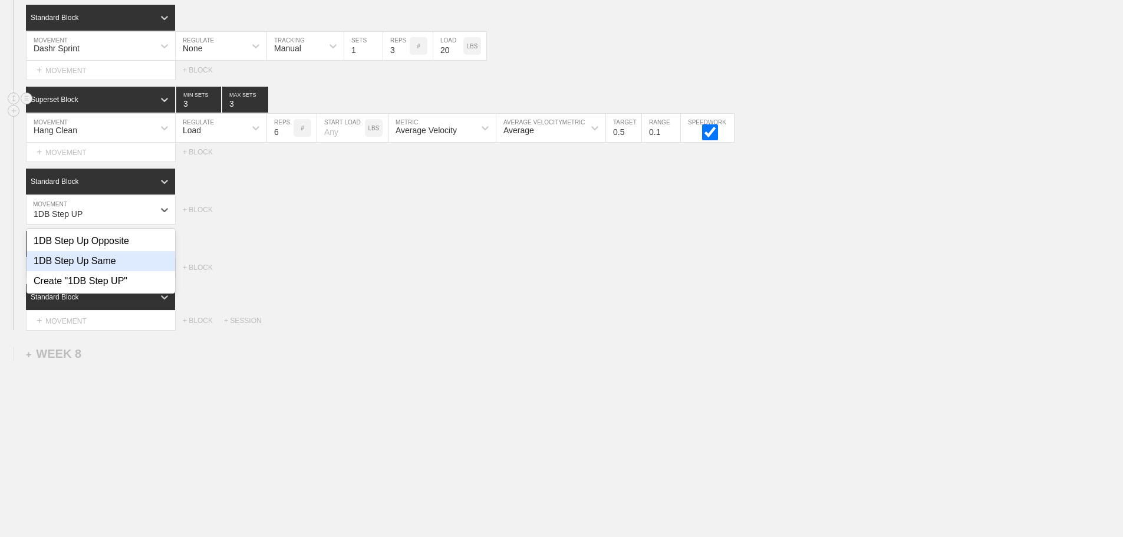
click at [87, 268] on div "1DB Step Up Same" at bounding box center [101, 261] width 148 height 20
type input "1DB Step UP"
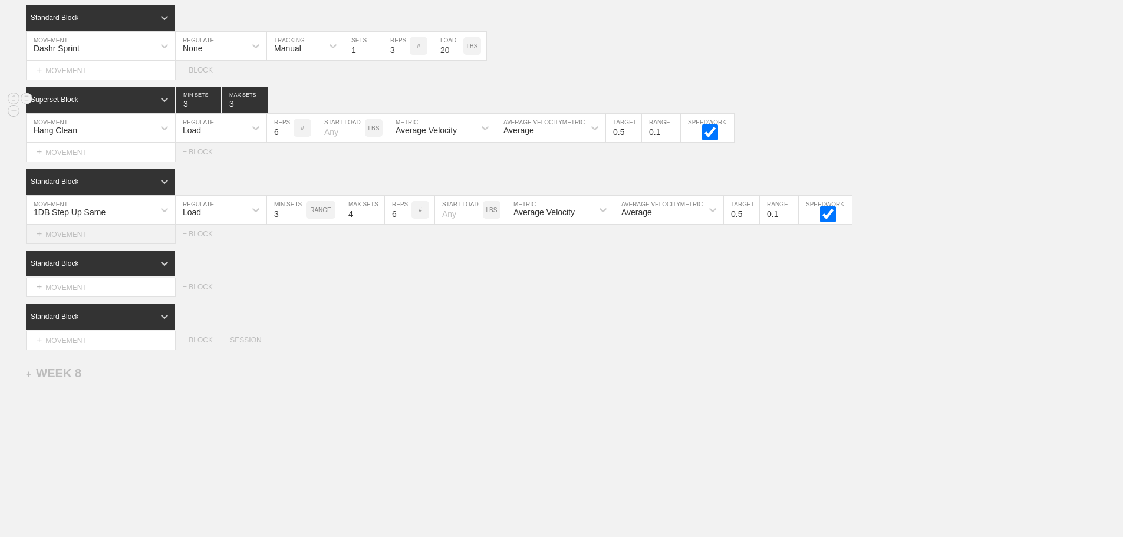
click at [95, 240] on div "+ MOVEMENT" at bounding box center [101, 234] width 150 height 19
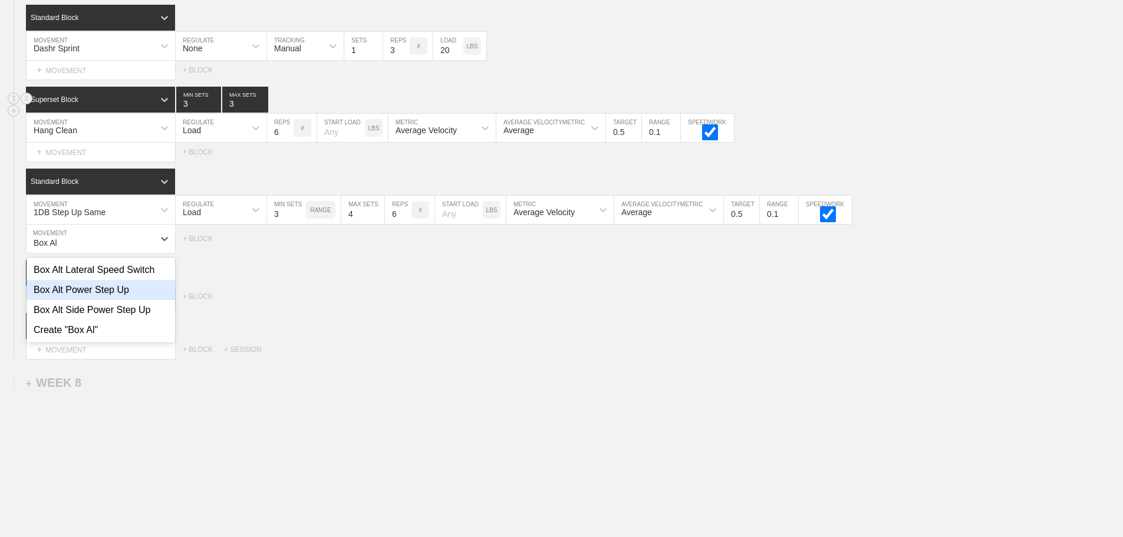
click at [102, 299] on div "Box Alt Power Step Up" at bounding box center [101, 290] width 148 height 20
type input "Box Al"
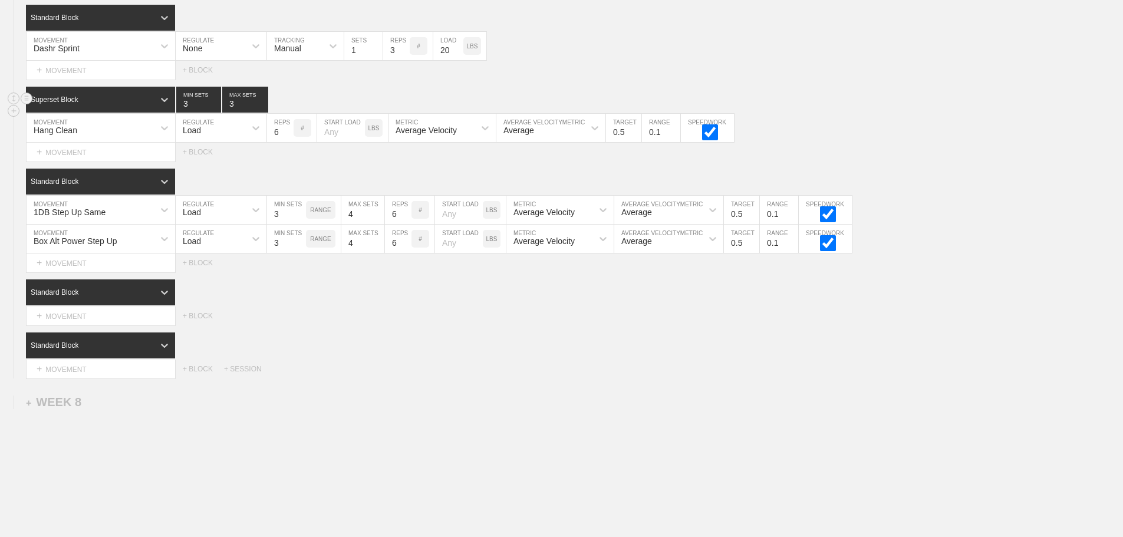
click at [259, 242] on icon at bounding box center [256, 239] width 12 height 12
drag, startPoint x: 251, startPoint y: 280, endPoint x: 266, endPoint y: 271, distance: 18.0
click at [251, 280] on div "None" at bounding box center [221, 270] width 91 height 20
click at [315, 249] on div "Sensor" at bounding box center [294, 239] width 55 height 20
click at [311, 298] on div "Manual" at bounding box center [305, 290] width 77 height 20
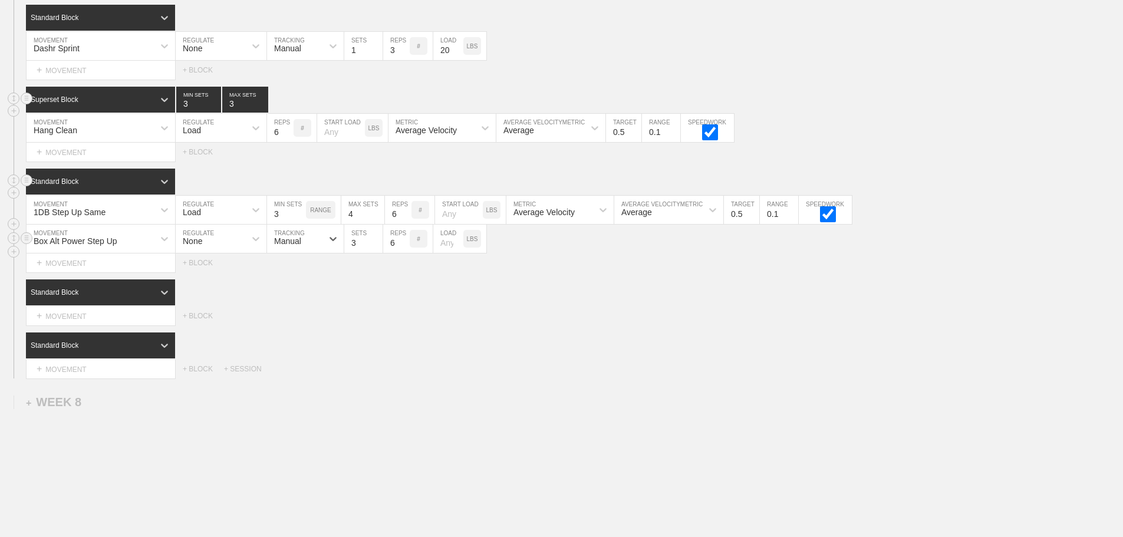
click at [145, 187] on div "Standard Block" at bounding box center [90, 181] width 128 height 11
click at [115, 240] on div "Superset Block" at bounding box center [100, 232] width 149 height 20
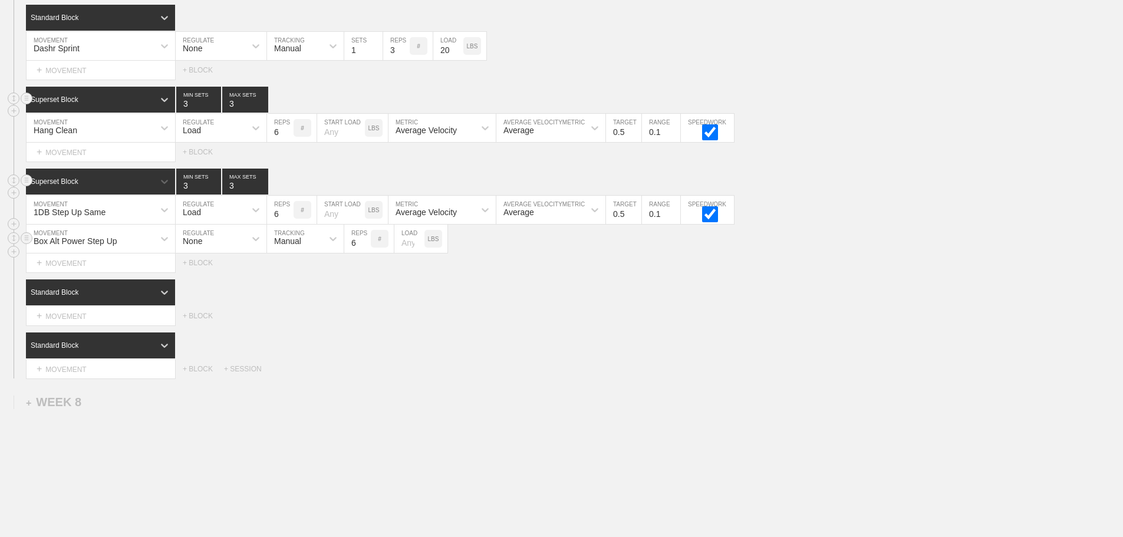
click at [230, 194] on input "3" at bounding box center [245, 182] width 46 height 26
type input "4"
click at [231, 107] on input "3" at bounding box center [245, 100] width 46 height 26
type input "4"
click at [277, 142] on input "6" at bounding box center [280, 128] width 27 height 28
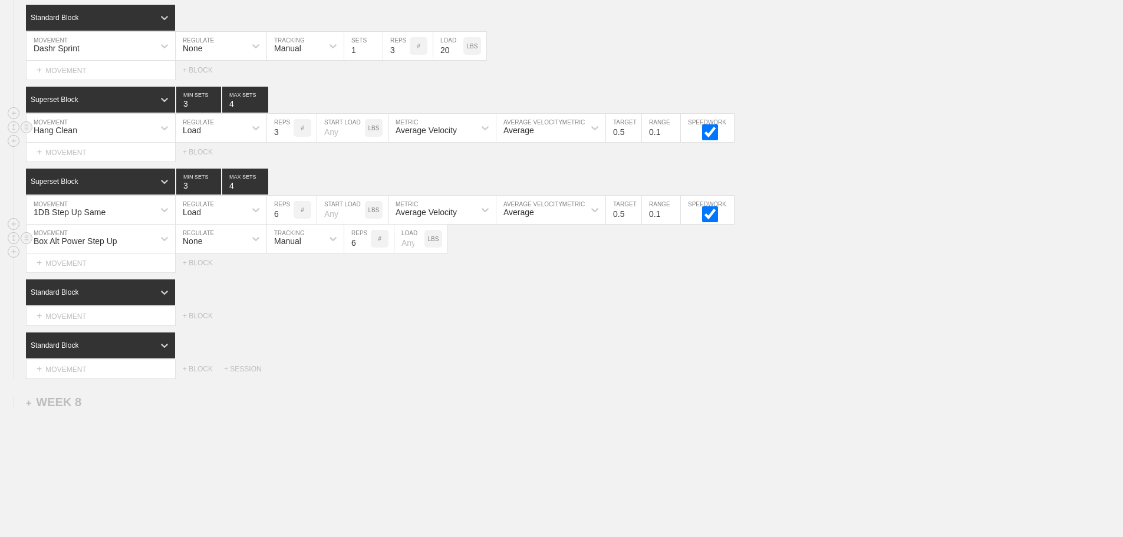
type input "3"
click at [442, 135] on div "Average Velocity" at bounding box center [425, 130] width 61 height 9
drag, startPoint x: 445, startPoint y: 187, endPoint x: 701, endPoint y: 138, distance: 261.1
click at [445, 187] on div "Peak Velocity" at bounding box center [441, 179] width 107 height 20
click at [626, 139] on input "0.5" at bounding box center [623, 128] width 35 height 28
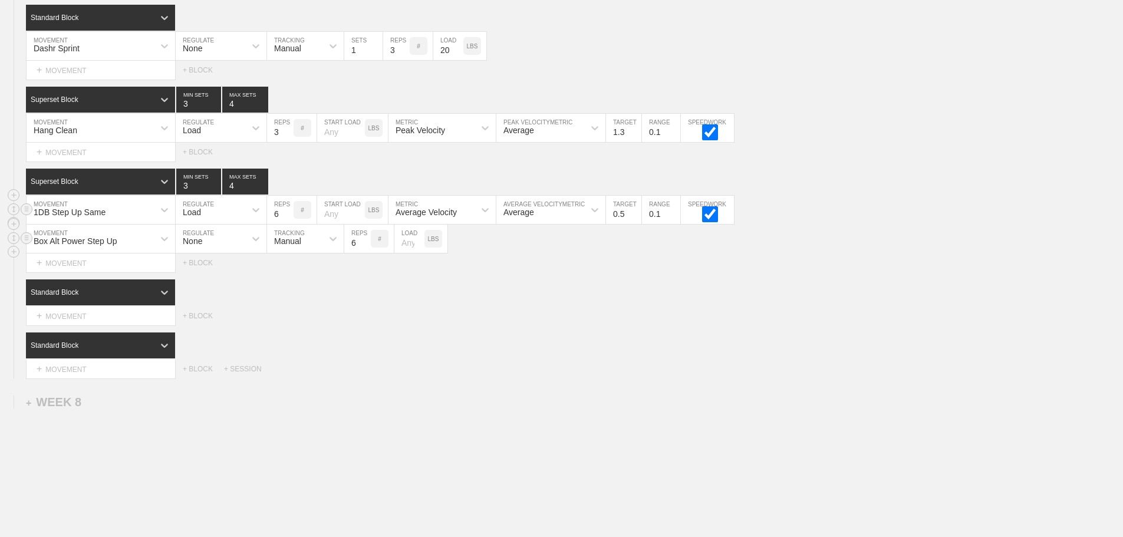
type input "1.3"
click at [273, 224] on input "6" at bounding box center [280, 210] width 27 height 28
click at [216, 214] on div "Load" at bounding box center [211, 210] width 70 height 20
click at [218, 245] on div "None" at bounding box center [221, 241] width 91 height 20
click at [187, 189] on input "3" at bounding box center [198, 182] width 45 height 26
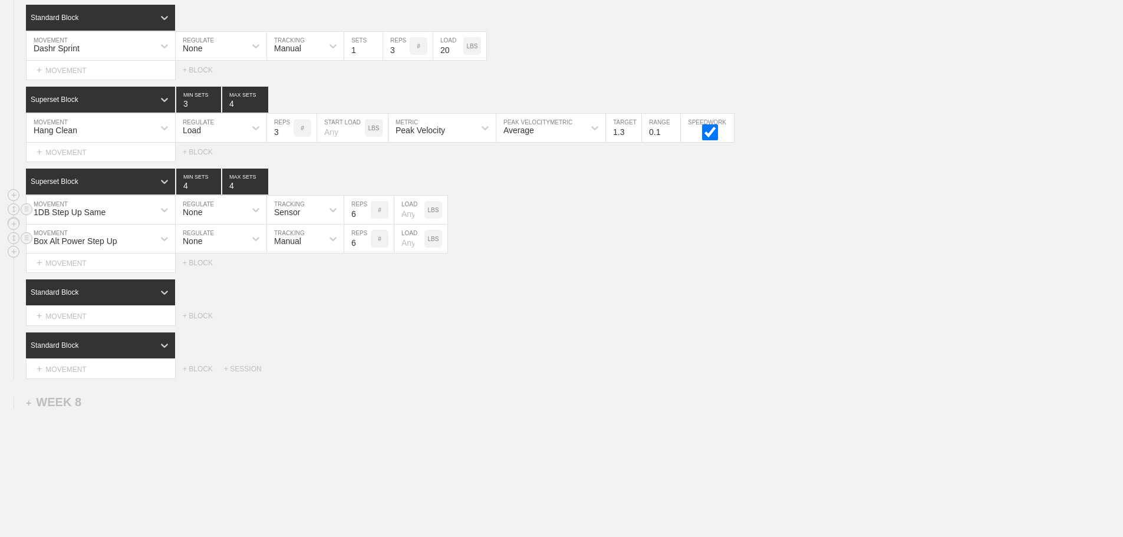
type input "4"
click at [278, 217] on div "Sensor" at bounding box center [287, 211] width 26 height 9
drag, startPoint x: 311, startPoint y: 272, endPoint x: 315, endPoint y: 265, distance: 8.0
click at [311, 271] on div "Manual" at bounding box center [305, 261] width 77 height 20
click at [346, 223] on input "6" at bounding box center [357, 210] width 27 height 28
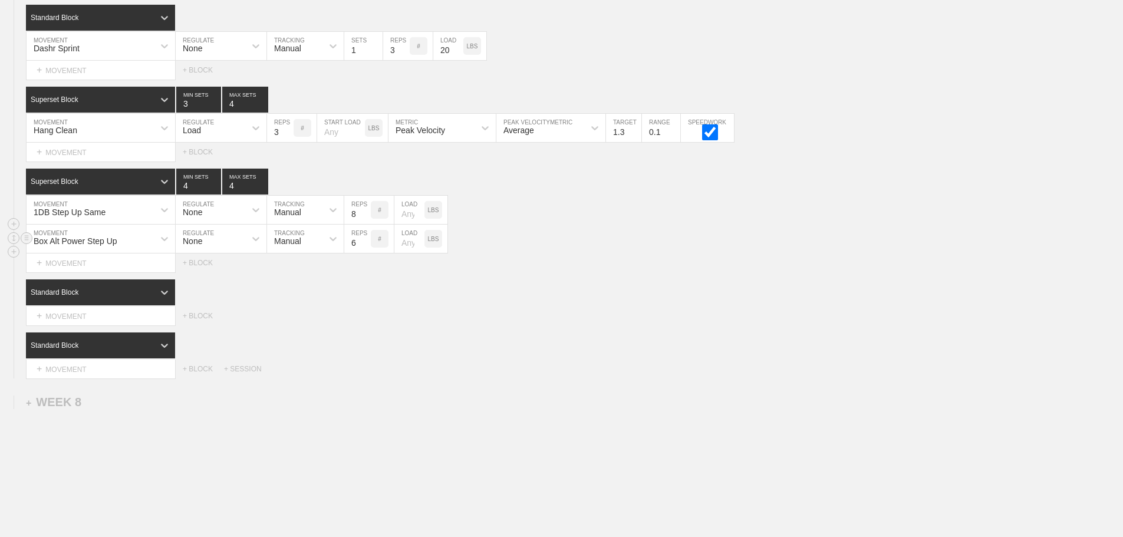
type input "8"
click at [353, 248] on input "6" at bounding box center [357, 239] width 27 height 28
type input "8"
click at [945, 325] on div "Select... MOVEMENT + MOVEMENT + BLOCK" at bounding box center [561, 315] width 1123 height 19
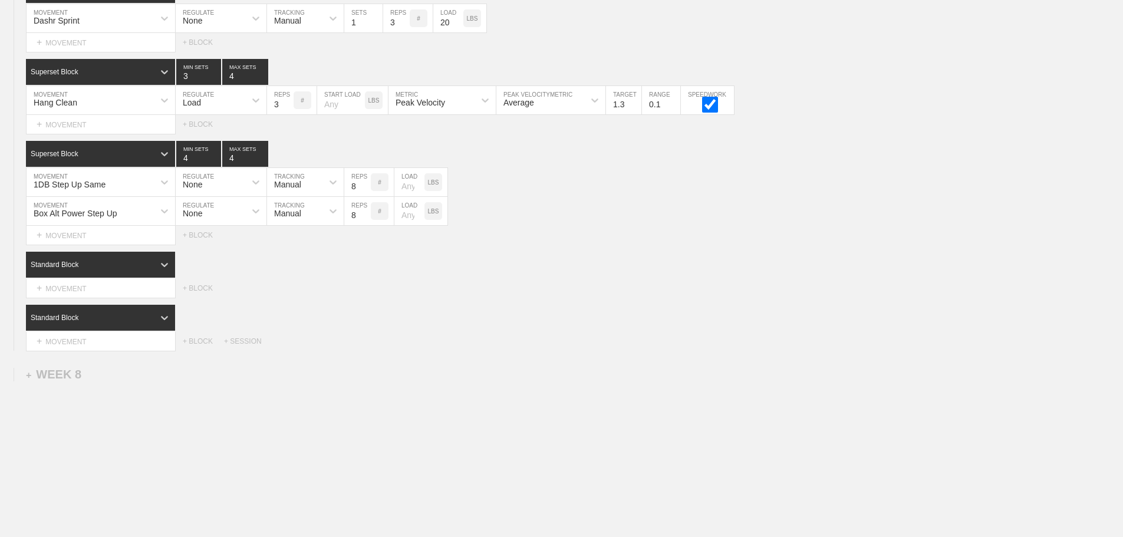
scroll to position [5796, 0]
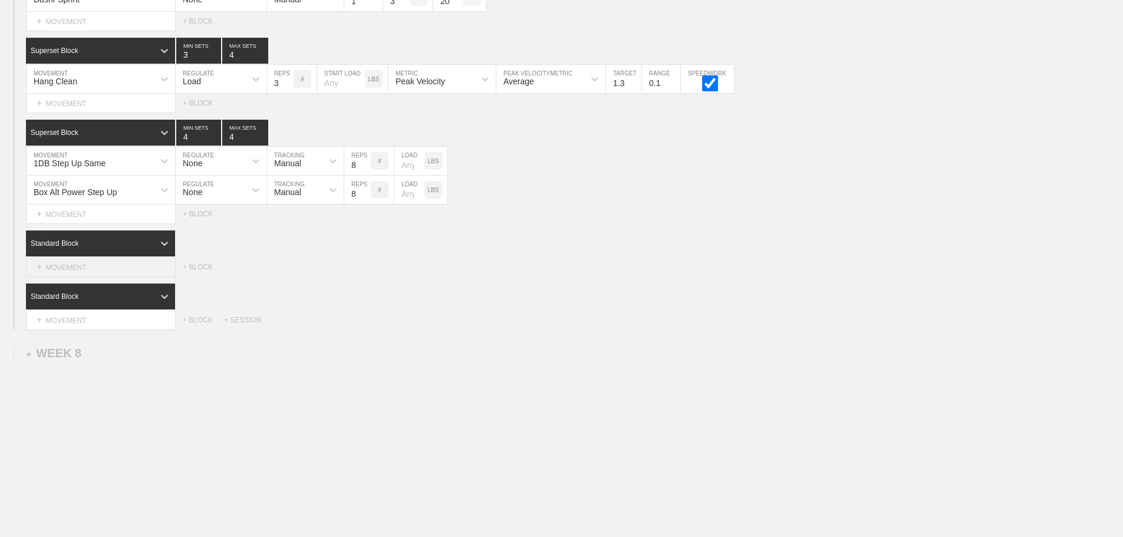
click at [75, 264] on div "+ MOVEMENT" at bounding box center [101, 267] width 150 height 19
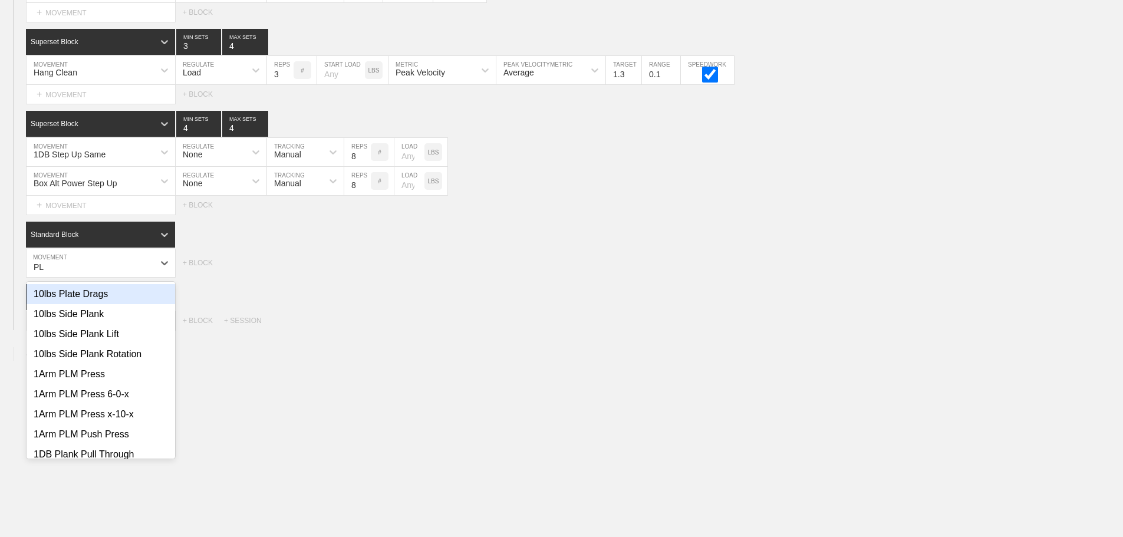
type input "P"
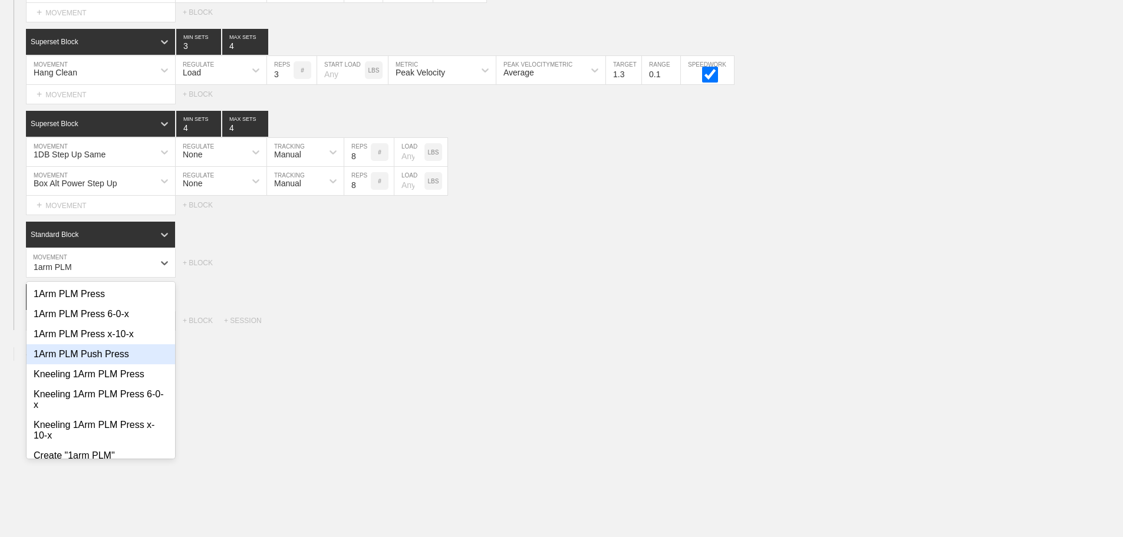
click at [88, 364] on div "1Arm PLM Push Press" at bounding box center [101, 354] width 148 height 20
type input "1arm PLM"
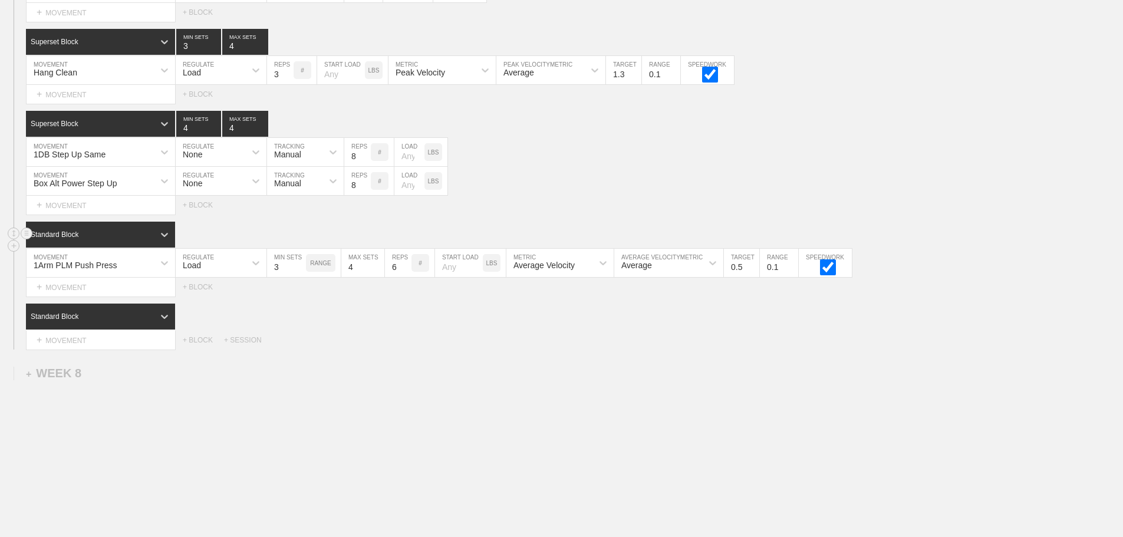
click at [145, 240] on div "Standard Block" at bounding box center [90, 234] width 128 height 11
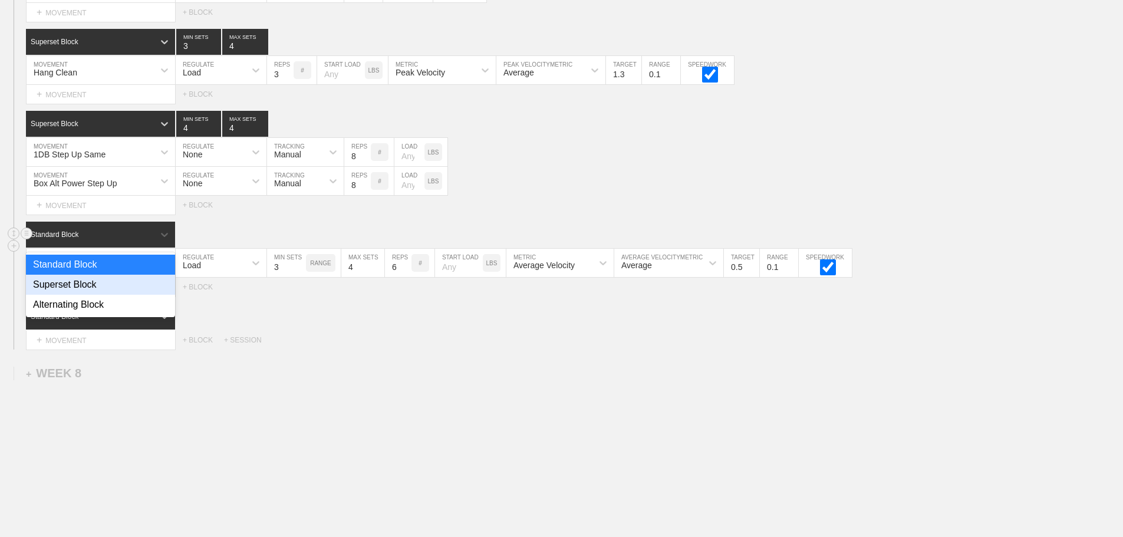
click at [120, 288] on div "Superset Block" at bounding box center [100, 285] width 149 height 20
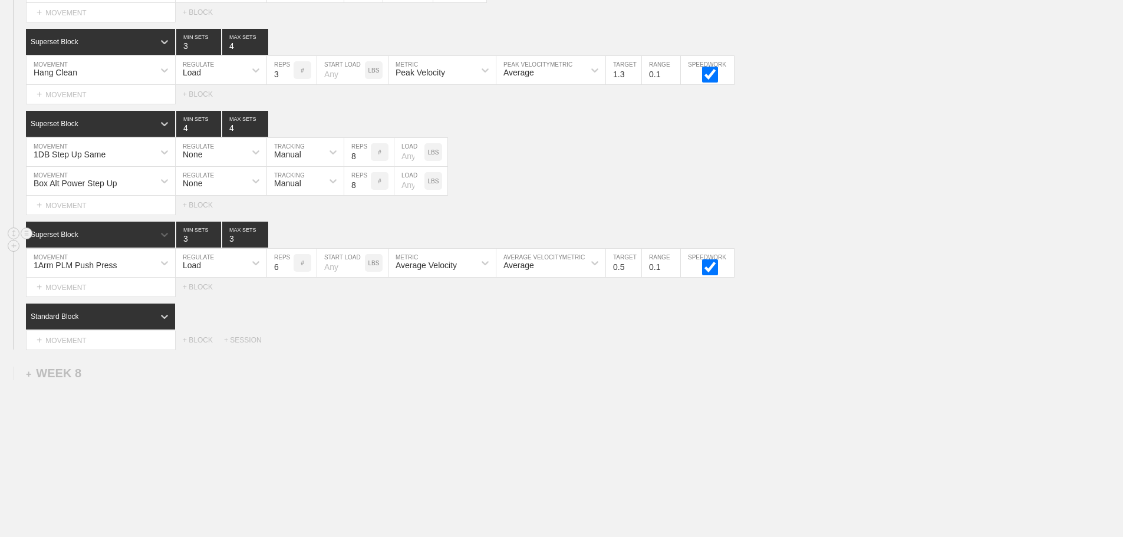
click at [235, 245] on input "3" at bounding box center [245, 235] width 46 height 26
type input "4"
click at [278, 273] on input "6" at bounding box center [280, 263] width 27 height 28
click at [751, 193] on div "Box Alt Power Step Up MOVEMENT None REGULATE Manual TRACKING 8 REPS # LOAD LBS" at bounding box center [561, 181] width 1123 height 29
click at [58, 347] on div "+ MOVEMENT" at bounding box center [101, 340] width 150 height 19
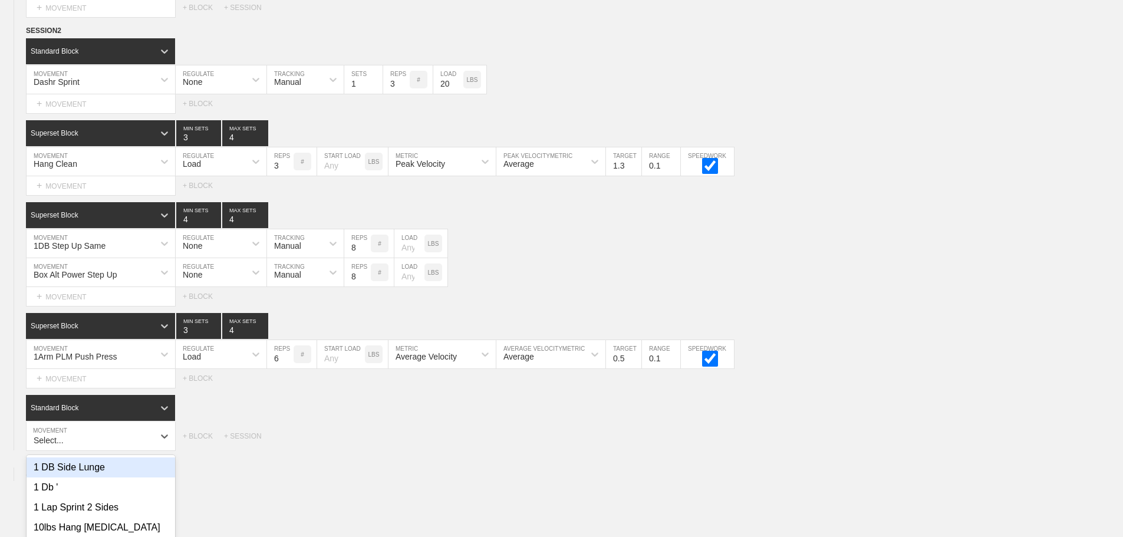
scroll to position [5835, 0]
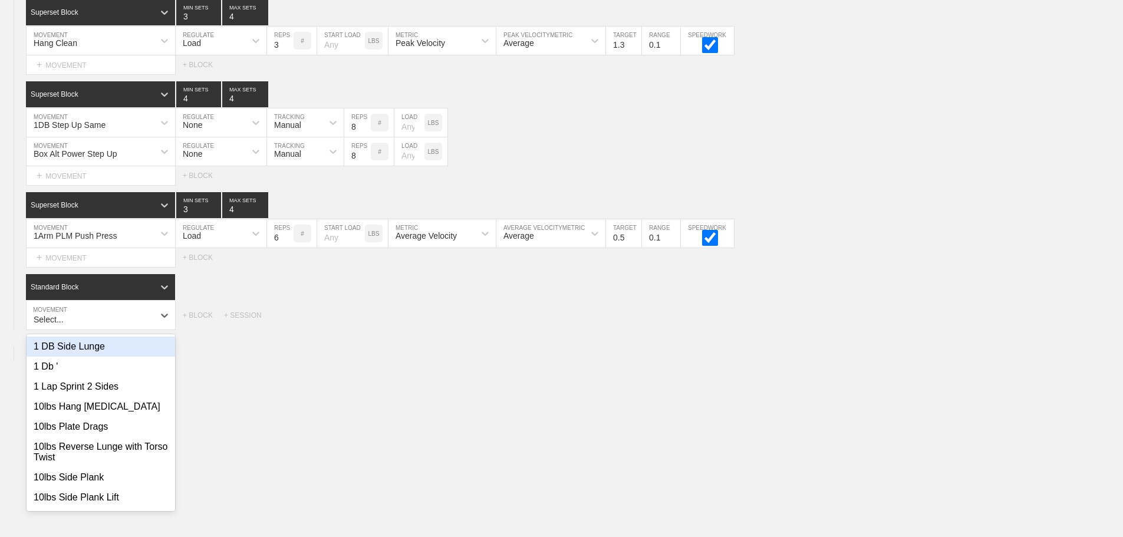
type input "1"
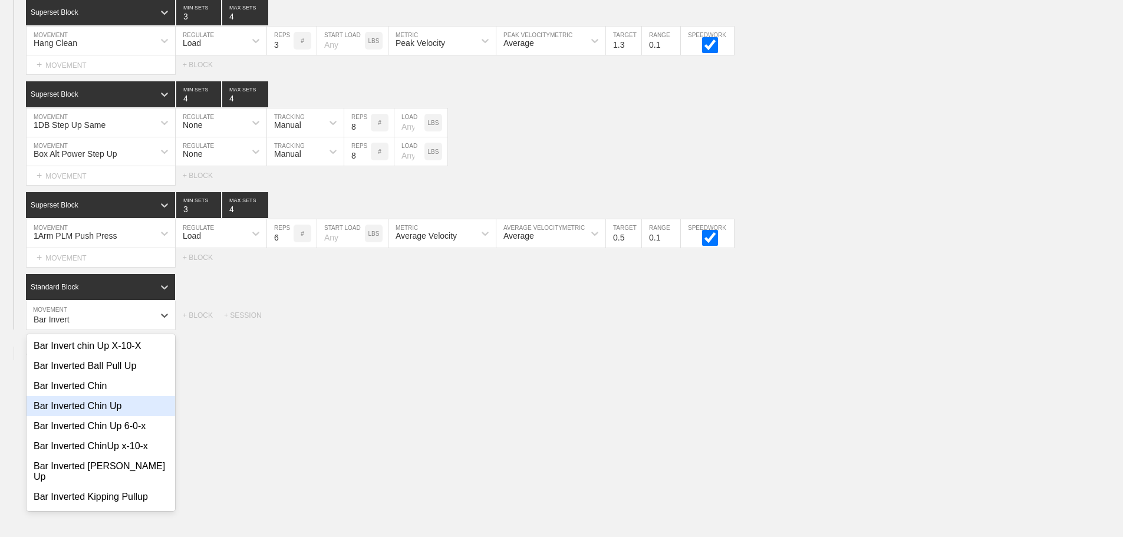
scroll to position [59, 0]
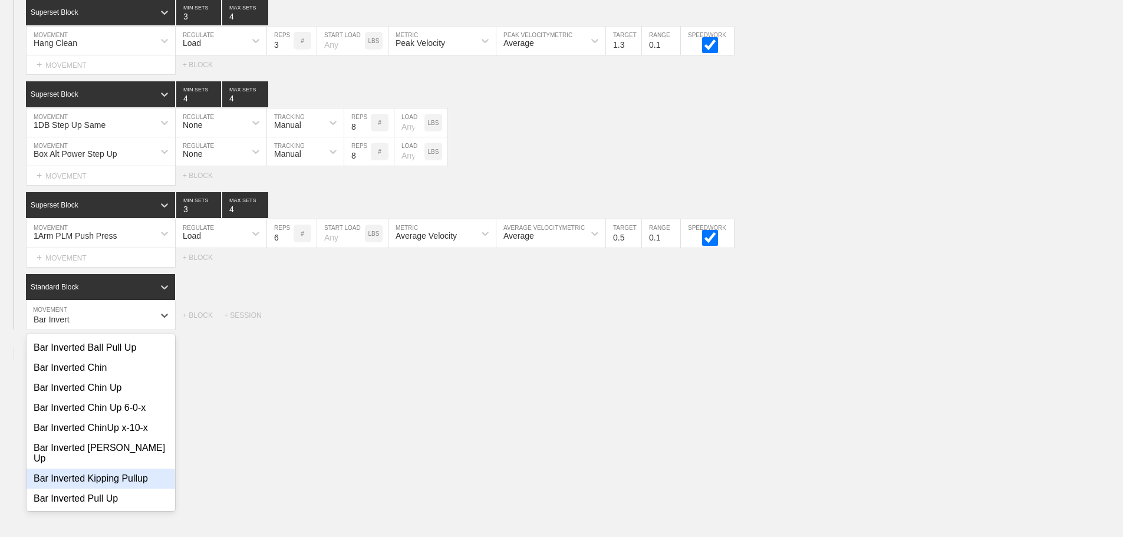
click at [128, 468] on div "Bar Inverted Kipping Pullup" at bounding box center [101, 478] width 148 height 20
type input "Bar Invert"
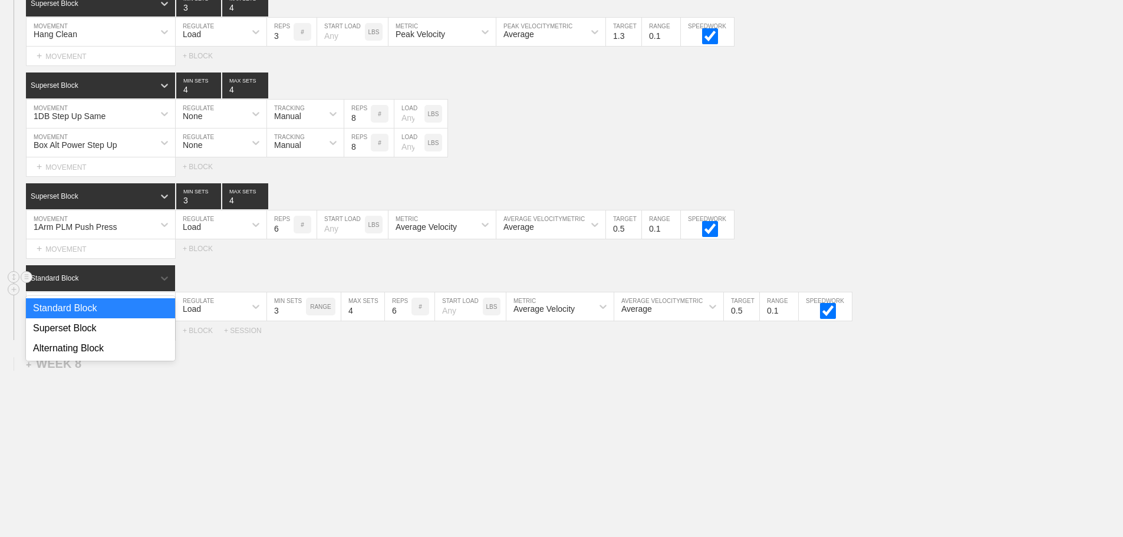
click at [151, 291] on div "Standard Block" at bounding box center [100, 278] width 149 height 26
drag, startPoint x: 157, startPoint y: 337, endPoint x: 163, endPoint y: 332, distance: 7.1
click at [157, 338] on div "Superset Block" at bounding box center [100, 328] width 149 height 20
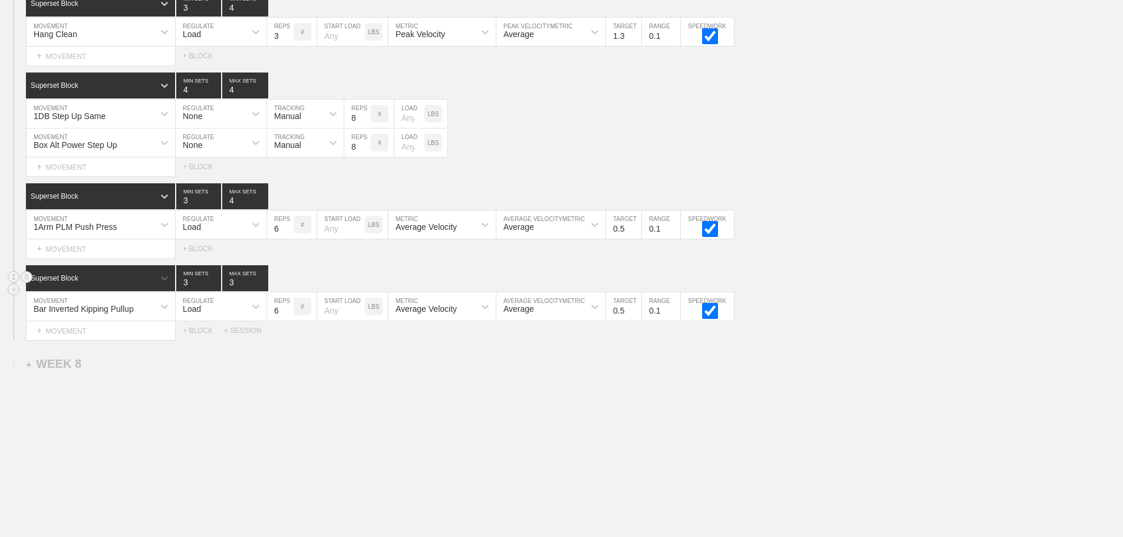
click at [226, 291] on input "3" at bounding box center [245, 278] width 46 height 26
type input "4"
click at [186, 291] on input "3" at bounding box center [198, 278] width 45 height 26
type input "4"
click at [275, 321] on input "6" at bounding box center [280, 306] width 27 height 28
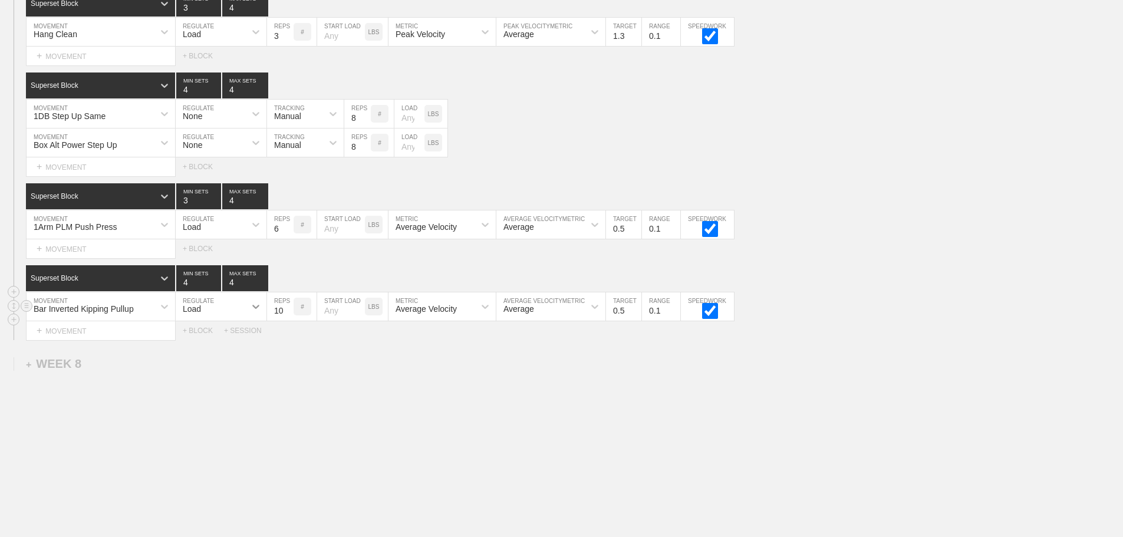
type input "10"
click at [253, 312] on icon at bounding box center [256, 307] width 12 height 12
click at [258, 345] on div "None" at bounding box center [221, 338] width 91 height 20
click at [332, 309] on div at bounding box center [332, 306] width 21 height 21
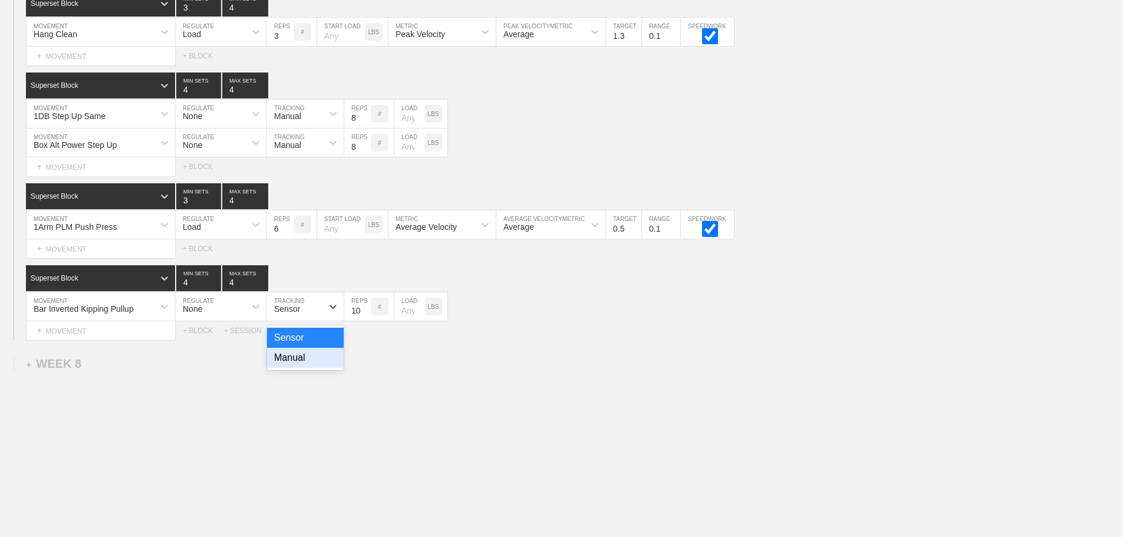
drag, startPoint x: 321, startPoint y: 362, endPoint x: 553, endPoint y: 255, distance: 256.3
click at [323, 360] on div "Manual" at bounding box center [305, 358] width 77 height 20
click at [617, 239] on input "0.5" at bounding box center [623, 224] width 35 height 28
type input "1.6"
click at [447, 230] on div "Average Velocity" at bounding box center [431, 224] width 86 height 20
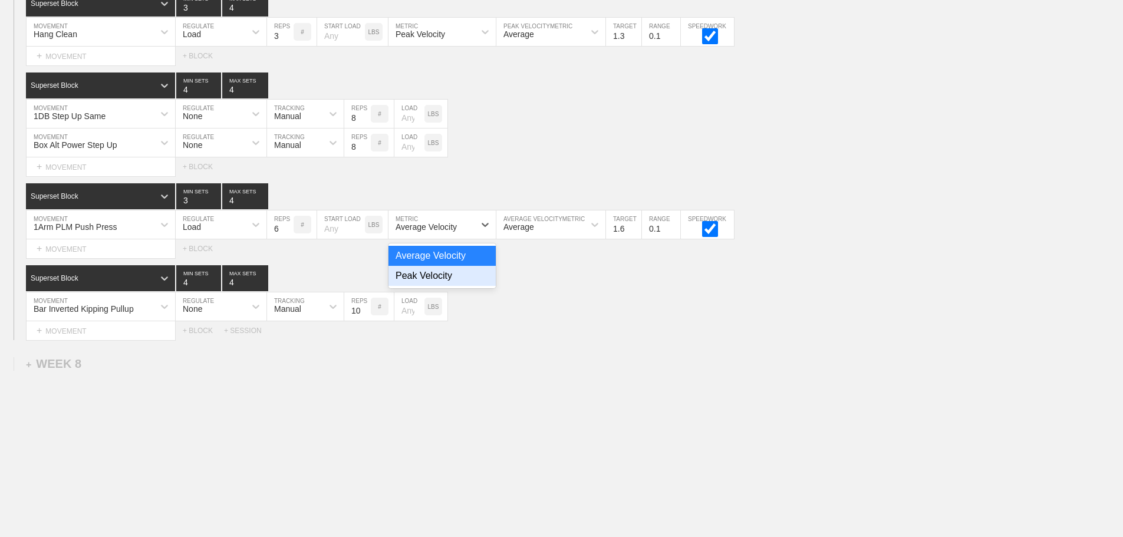
click at [441, 285] on div "Peak Velocity" at bounding box center [441, 276] width 107 height 20
click at [1024, 141] on div "Box Alt Power Step Up MOVEMENT None REGULATE Manual TRACKING 8 REPS # LOAD LBS" at bounding box center [561, 142] width 1123 height 29
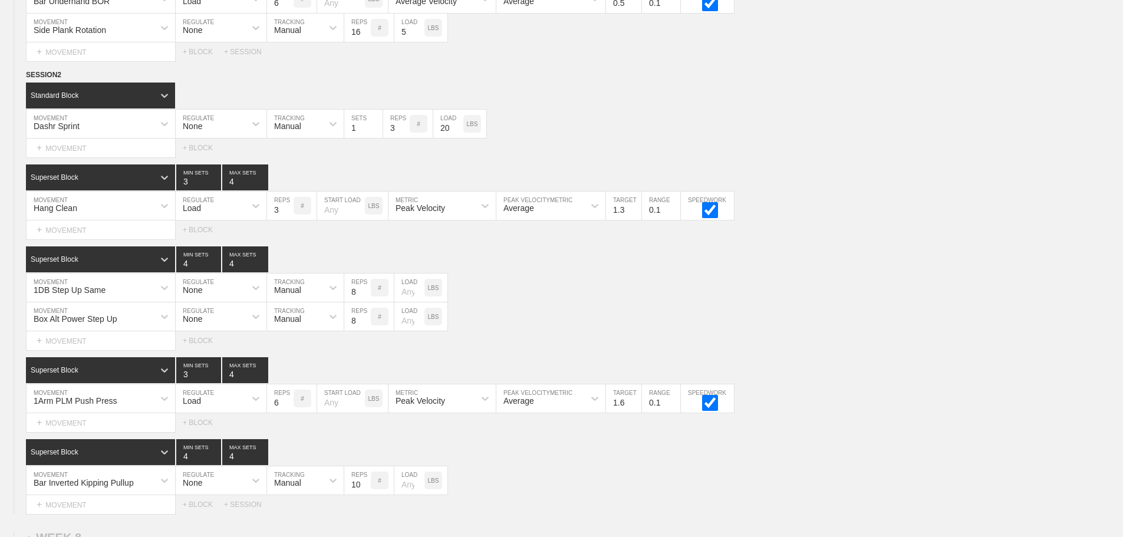
scroll to position [5854, 0]
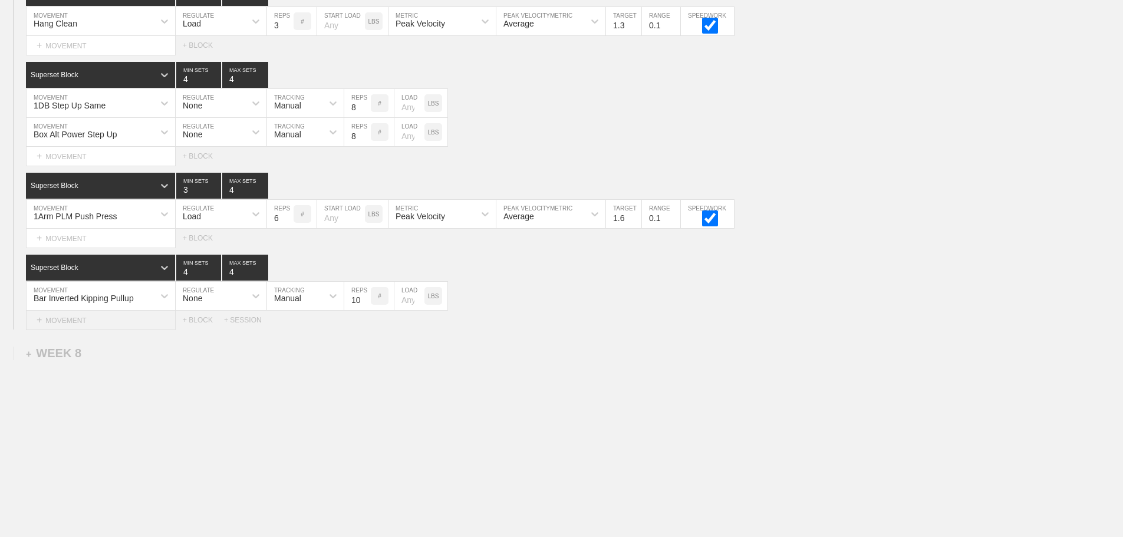
click at [94, 317] on div "+ MOVEMENT" at bounding box center [101, 320] width 150 height 19
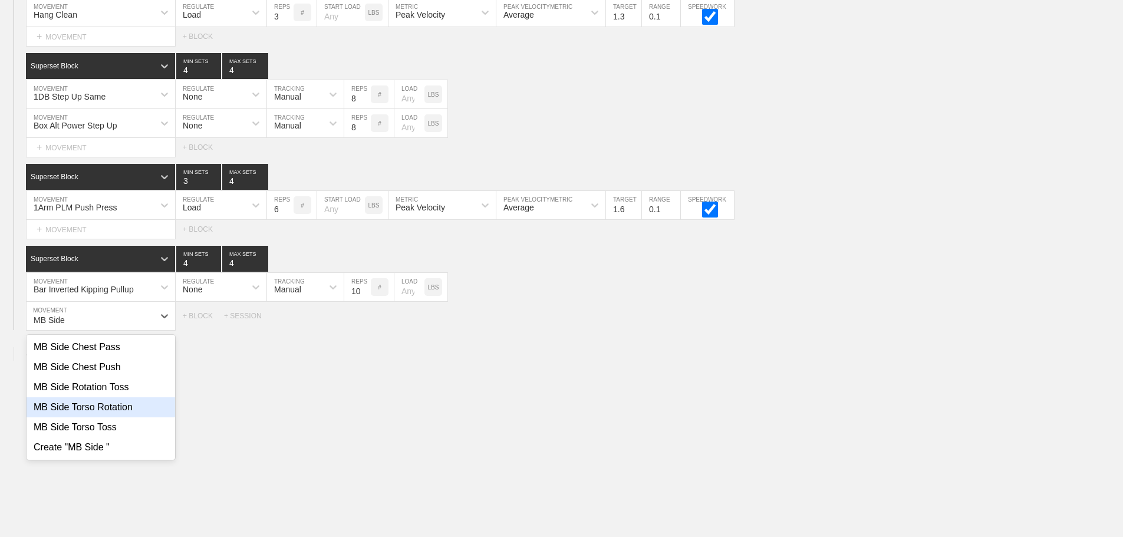
click at [93, 417] on div "MB Side Torso Rotation" at bounding box center [101, 407] width 148 height 20
type input "MB Side"
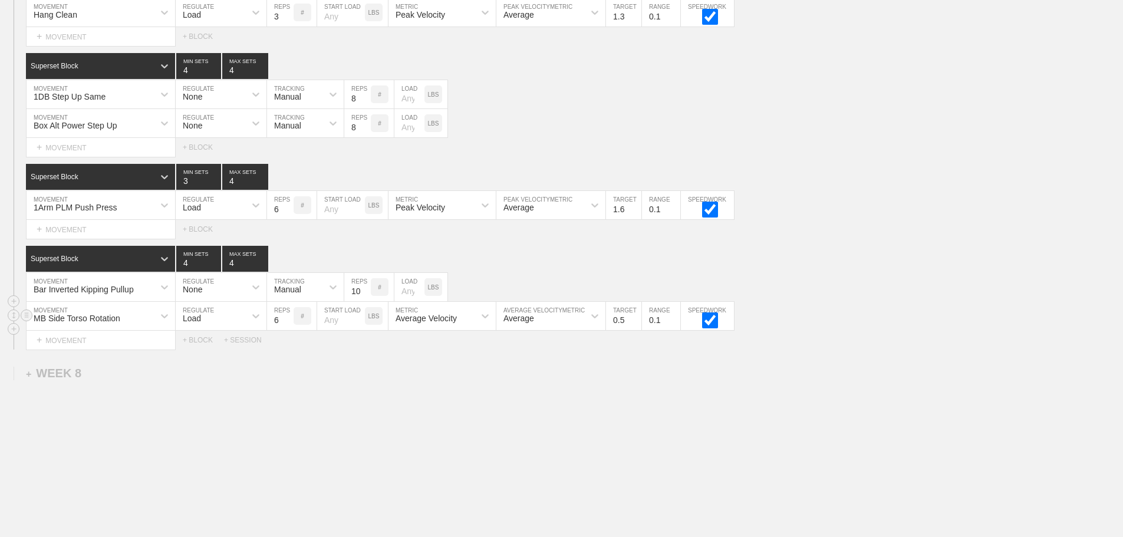
click at [236, 325] on div "Load" at bounding box center [211, 316] width 70 height 20
click at [240, 357] on div "None" at bounding box center [221, 347] width 91 height 20
drag, startPoint x: 273, startPoint y: 342, endPoint x: 313, endPoint y: 320, distance: 45.6
click at [313, 320] on div "Sensor" at bounding box center [294, 316] width 55 height 20
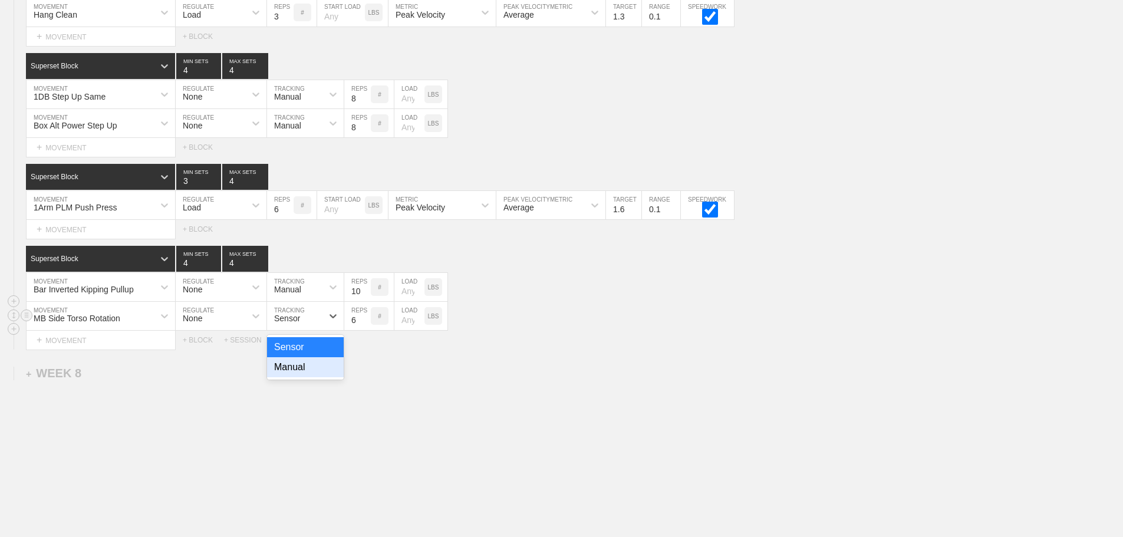
click at [306, 376] on div "Manual" at bounding box center [305, 367] width 77 height 20
click at [352, 329] on input "6" at bounding box center [357, 316] width 27 height 28
type input "12"
click at [643, 349] on div "Select... MOVEMENT + MOVEMENT + BLOCK + SESSION" at bounding box center [561, 340] width 1123 height 19
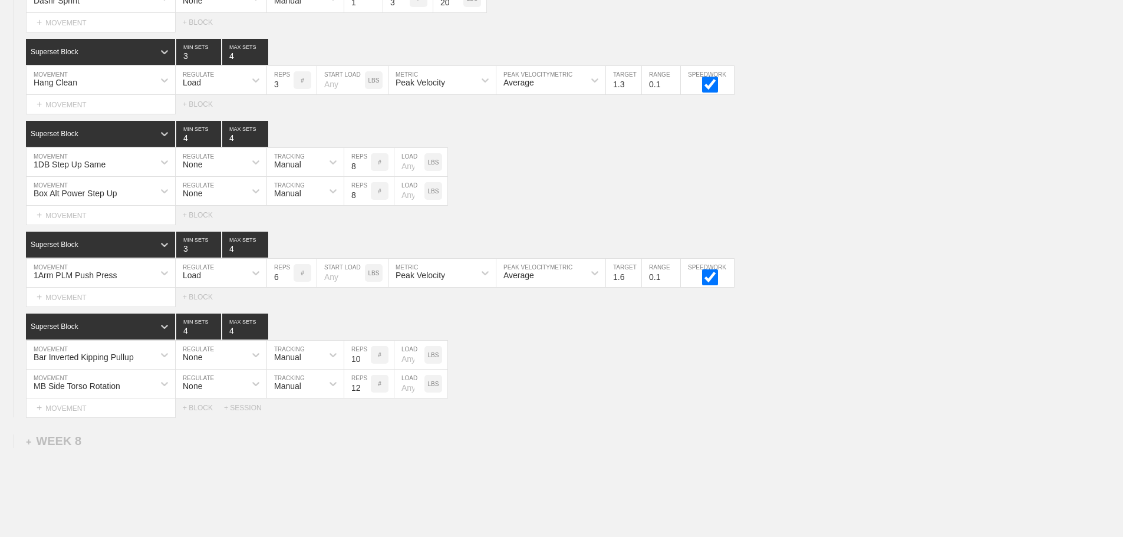
scroll to position [5706, 0]
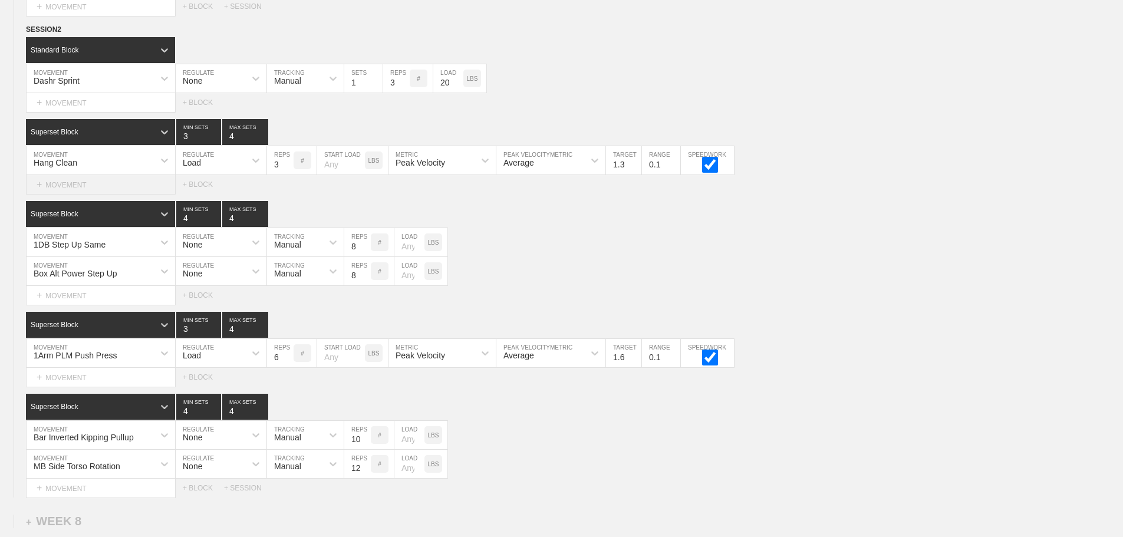
click at [95, 194] on div "+ MOVEMENT" at bounding box center [101, 184] width 150 height 19
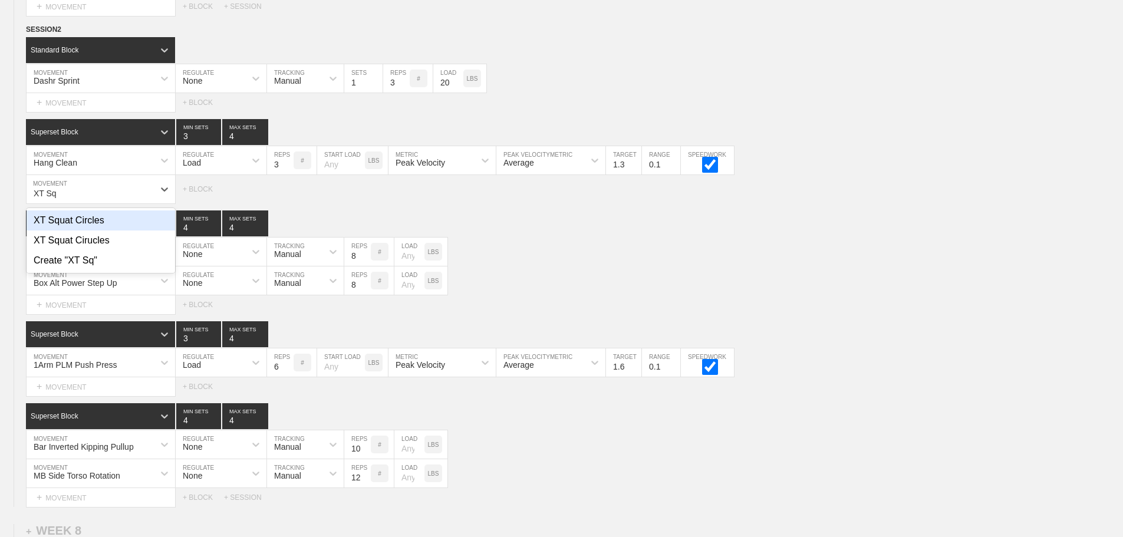
click at [81, 230] on div "XT Squat Circles" at bounding box center [101, 220] width 148 height 20
type input "XT Sq"
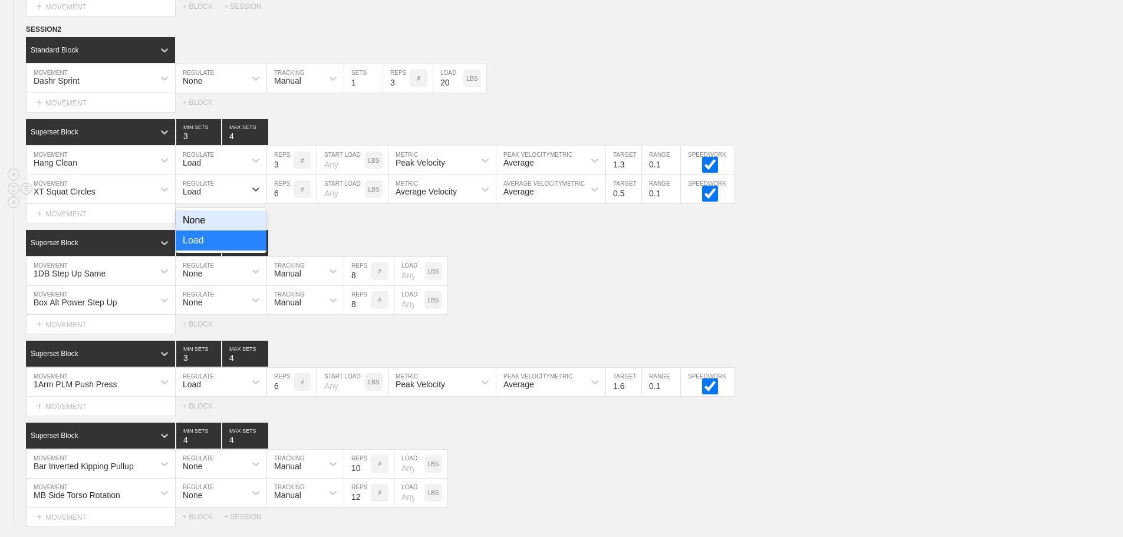
click at [224, 190] on div "Load" at bounding box center [211, 189] width 70 height 20
click at [252, 230] on div "None" at bounding box center [221, 220] width 91 height 20
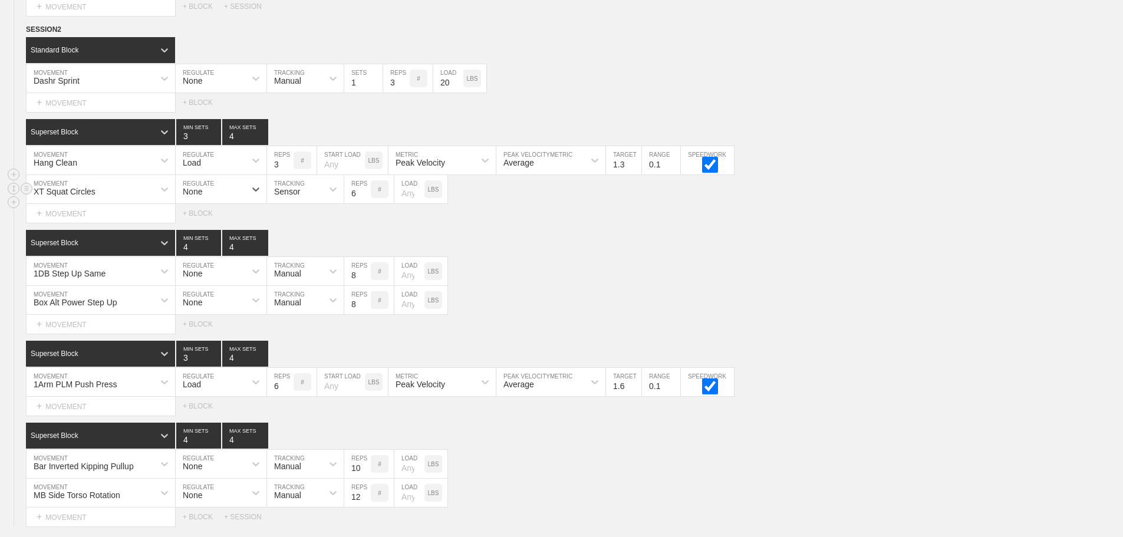
drag, startPoint x: 301, startPoint y: 200, endPoint x: 302, endPoint y: 209, distance: 8.9
click at [301, 199] on div "Sensor" at bounding box center [294, 189] width 55 height 20
click at [305, 250] on div "Manual" at bounding box center [305, 240] width 77 height 20
click at [359, 200] on input "6" at bounding box center [357, 189] width 27 height 28
click at [546, 256] on div "Superset Block 4 MIN SETS 4 MAX SETS" at bounding box center [574, 243] width 1097 height 26
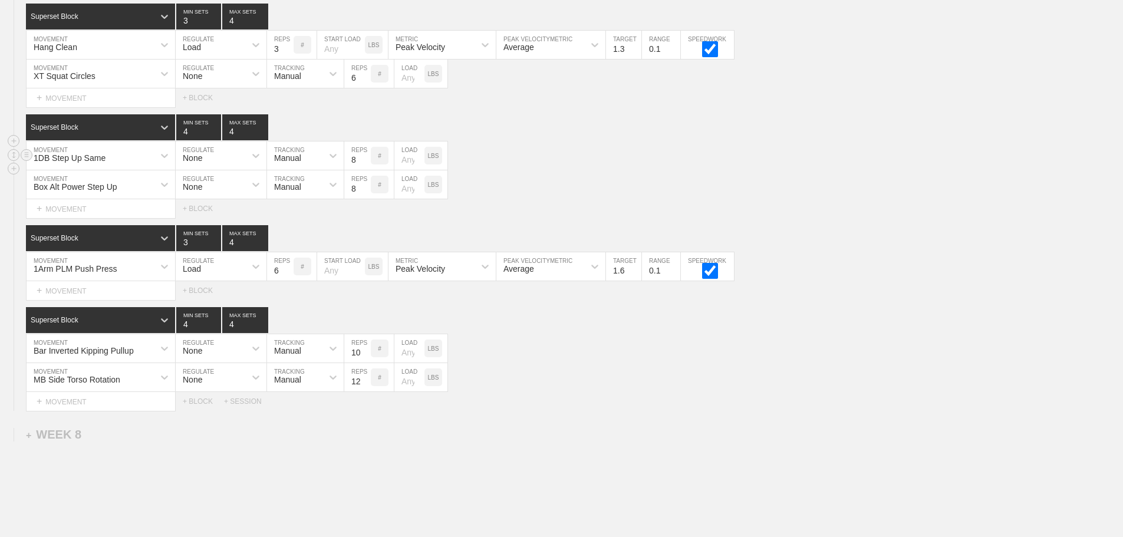
scroll to position [5824, 0]
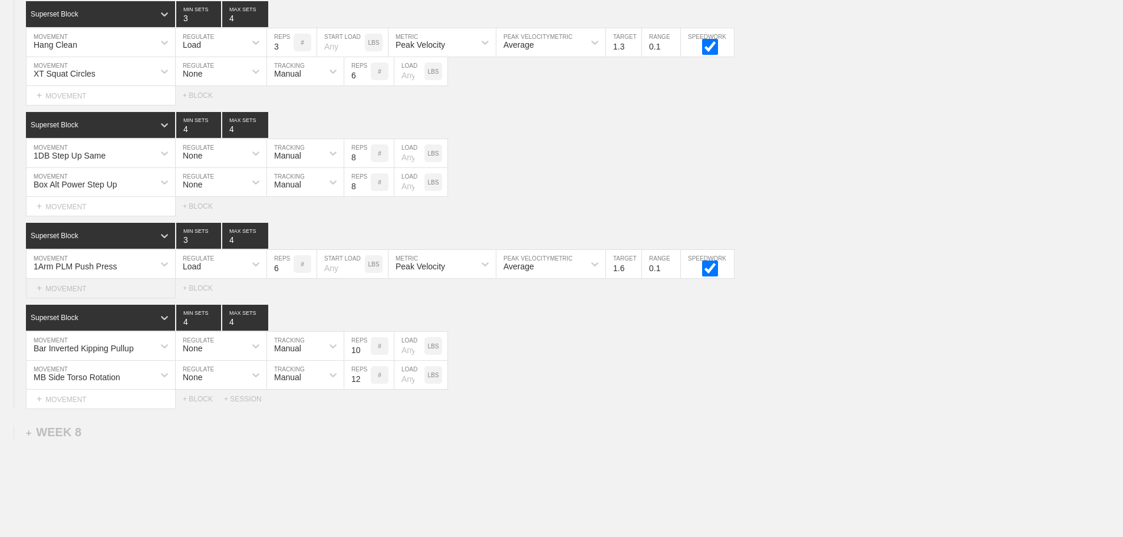
click at [54, 298] on div "+ MOVEMENT" at bounding box center [101, 288] width 150 height 19
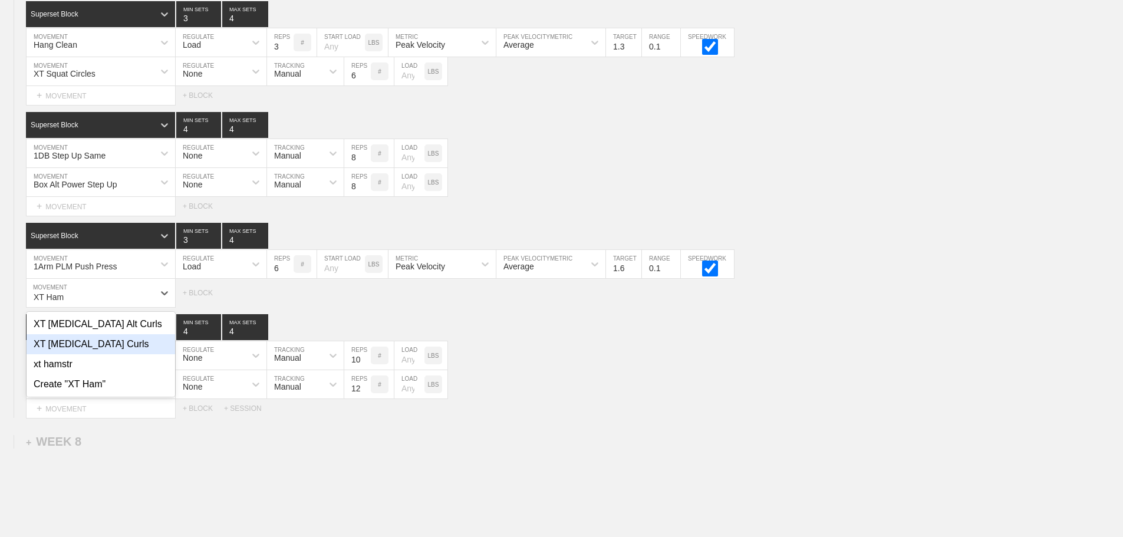
click at [100, 350] on div "XT [MEDICAL_DATA] Curls" at bounding box center [101, 344] width 148 height 20
type input "XT Ham"
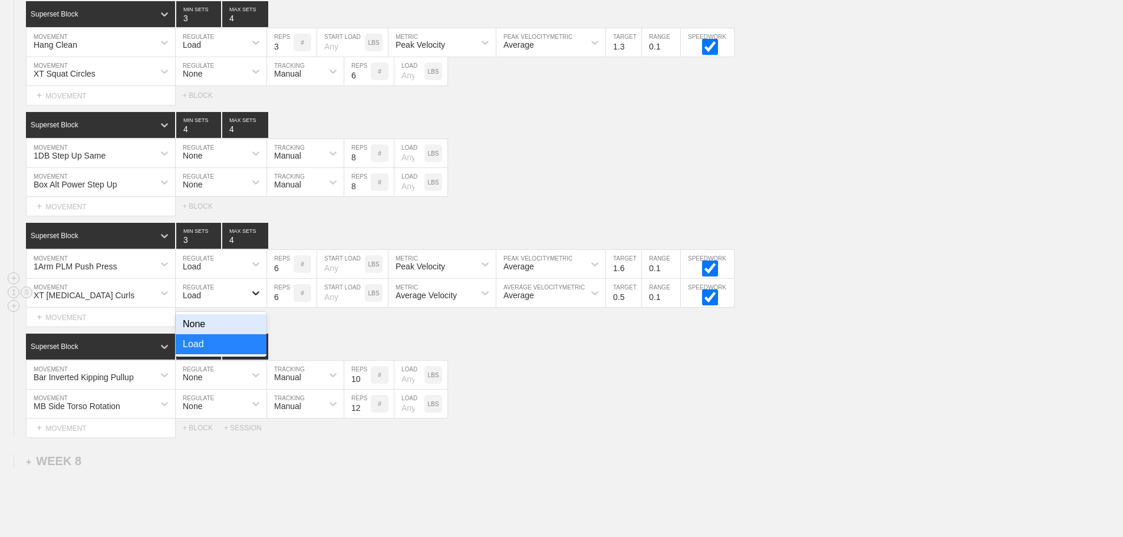
click at [253, 295] on icon at bounding box center [255, 293] width 7 height 4
click at [247, 331] on div "None" at bounding box center [221, 324] width 91 height 20
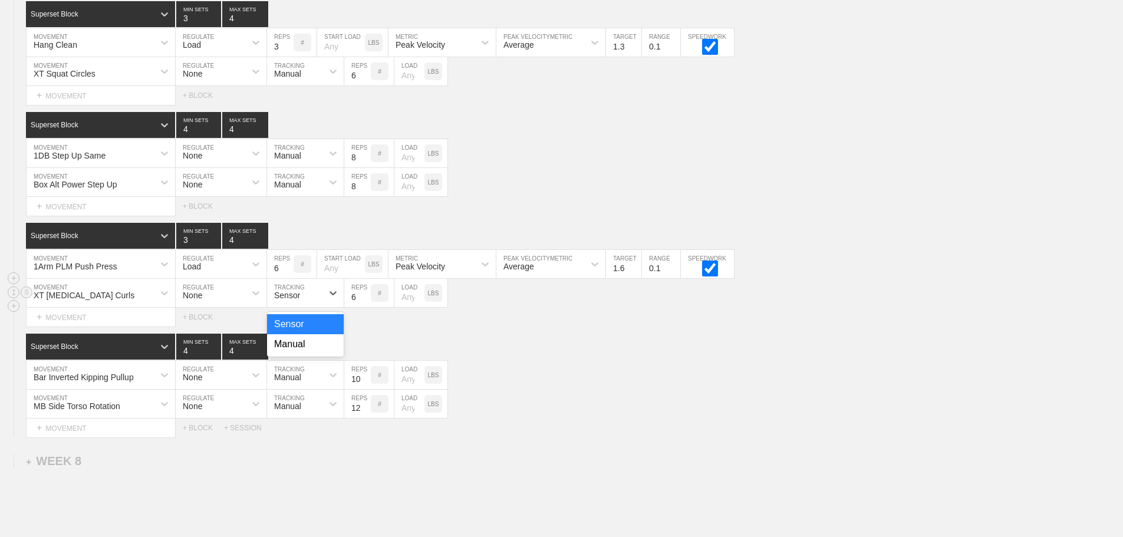
click at [303, 301] on div "Sensor" at bounding box center [294, 293] width 55 height 20
drag, startPoint x: 303, startPoint y: 355, endPoint x: 330, endPoint y: 327, distance: 38.3
click at [304, 354] on div "Manual" at bounding box center [305, 344] width 77 height 20
click at [351, 307] on input "6" at bounding box center [357, 293] width 27 height 28
type input "15"
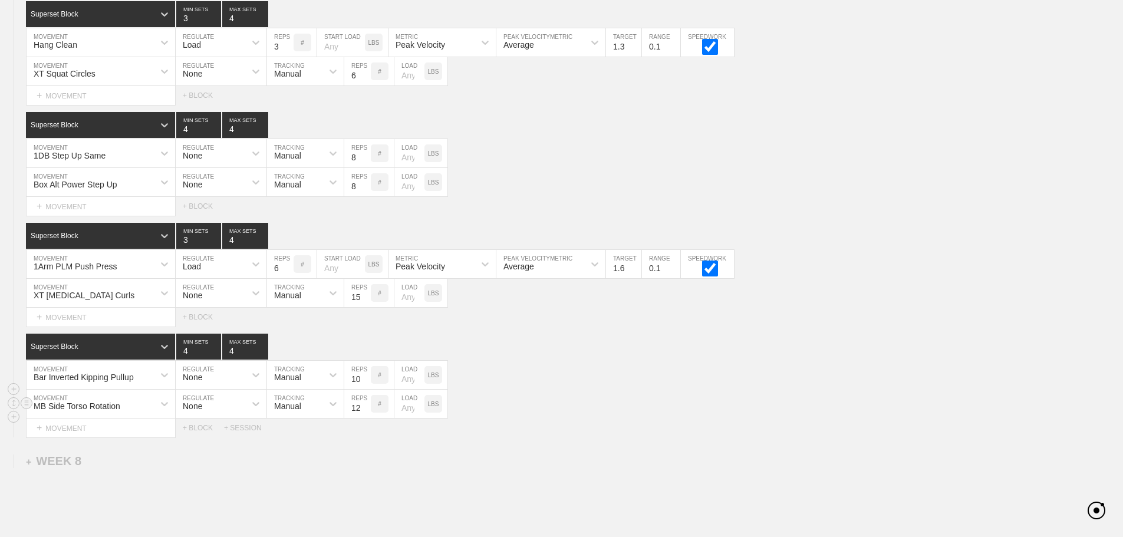
click at [676, 411] on div "MB Side Torso Rotation MOVEMENT None REGULATE Manual TRACKING 12 REPS # LOAD LBS" at bounding box center [561, 403] width 1123 height 29
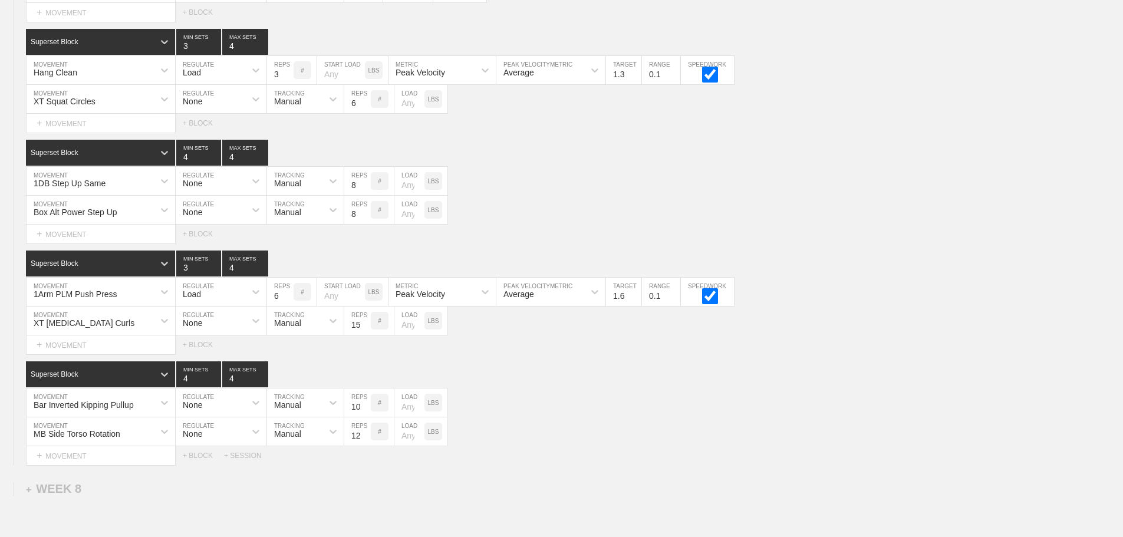
scroll to position [5528, 0]
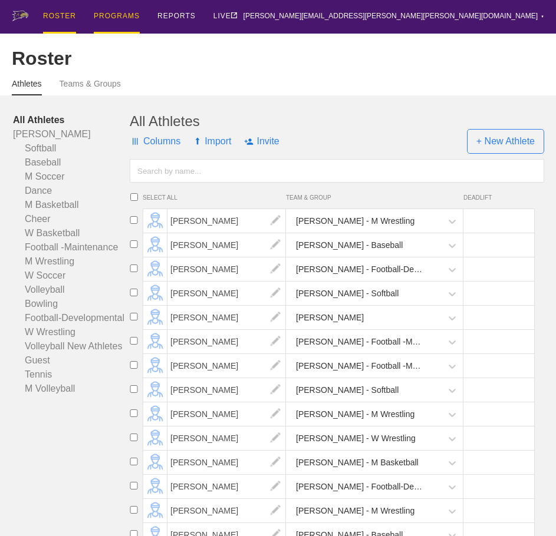
click at [124, 10] on div "PROGRAMS" at bounding box center [117, 17] width 46 height 34
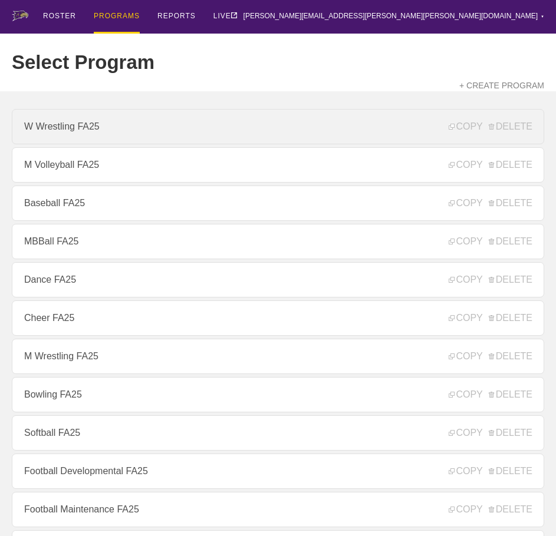
click at [100, 134] on link "W Wrestling FA25" at bounding box center [278, 126] width 532 height 35
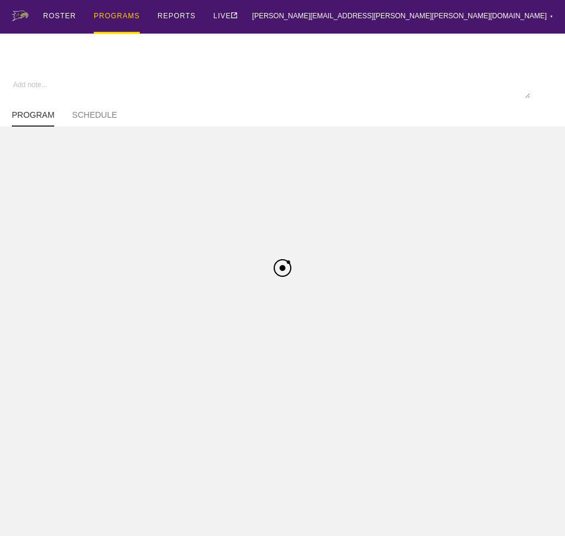
type textarea "x"
type input "W Wrestling FA25"
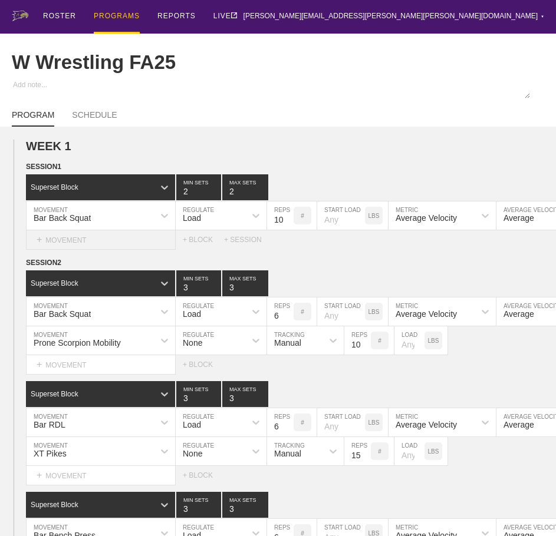
click at [118, 246] on div "+ MOVEMENT" at bounding box center [101, 239] width 150 height 19
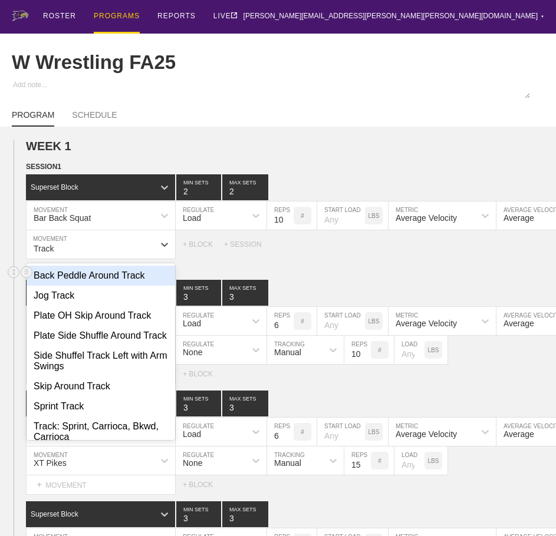
type input "Track"
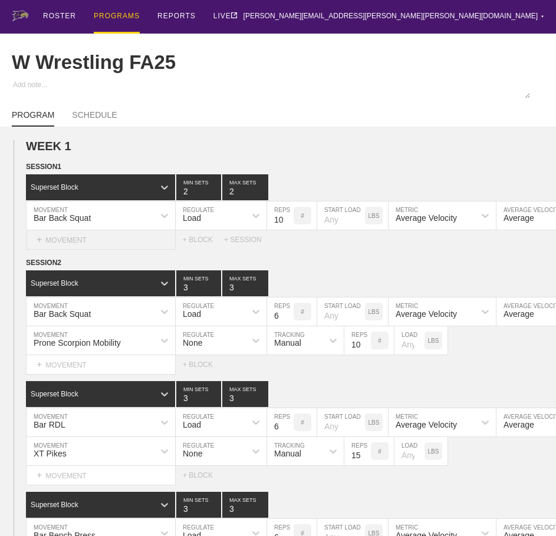
click at [81, 245] on div "+ MOVEMENT" at bounding box center [101, 239] width 150 height 19
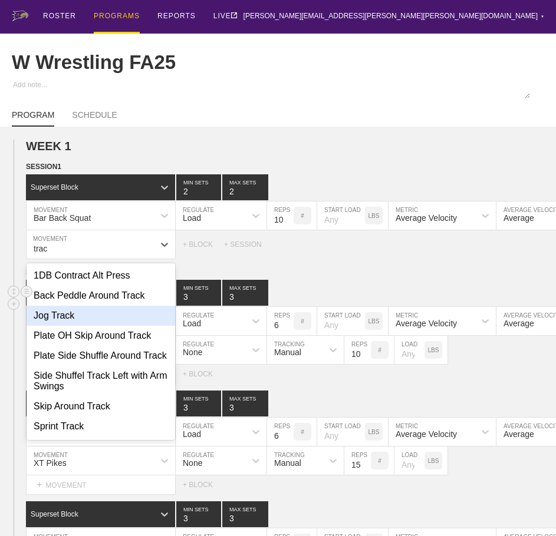
type input "trac"
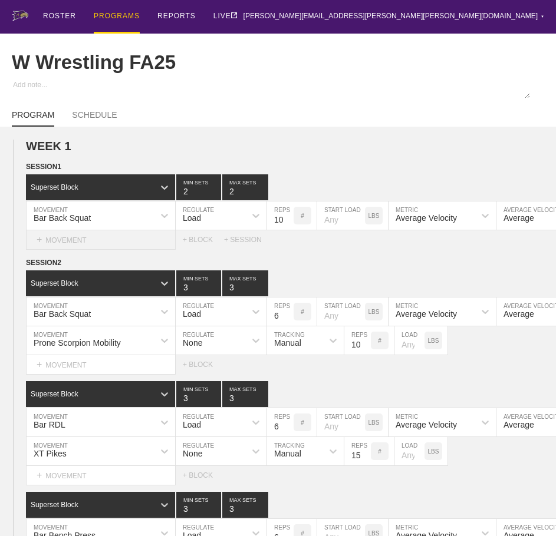
click at [65, 247] on div "+ MOVEMENT" at bounding box center [101, 239] width 150 height 19
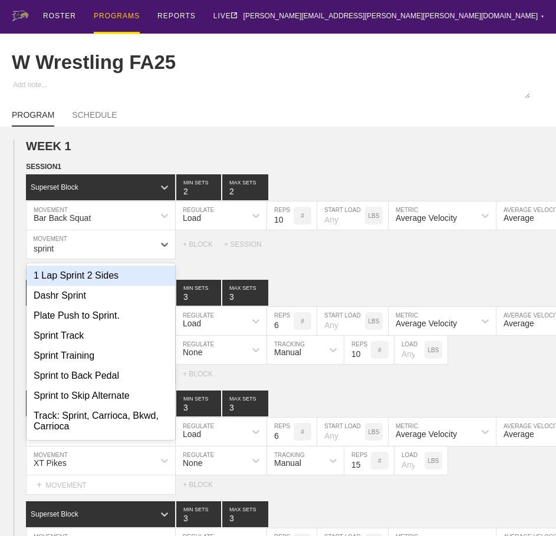
type input "sprint"
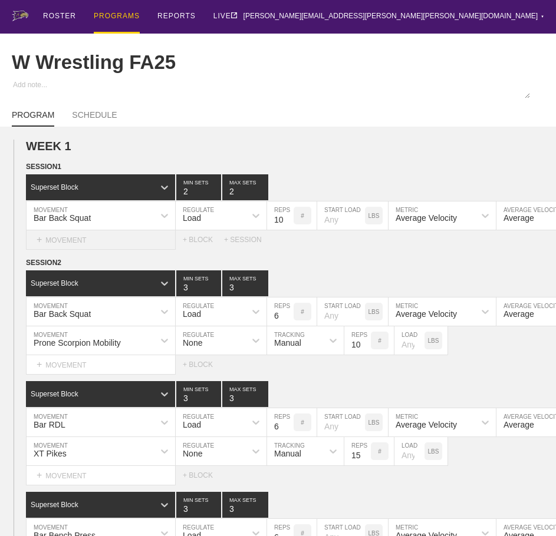
click at [74, 245] on div "+ MOVEMENT" at bounding box center [101, 239] width 150 height 19
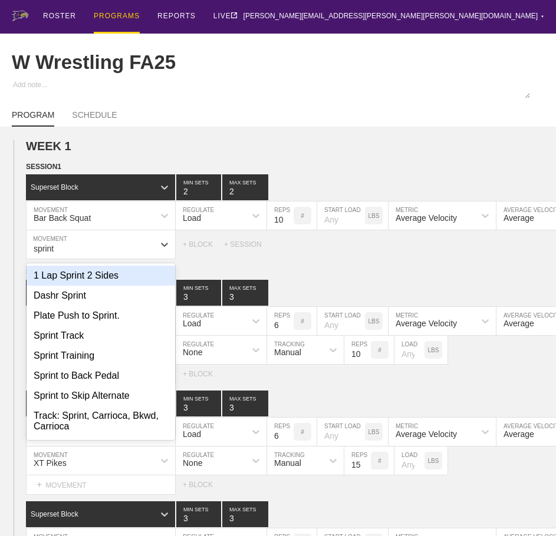
type input "sprint"
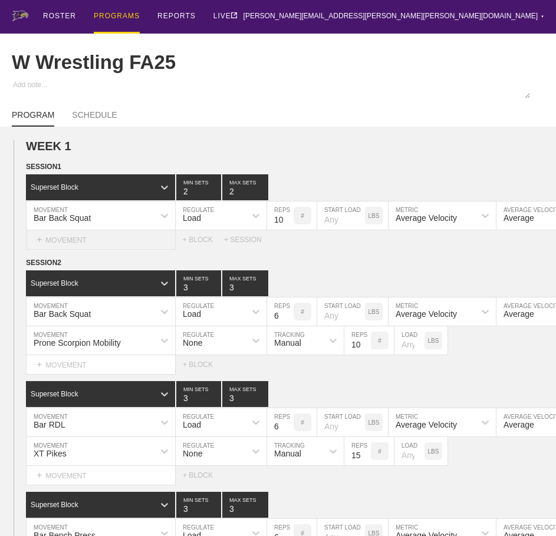
click at [74, 250] on div "+ MOVEMENT" at bounding box center [101, 239] width 150 height 19
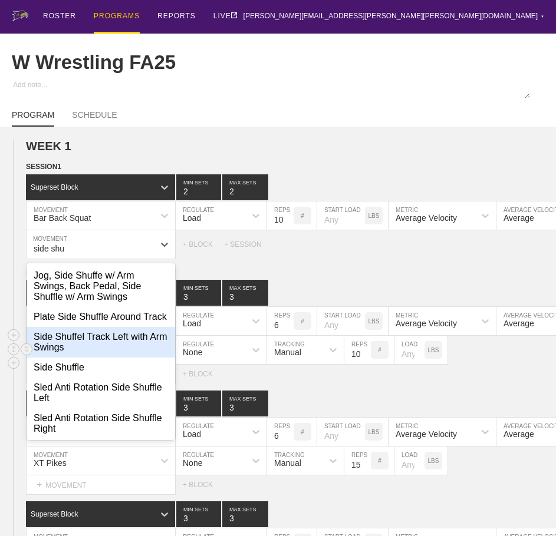
type input "side shu"
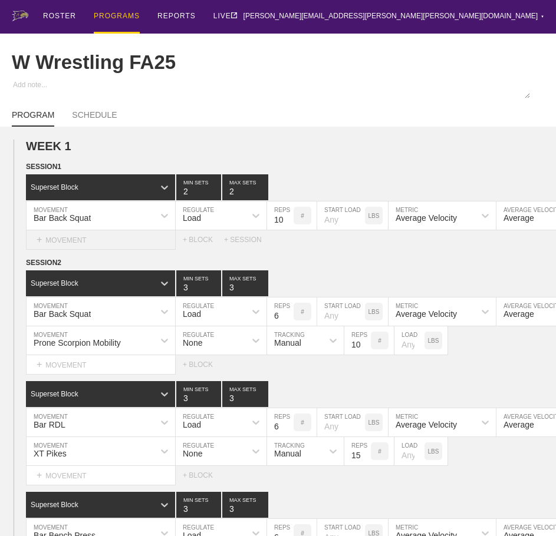
click at [77, 245] on div "+ MOVEMENT" at bounding box center [101, 239] width 150 height 19
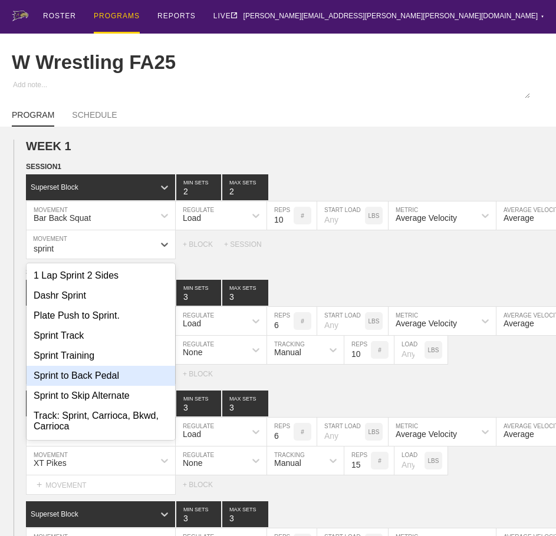
scroll to position [19, 0]
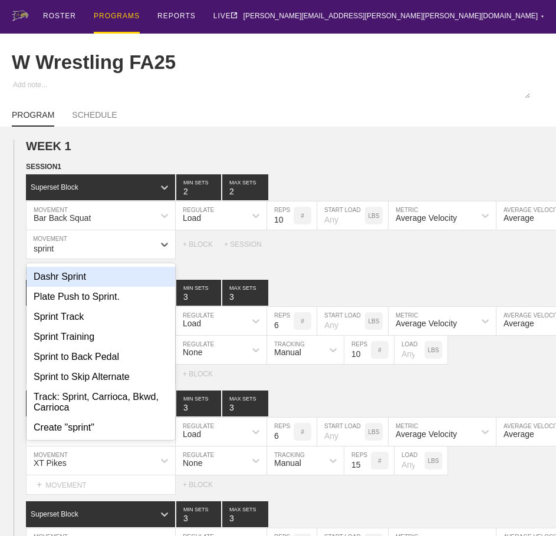
type input "sprint"
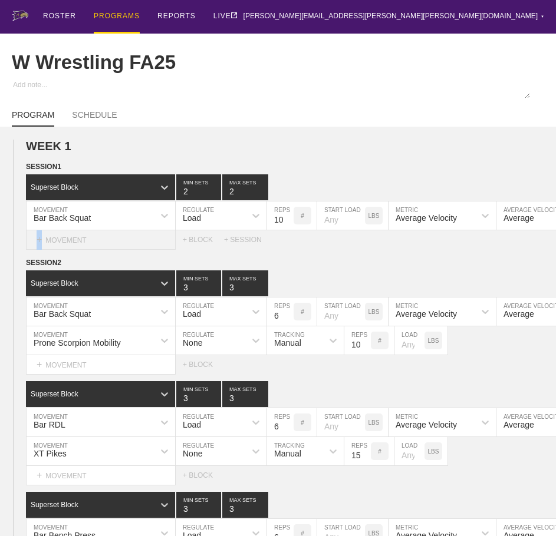
drag, startPoint x: 81, startPoint y: 260, endPoint x: 44, endPoint y: 258, distance: 37.8
click at [44, 250] on div "+ MOVEMENT" at bounding box center [101, 239] width 150 height 19
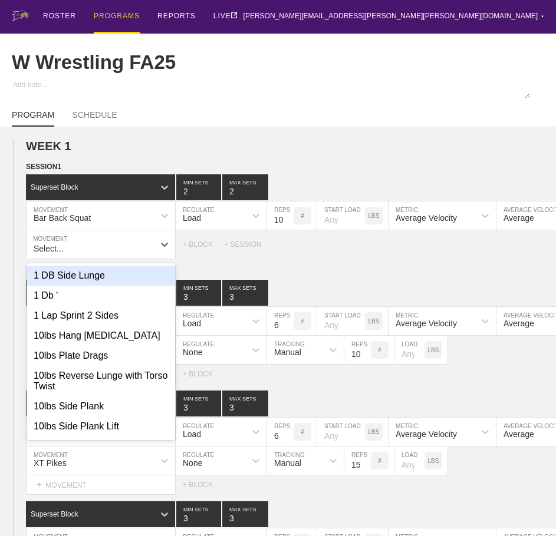
click at [49, 251] on div "+ MOVEMENT" at bounding box center [101, 244] width 150 height 29
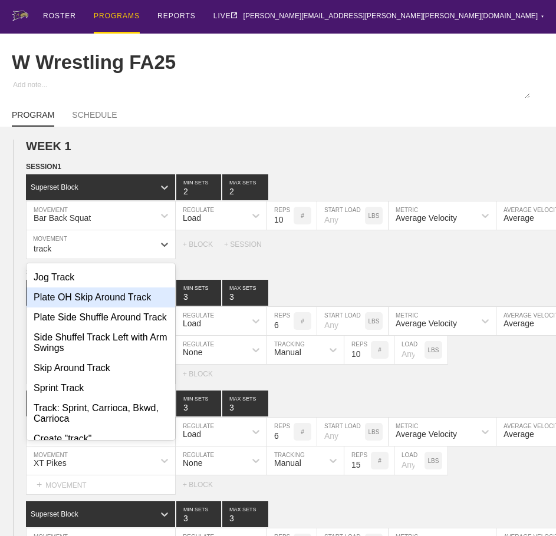
scroll to position [17, 0]
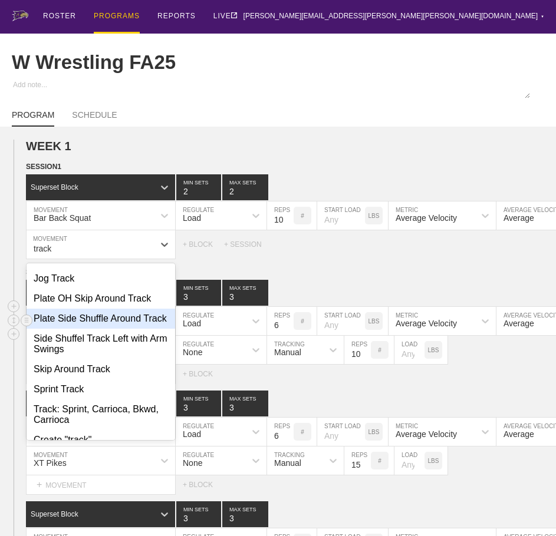
type input "track"
